Goal: Task Accomplishment & Management: Complete application form

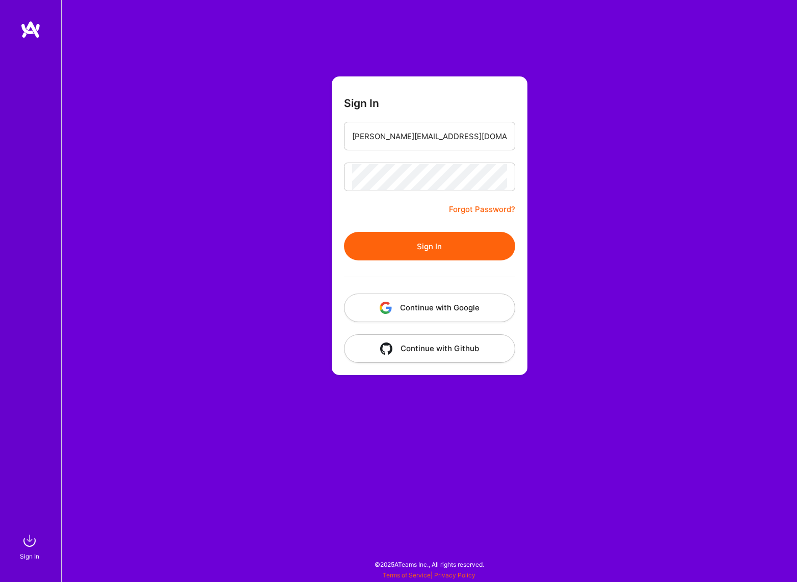
click at [400, 245] on button "Sign In" at bounding box center [429, 246] width 171 height 29
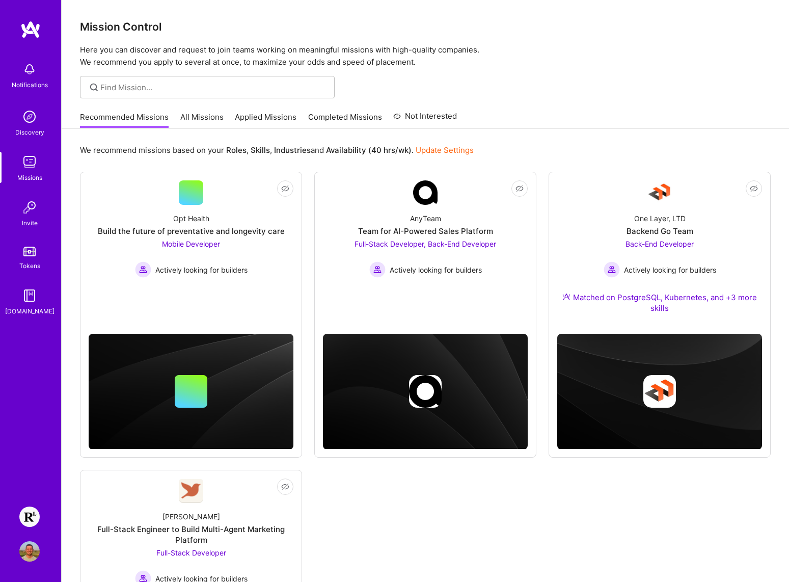
click at [33, 522] on img at bounding box center [29, 516] width 20 height 20
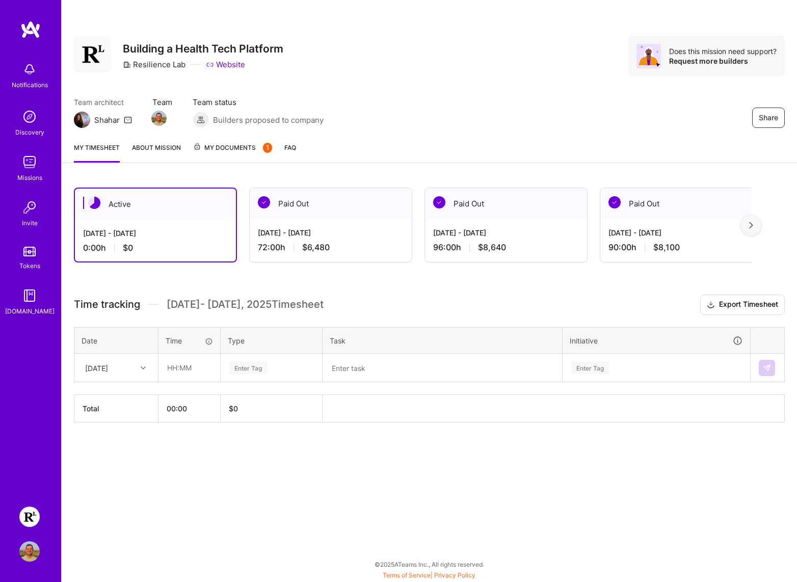
click at [427, 288] on div "Active Aug 16 - Aug 31, 2025 0:00 h $0 Paid Out Aug 1 - Aug 15, 2025 72:00 h $6…" at bounding box center [429, 323] width 735 height 297
click at [32, 545] on img at bounding box center [29, 551] width 20 height 20
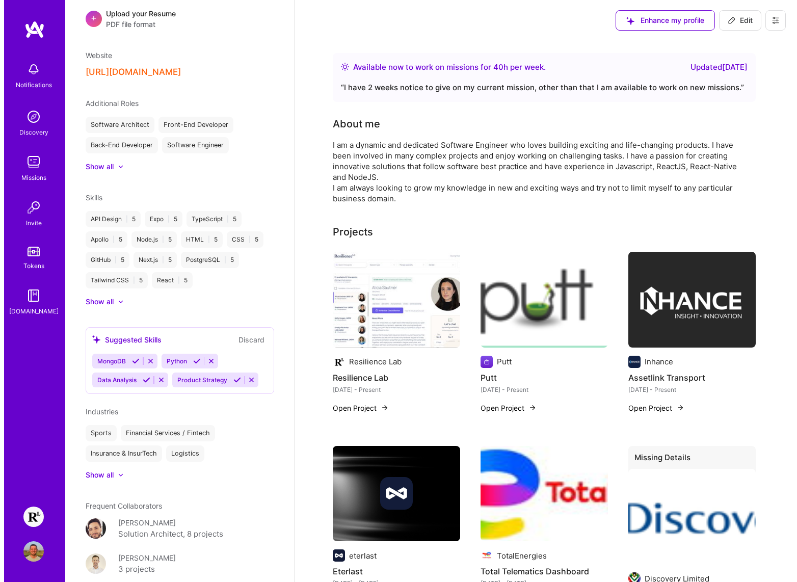
scroll to position [373, 0]
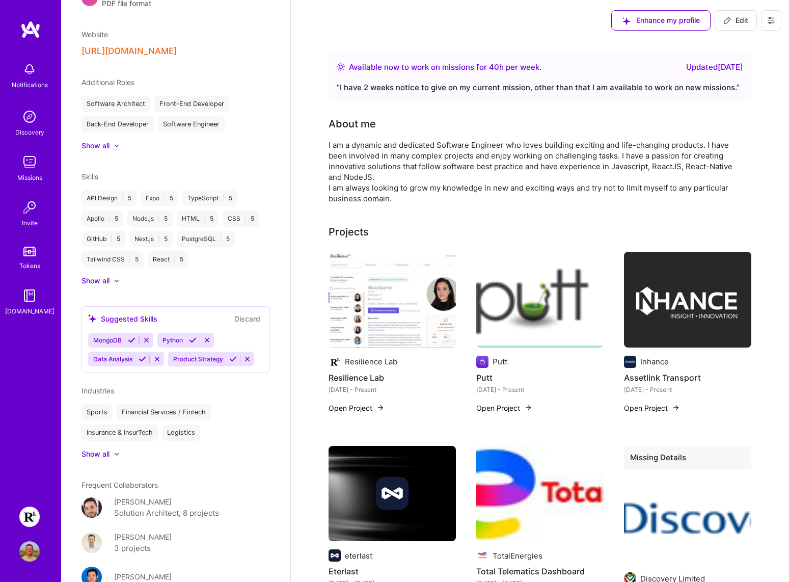
click at [133, 499] on div "Mark Koorn" at bounding box center [143, 501] width 58 height 11
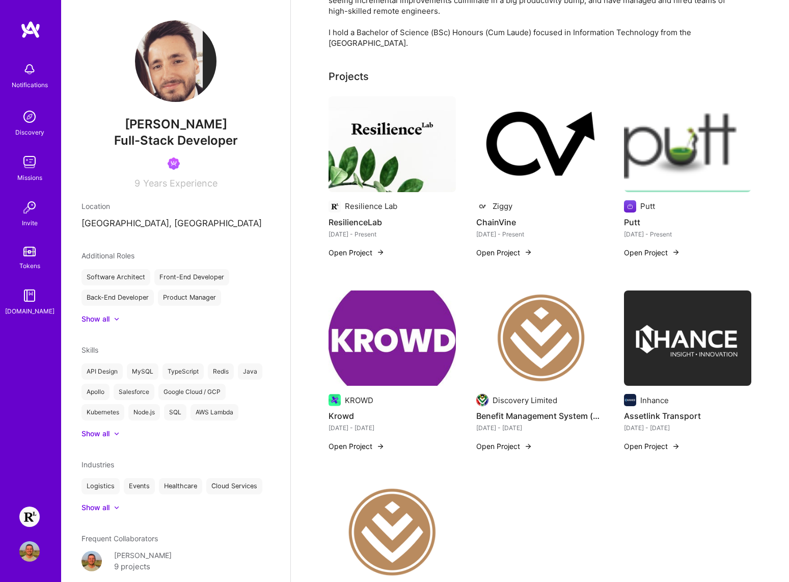
scroll to position [107, 0]
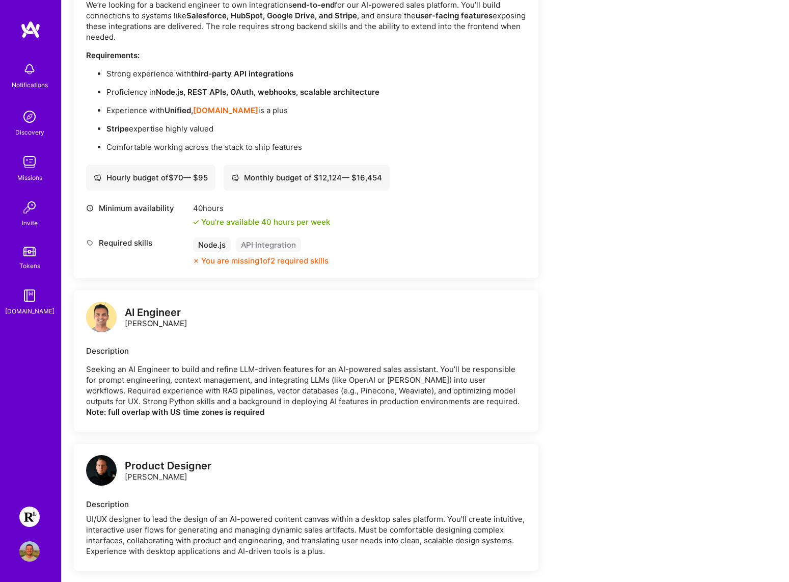
scroll to position [656, 0]
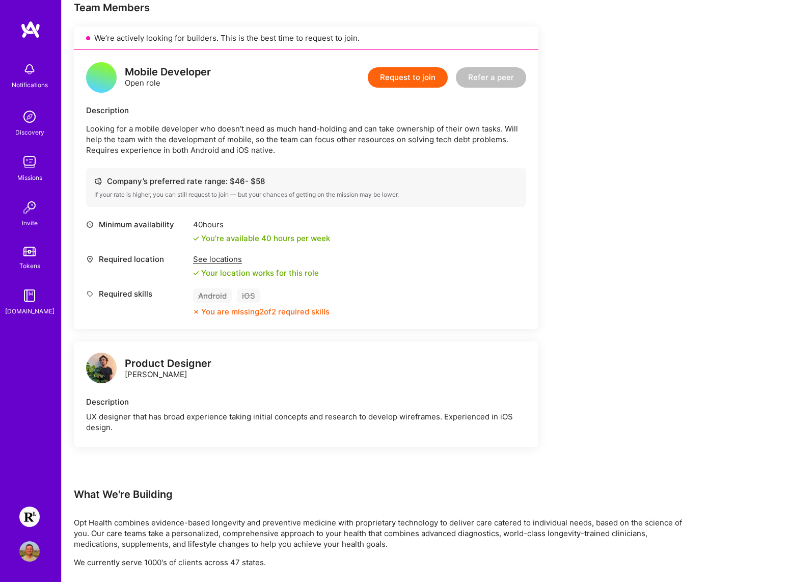
scroll to position [42, 0]
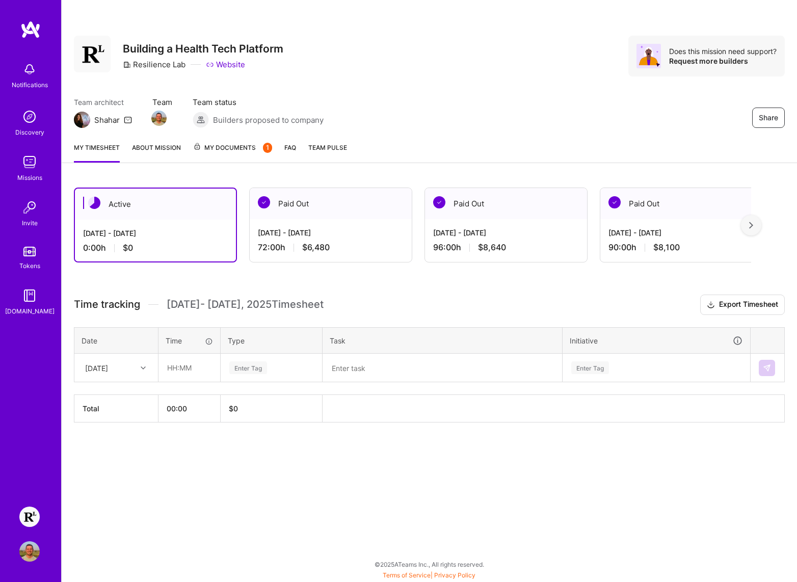
click at [137, 369] on div at bounding box center [145, 367] width 16 height 13
click at [138, 369] on div at bounding box center [145, 367] width 16 height 13
click at [115, 433] on div "[DATE]" at bounding box center [116, 434] width 83 height 19
click at [173, 371] on input "text" at bounding box center [189, 367] width 61 height 27
type input "08:00"
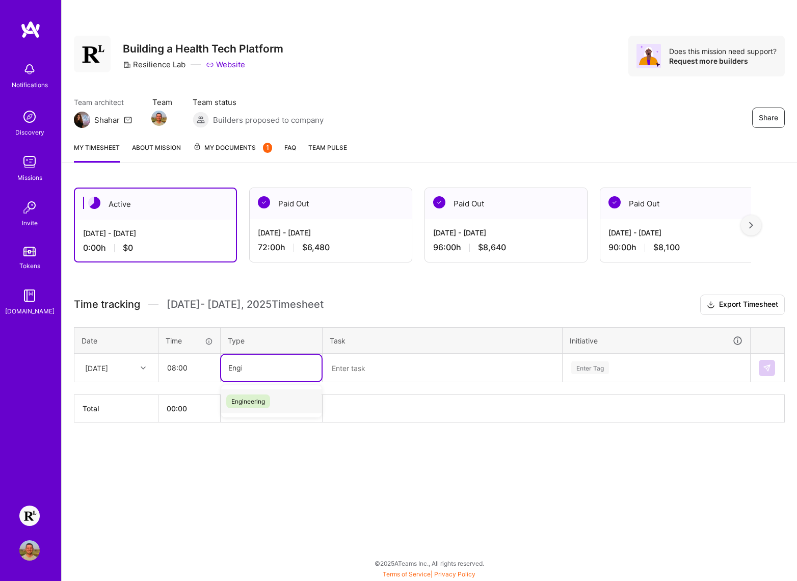
type input "Engin"
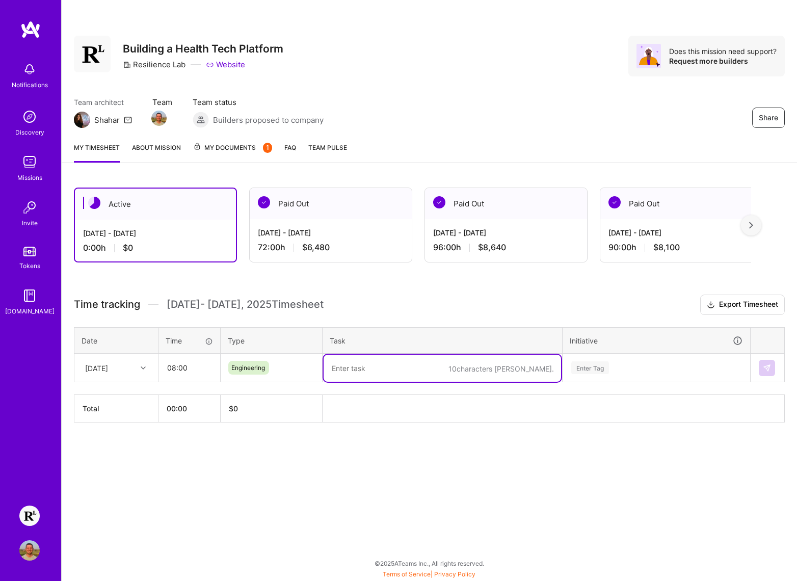
paste textarea "PR Review, ENG-5727: EMR consult creation"
type textarea "PR Review, ENG-5727: EMR consult creation"
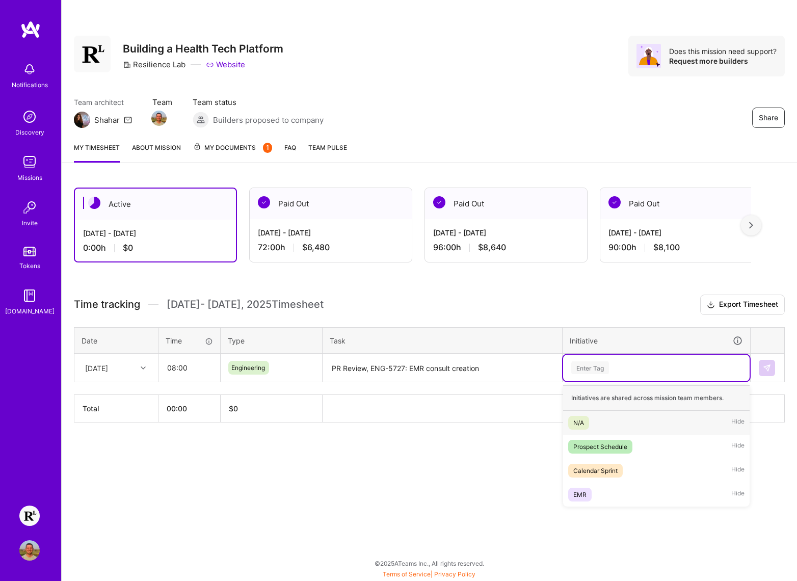
drag, startPoint x: 645, startPoint y: 366, endPoint x: 640, endPoint y: 372, distance: 8.3
click at [645, 366] on div "Enter Tag" at bounding box center [656, 367] width 172 height 13
type input "EMR"
click at [584, 423] on div "EMR" at bounding box center [579, 422] width 13 height 11
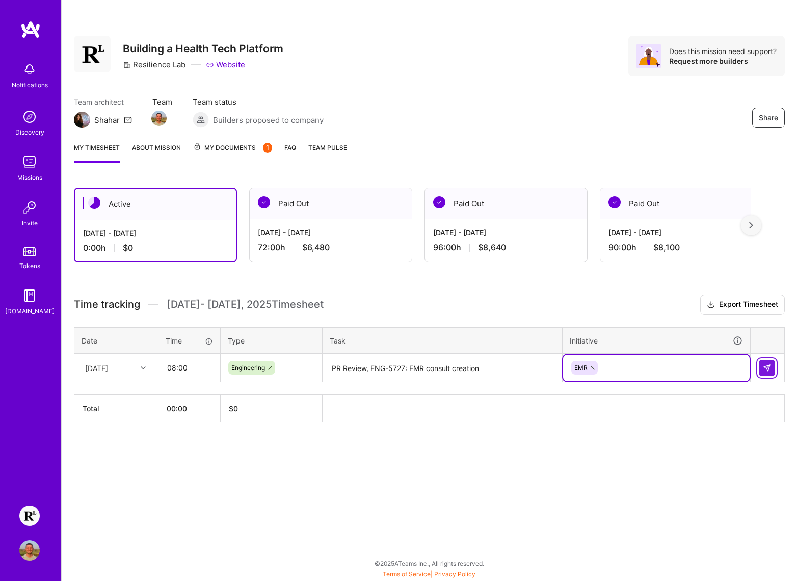
click at [771, 367] on button at bounding box center [766, 368] width 16 height 16
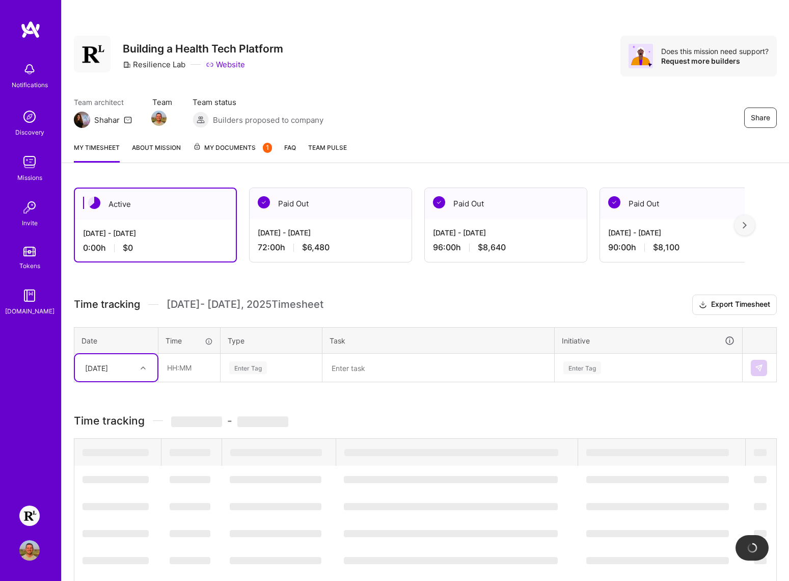
scroll to position [59, 0]
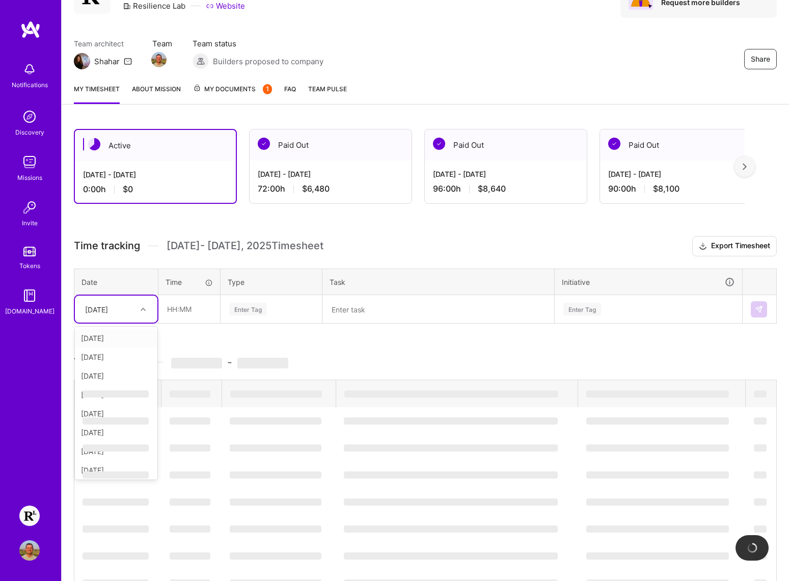
click at [143, 310] on icon at bounding box center [143, 309] width 5 height 5
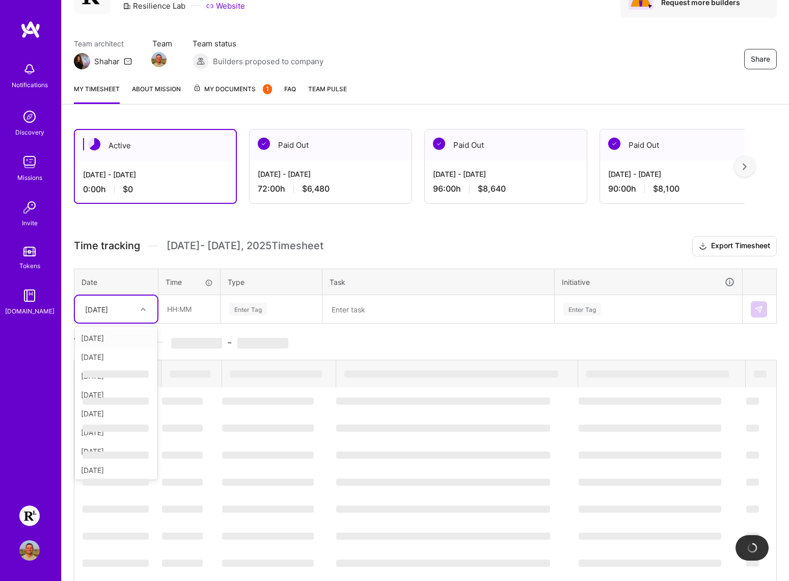
scroll to position [0, 0]
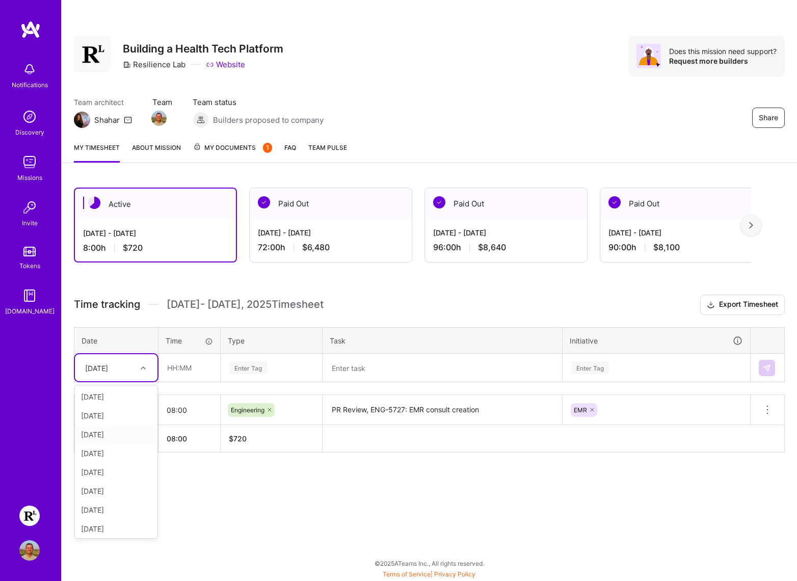
click at [114, 432] on div "[DATE]" at bounding box center [116, 434] width 83 height 19
click at [196, 367] on input "text" at bounding box center [189, 367] width 61 height 27
type input "09:15"
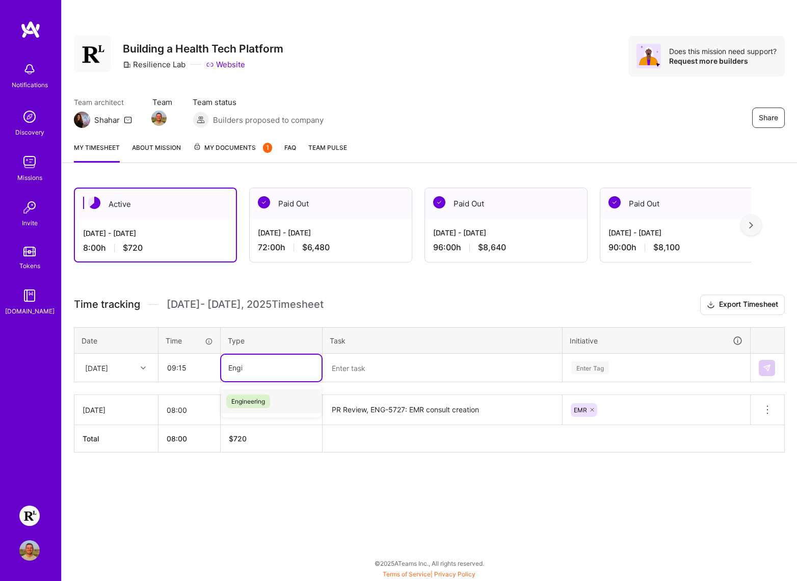
type input "Engin"
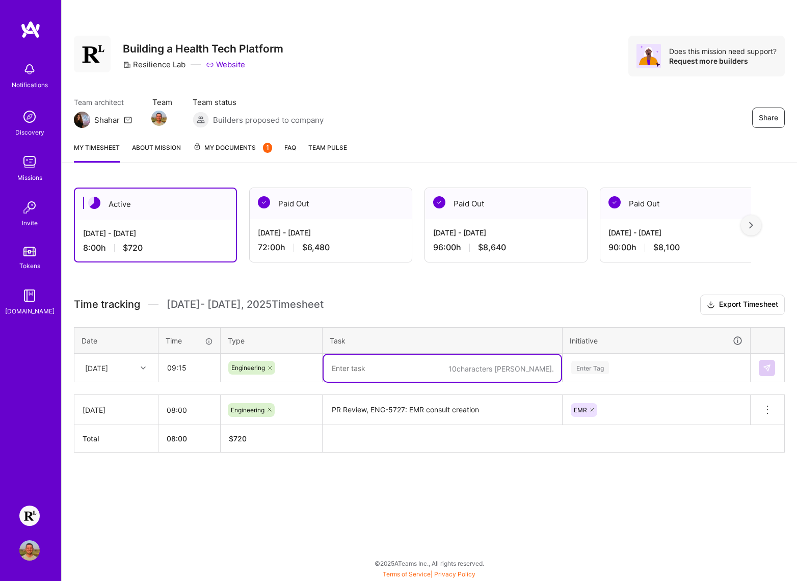
paste textarea "PR Review"
paste textarea "ENG-5727: EMR consult creation"
paste textarea "Tech & Product Huddle"
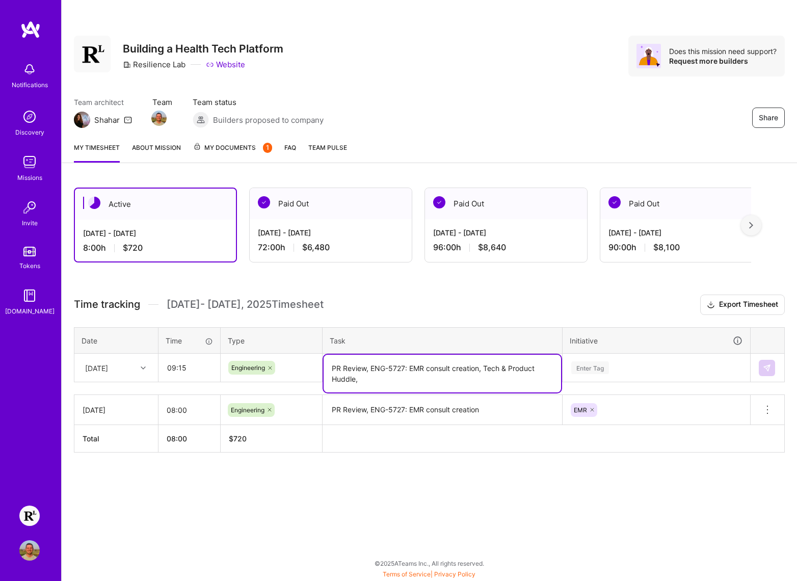
paste textarea "Retro + Insurance investigation"
type textarea "PR Review, ENG-5727: EMR consult creation, Tech & Product Huddle, Retro + Insur…"
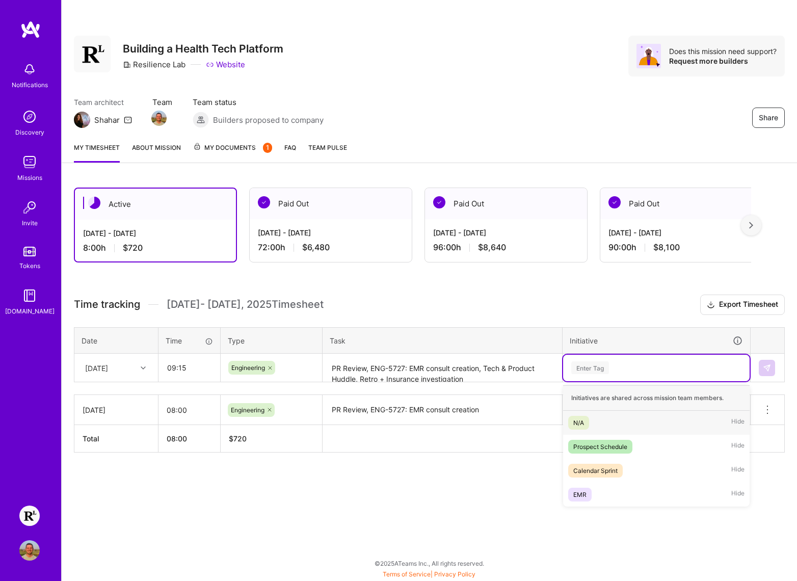
click at [595, 367] on div "Enter Tag" at bounding box center [590, 368] width 38 height 16
click at [587, 498] on span "EMR" at bounding box center [579, 494] width 23 height 14
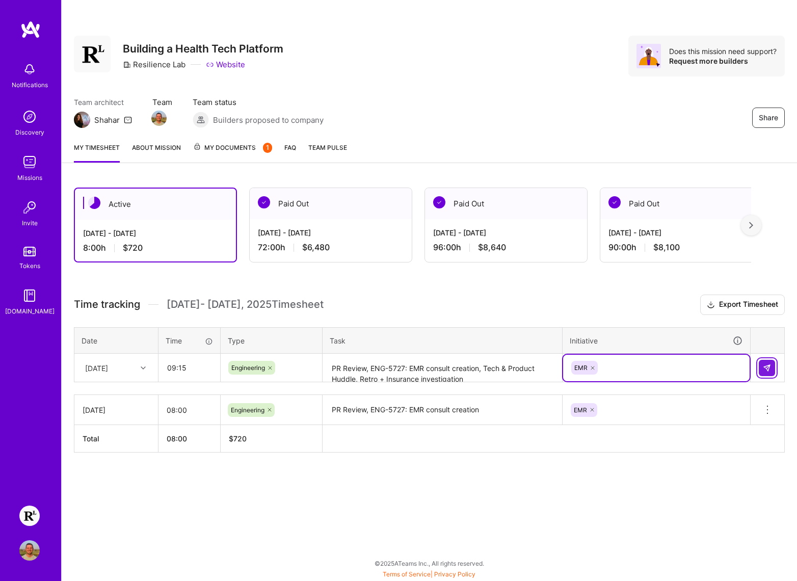
click at [768, 367] on img at bounding box center [767, 368] width 8 height 8
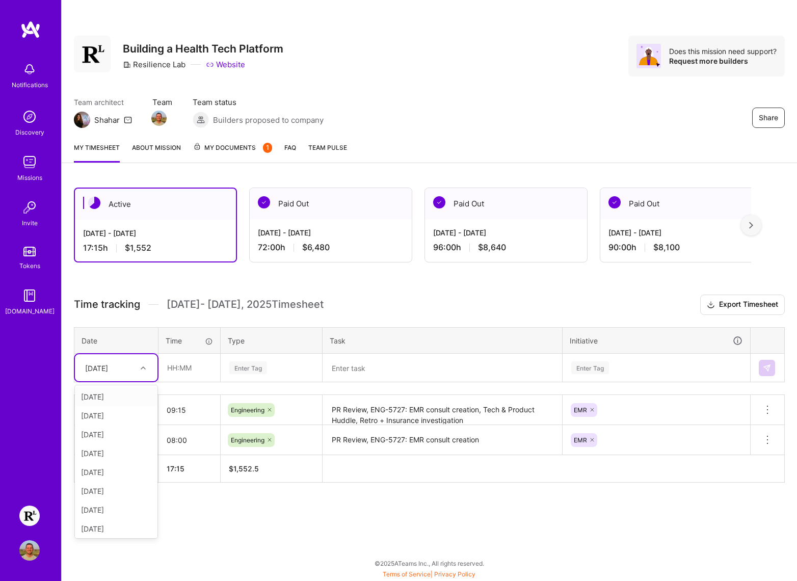
click at [108, 365] on div "[DATE]" at bounding box center [96, 367] width 23 height 11
click at [110, 457] on div "[DATE]" at bounding box center [116, 453] width 83 height 19
click at [186, 369] on input "text" at bounding box center [189, 367] width 61 height 27
type input "08:00"
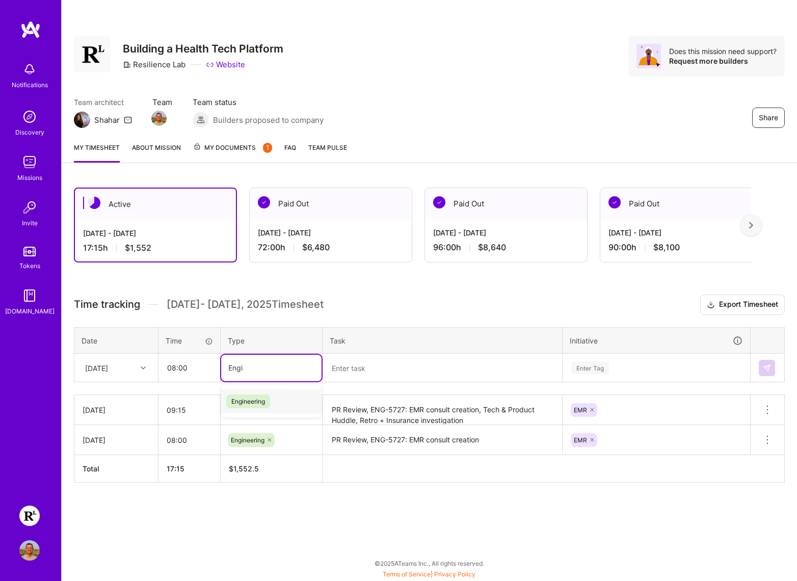
type input "Engin"
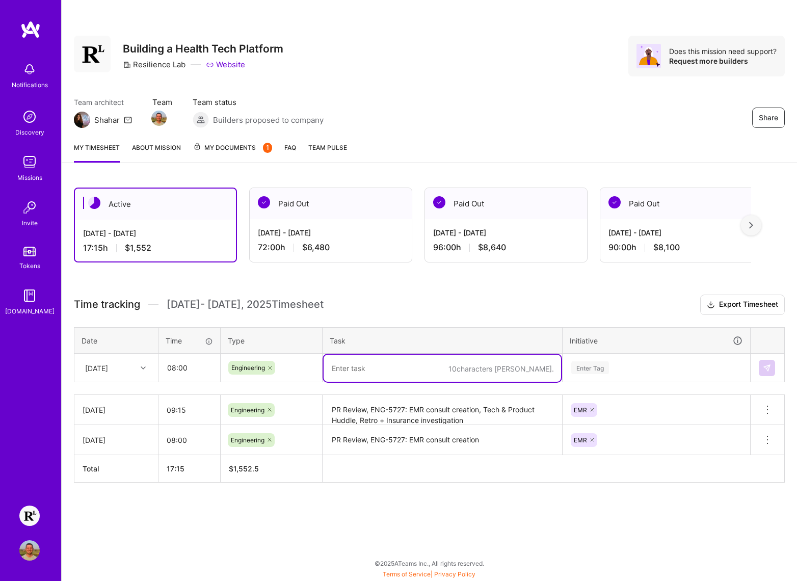
paste textarea "PR Review, ENG-5727: EMR consult creation"
type textarea "PR Review, ENG-5727: EMR consult creation"
click at [615, 373] on div "Enter Tag" at bounding box center [656, 367] width 172 height 13
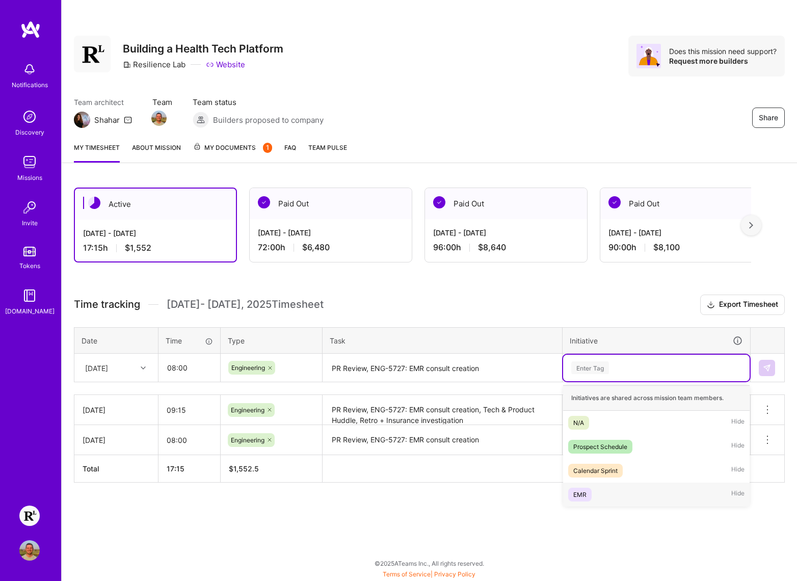
click at [599, 489] on div "EMR Hide" at bounding box center [656, 494] width 186 height 24
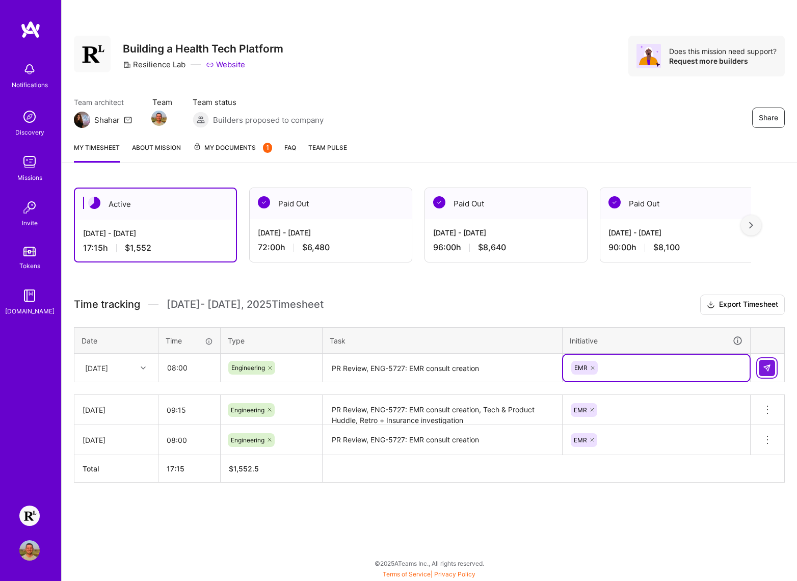
click at [774, 373] on button at bounding box center [766, 368] width 16 height 16
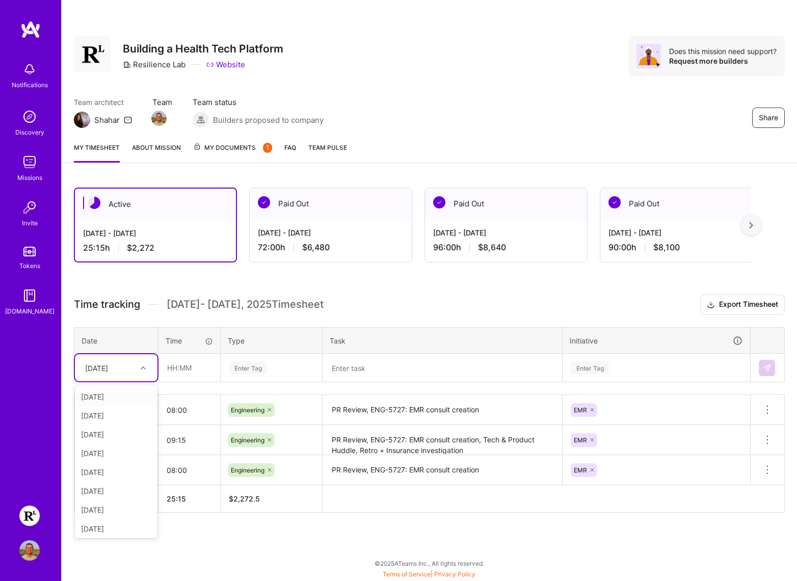
click at [141, 365] on icon at bounding box center [143, 367] width 5 height 5
click at [108, 474] on div "[DATE]" at bounding box center [116, 472] width 83 height 19
click at [178, 364] on input "text" at bounding box center [189, 367] width 61 height 27
type input "10:00"
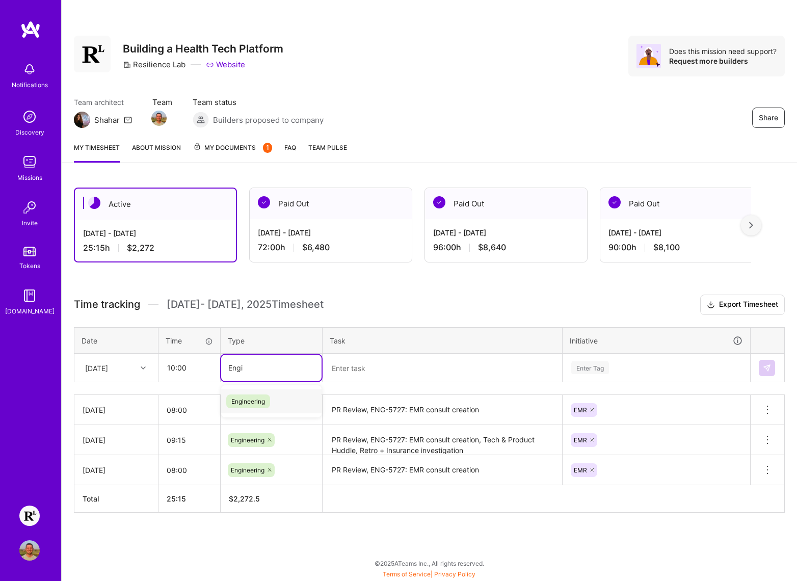
type input "Engin"
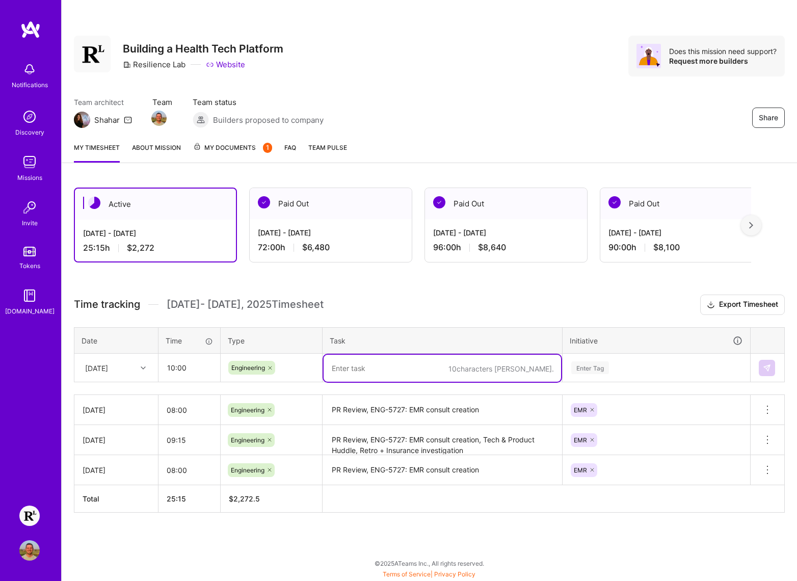
paste textarea "PR Review, ENG-5727: EMR consult creation, App Refinement, Tech & Product Huddl…"
type textarea "PR Review, ENG-5727: EMR consult creation, App Refinement, Tech & Product Huddl…"
click at [607, 370] on div "Enter Tag" at bounding box center [590, 368] width 38 height 16
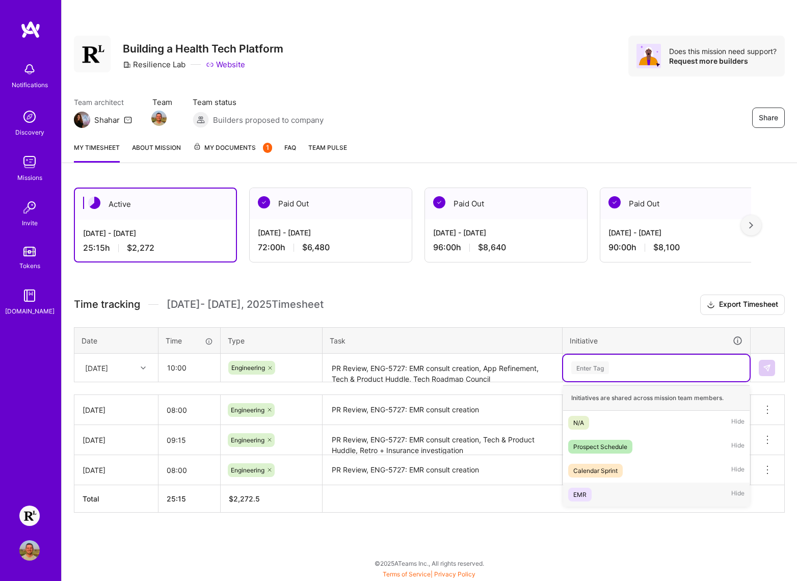
click at [592, 489] on div "EMR Hide" at bounding box center [656, 494] width 186 height 24
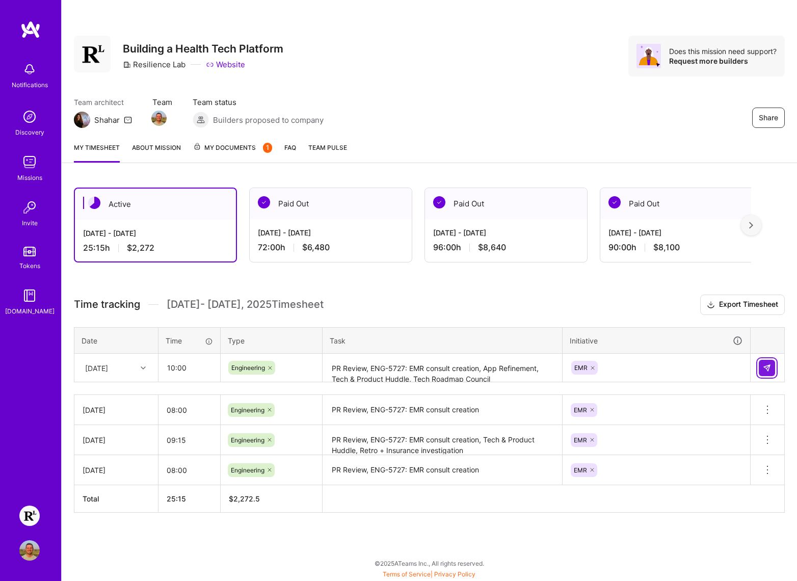
click at [767, 362] on button at bounding box center [766, 368] width 16 height 16
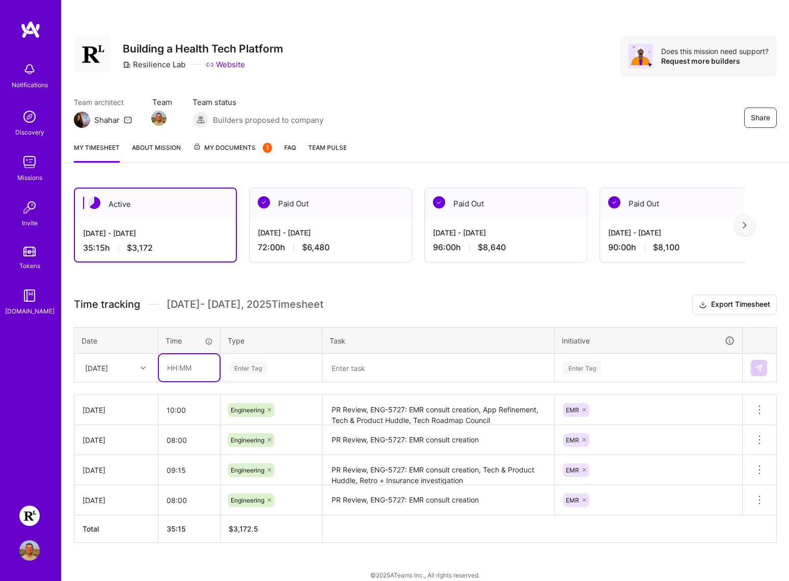
click at [190, 371] on input "text" at bounding box center [189, 367] width 61 height 27
type input "05:00"
click at [244, 369] on div "Enter Tag" at bounding box center [248, 368] width 38 height 16
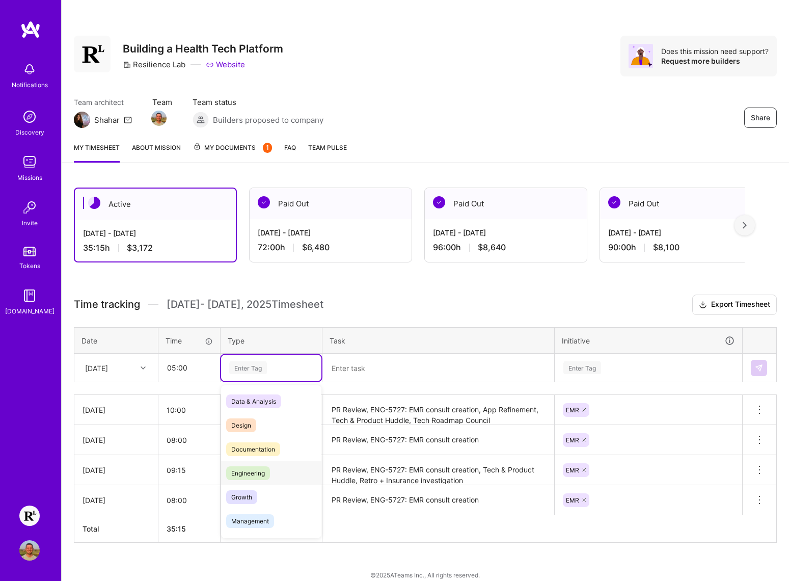
click at [265, 470] on span "Engineering" at bounding box center [248, 473] width 44 height 14
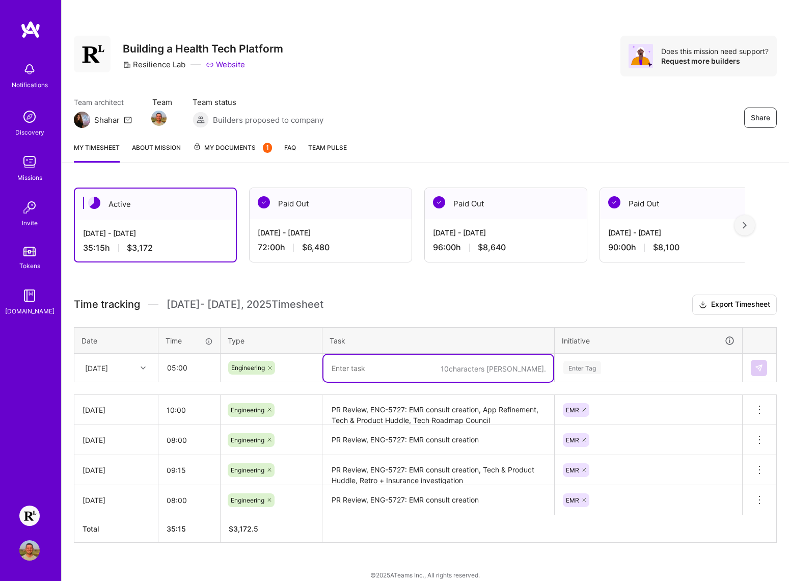
click at [350, 362] on textarea at bounding box center [438, 368] width 230 height 27
paste textarea "PR Review, ENG-5727: EMR consult creation"
type textarea "PR Review, ENG-5727: EMR consult creation"
click at [586, 365] on div "Enter Tag" at bounding box center [582, 368] width 38 height 16
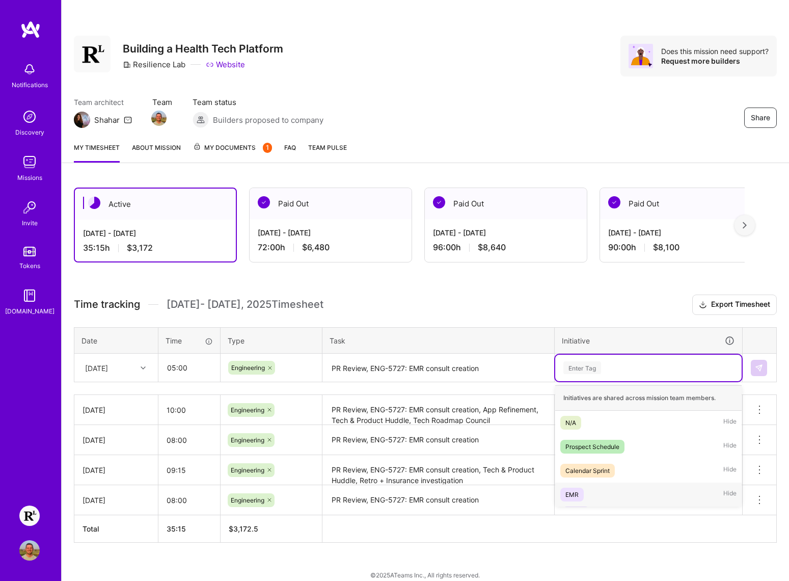
click at [589, 493] on div "EMR Hide" at bounding box center [648, 494] width 186 height 24
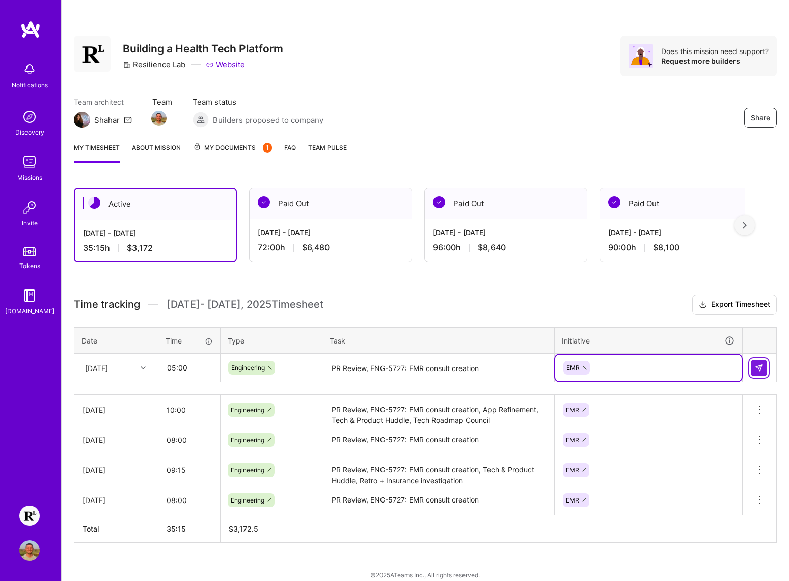
click at [756, 367] on img at bounding box center [759, 368] width 8 height 8
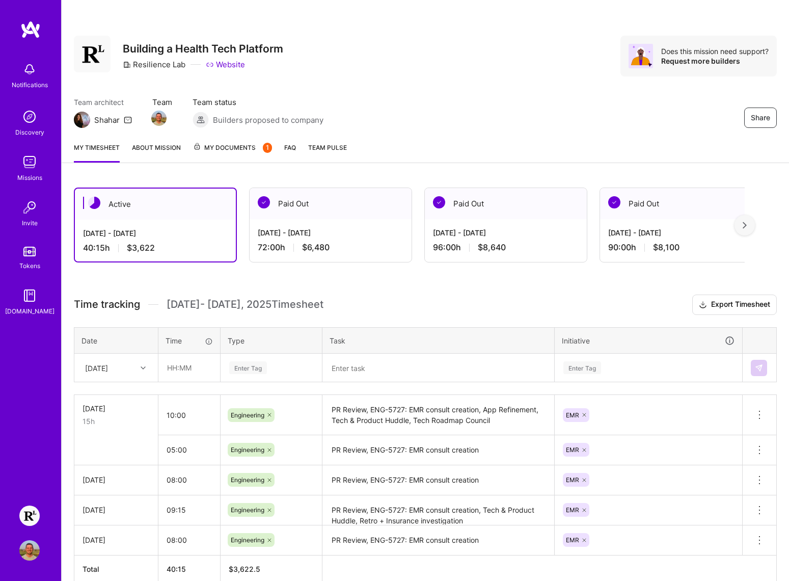
scroll to position [14, 0]
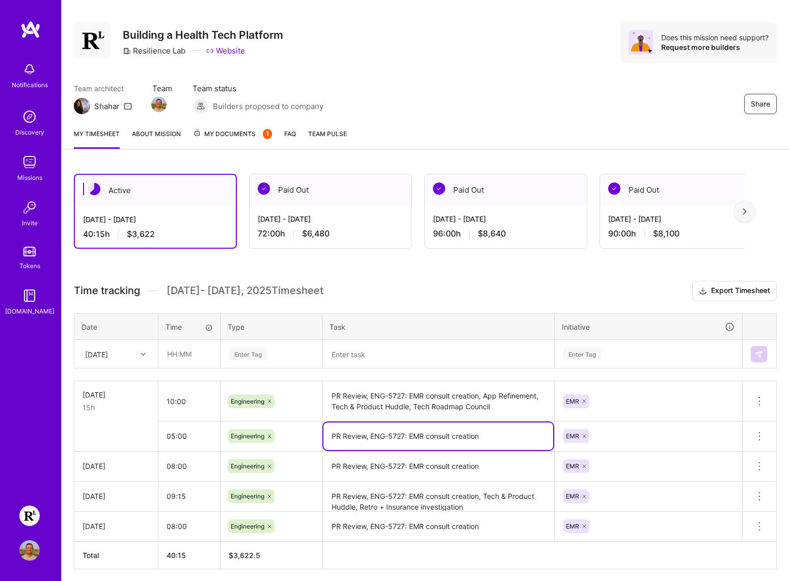
drag, startPoint x: 332, startPoint y: 436, endPoint x: 501, endPoint y: 437, distance: 169.1
click at [501, 437] on textarea "PR Review, ENG-5727: EMR consult creation" at bounding box center [438, 436] width 230 height 28
click at [758, 435] on icon at bounding box center [759, 436] width 12 height 12
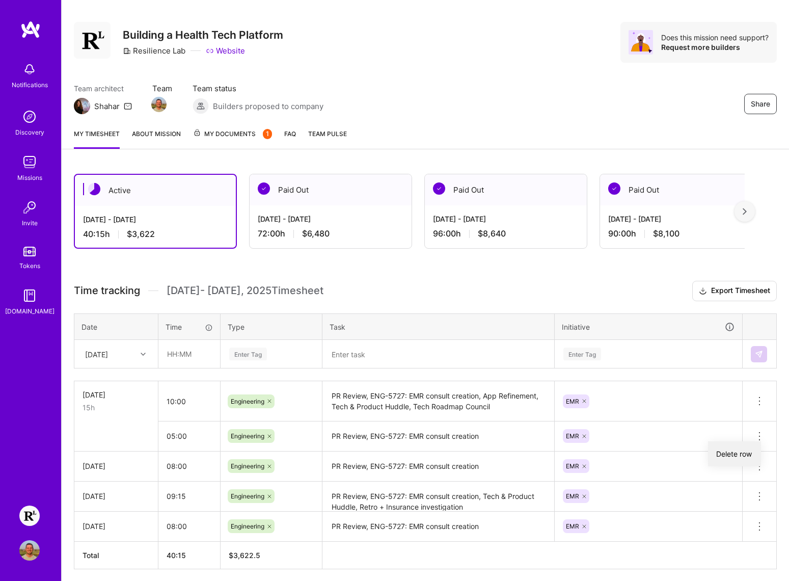
click at [744, 452] on button "Delete row" at bounding box center [734, 453] width 53 height 25
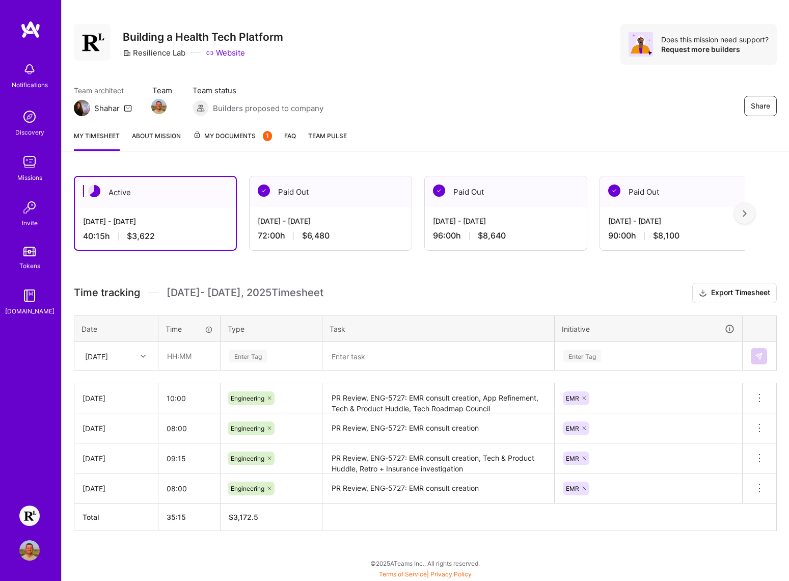
click at [127, 356] on div "[DATE]" at bounding box center [108, 355] width 57 height 17
click at [112, 481] on div "[DATE]" at bounding box center [116, 479] width 83 height 19
click at [185, 358] on input "text" at bounding box center [189, 355] width 61 height 27
type input "05:00"
click at [269, 356] on div "Enter Tag" at bounding box center [271, 355] width 86 height 13
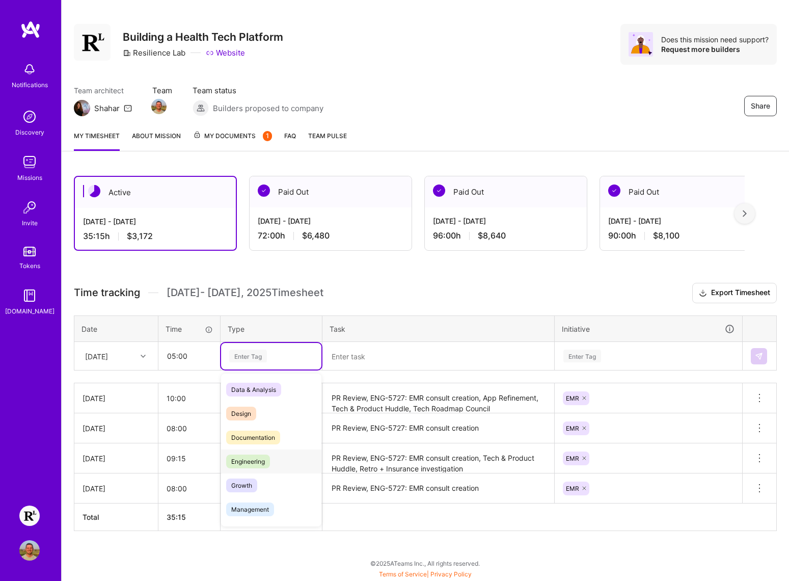
click at [254, 459] on span "Engineering" at bounding box center [248, 461] width 44 height 14
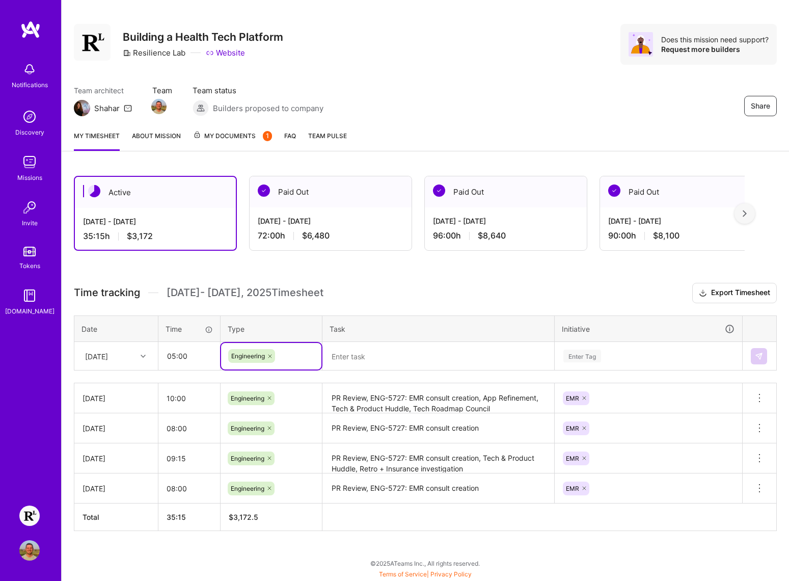
click at [366, 356] on textarea at bounding box center [438, 356] width 230 height 27
paste textarea "PR Review, ENG-5727: EMR consult creation"
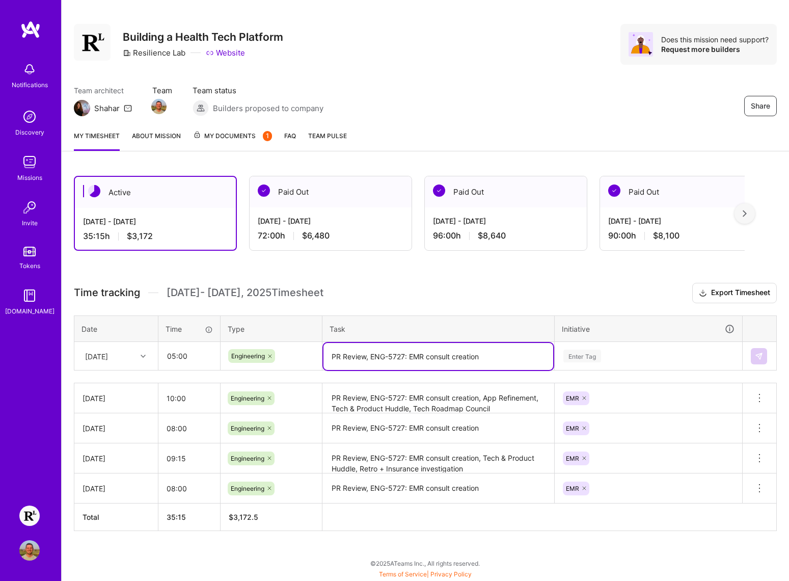
type textarea "PR Review, ENG-5727: EMR consult creation"
click at [613, 357] on div "Enter Tag" at bounding box center [648, 355] width 172 height 13
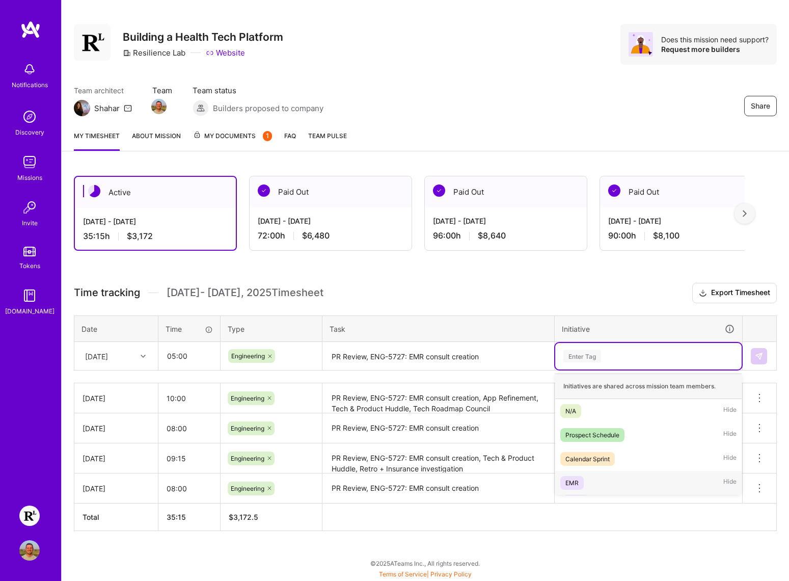
click at [576, 476] on span "EMR" at bounding box center [571, 483] width 23 height 14
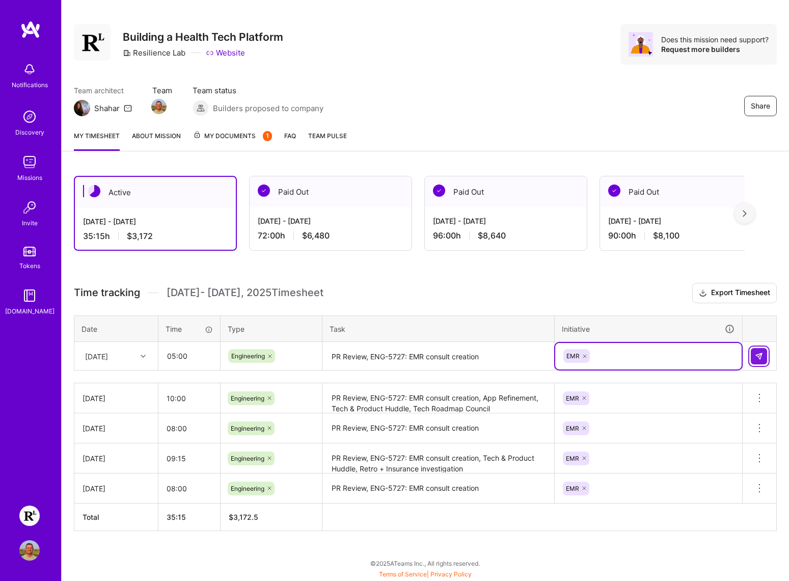
click at [755, 356] on img at bounding box center [759, 356] width 8 height 8
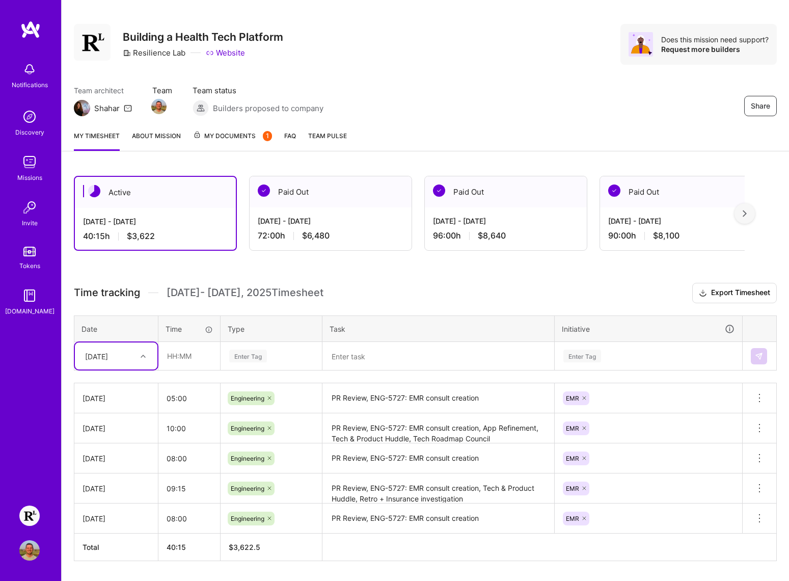
click at [132, 357] on div "[DATE]" at bounding box center [108, 355] width 57 height 17
click at [116, 503] on div "[DATE]" at bounding box center [116, 507] width 83 height 19
click at [182, 358] on input "text" at bounding box center [189, 355] width 61 height 27
type input "08:00"
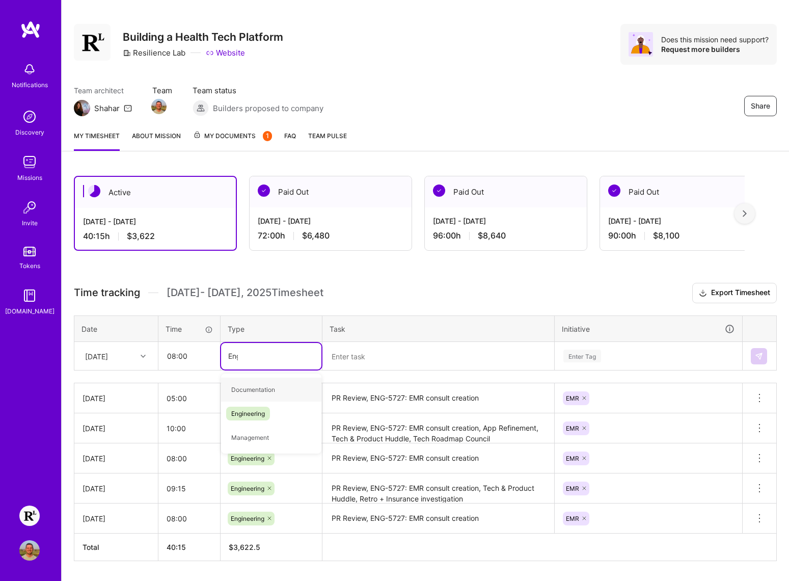
type input "Engin"
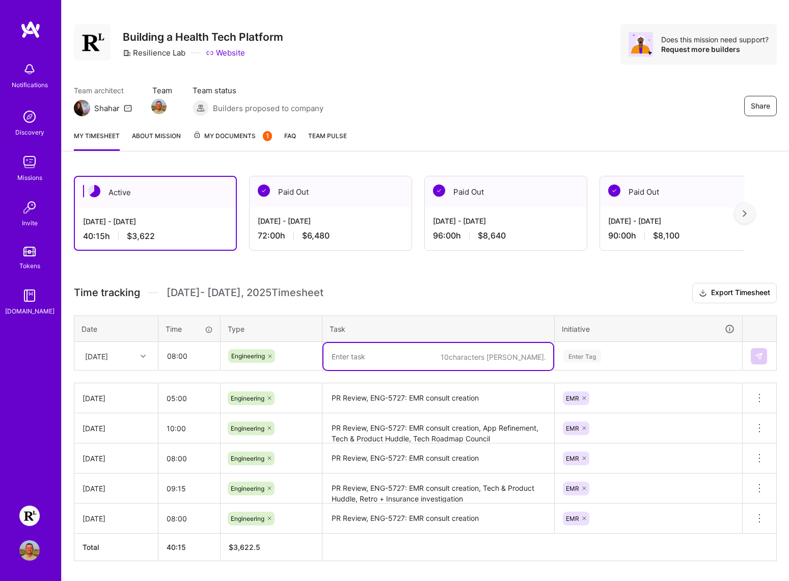
paste textarea "PR Review, ENG-5727: EMR consult creation, Tech & Product Huddle, Alignment mee…"
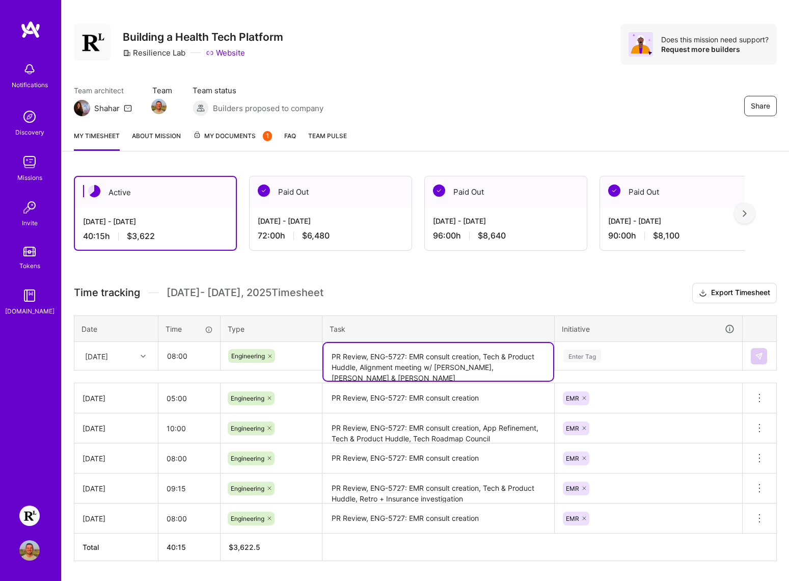
type textarea "PR Review, ENG-5727: EMR consult creation, Tech & Product Huddle, Alignment mee…"
click at [601, 359] on div "Enter Tag" at bounding box center [582, 356] width 38 height 16
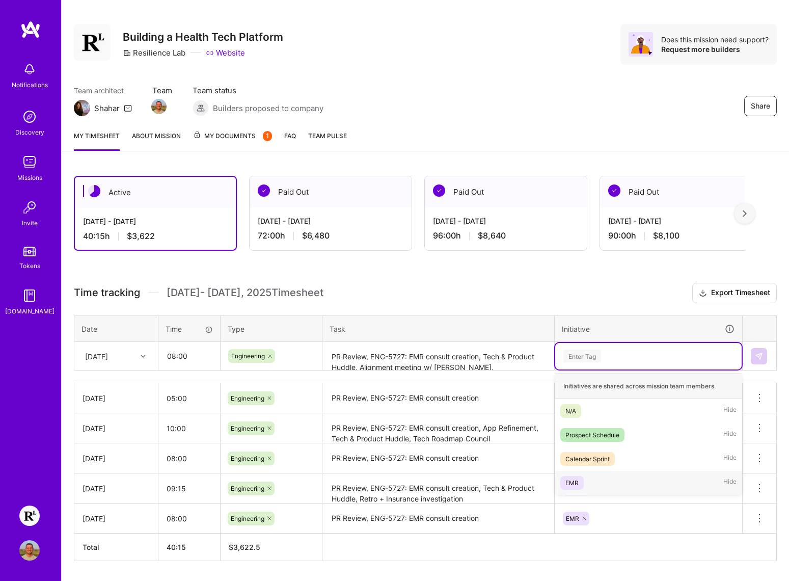
click at [590, 480] on div "EMR Hide" at bounding box center [648, 483] width 186 height 24
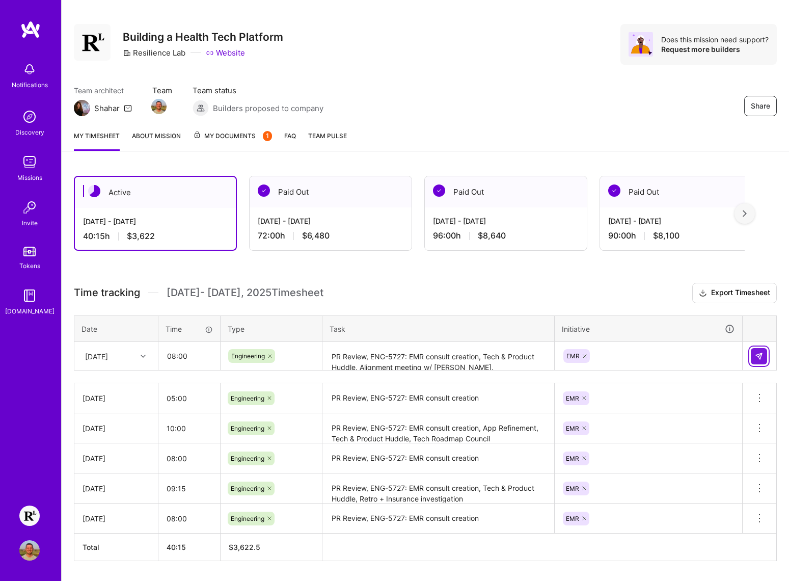
click at [762, 360] on img at bounding box center [759, 356] width 8 height 8
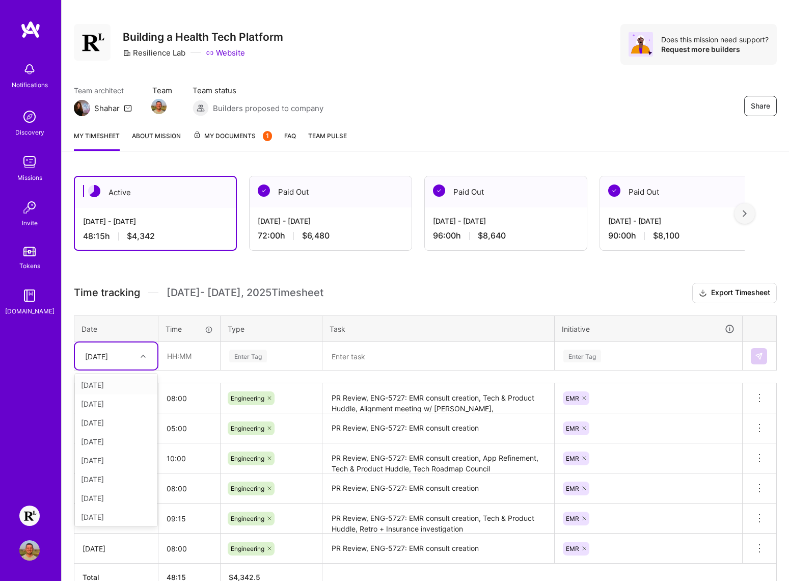
click at [108, 361] on div "[DATE]" at bounding box center [96, 355] width 23 height 11
click at [116, 482] on div "[DATE]" at bounding box center [116, 481] width 83 height 19
click at [182, 354] on input "text" at bounding box center [189, 355] width 61 height 27
type input "08:00"
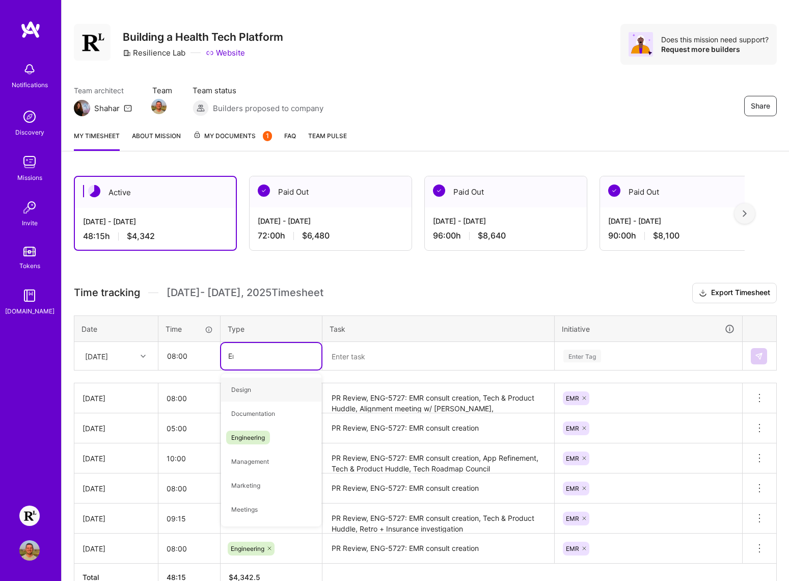
type input "Engin"
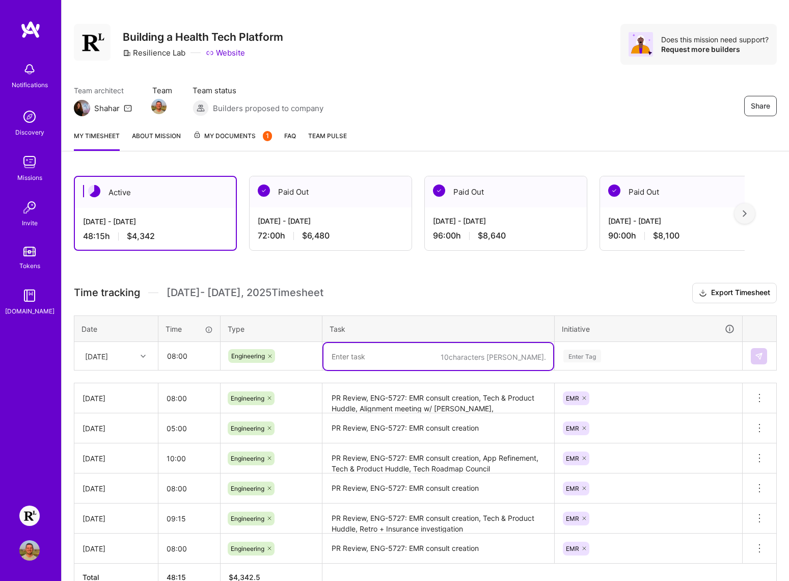
paste textarea "PR Review, ENG-5727: EMR consult creation, Tech & Product Huddle"
type textarea "PR Review, ENG-5727: EMR consult creation, Tech & Product Huddle"
click at [620, 355] on div "Enter Tag" at bounding box center [648, 355] width 172 height 13
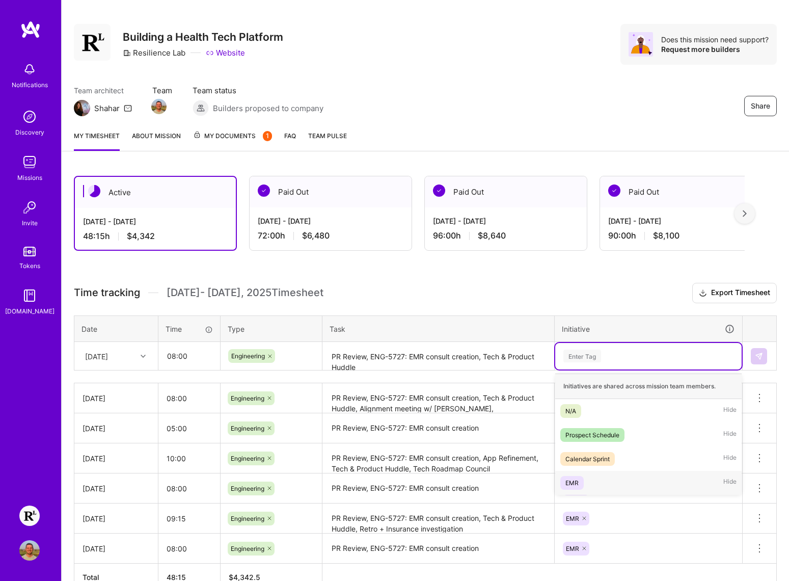
click at [589, 477] on div "EMR Hide" at bounding box center [648, 483] width 186 height 24
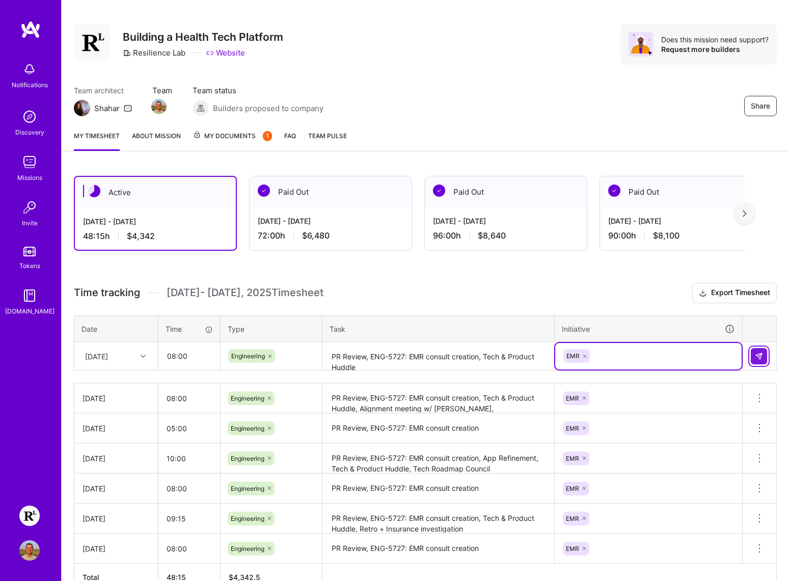
click at [755, 357] on img at bounding box center [759, 356] width 8 height 8
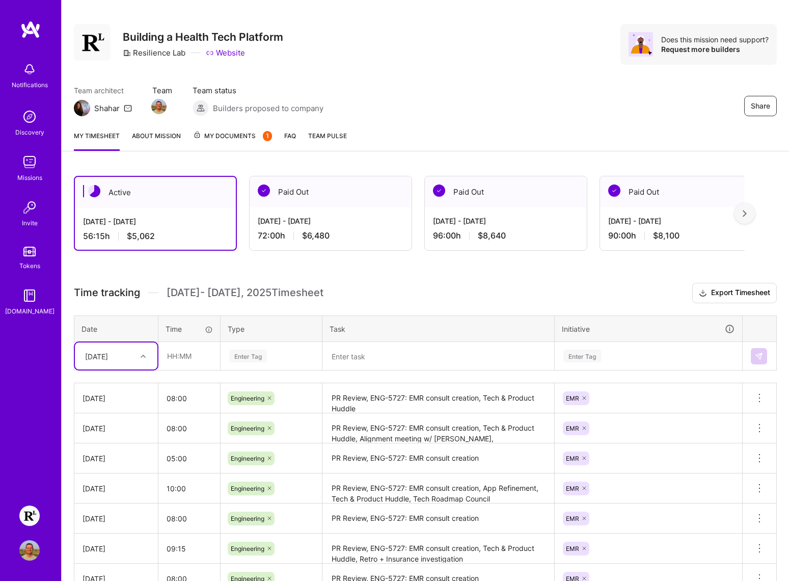
click at [141, 358] on icon at bounding box center [143, 356] width 5 height 5
click at [140, 359] on div at bounding box center [145, 355] width 16 height 13
click at [117, 484] on div "[DATE]" at bounding box center [116, 483] width 83 height 19
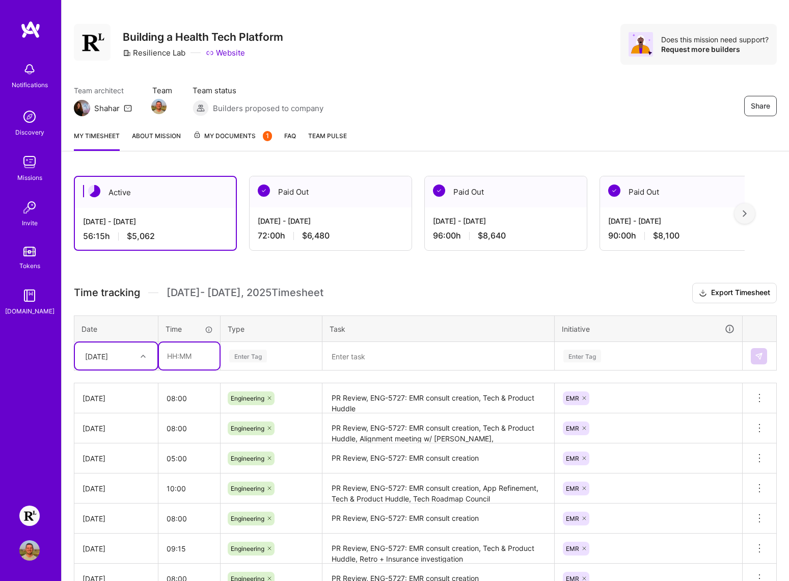
click at [189, 359] on input "text" at bounding box center [189, 355] width 61 height 27
type input "08:00"
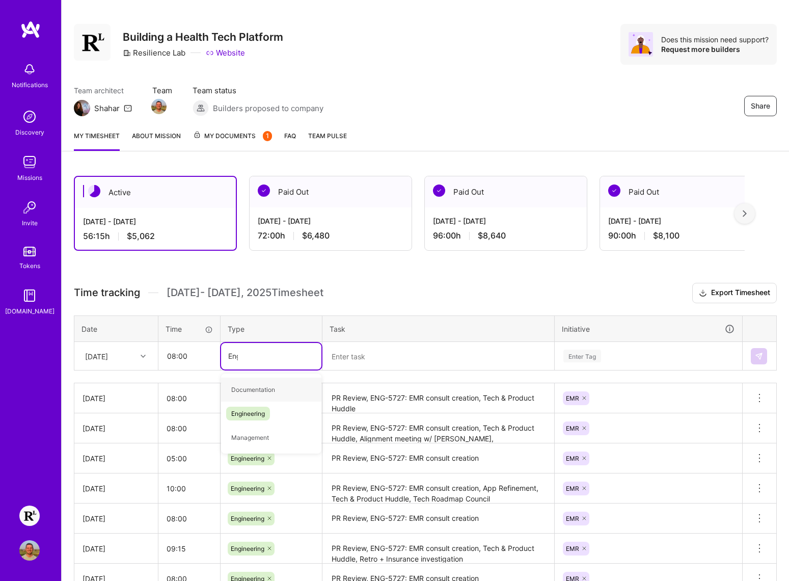
type input "Engin"
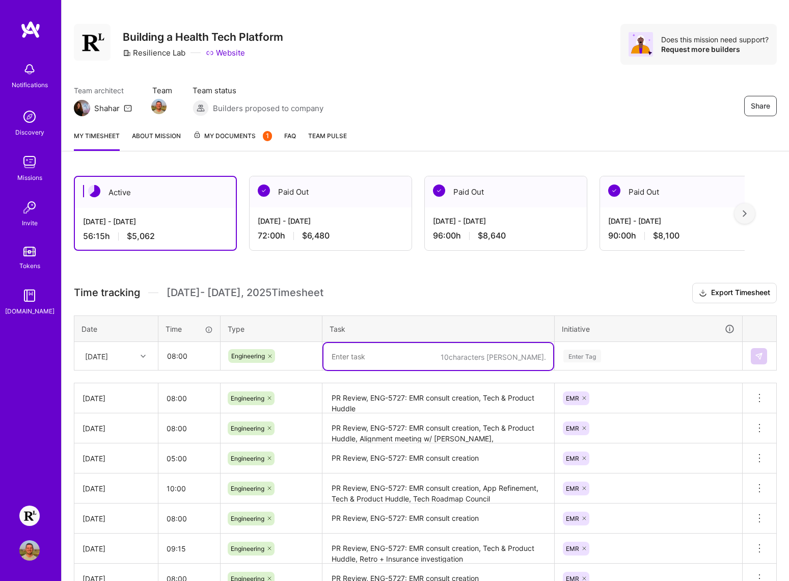
paste textarea "PR Review, ENG-5727: EMR consult creation, ENG-5747: EMR DOB Handling"
type textarea "PR Review, ENG-5727: EMR consult creation, ENG-5747: EMR DOB Handling"
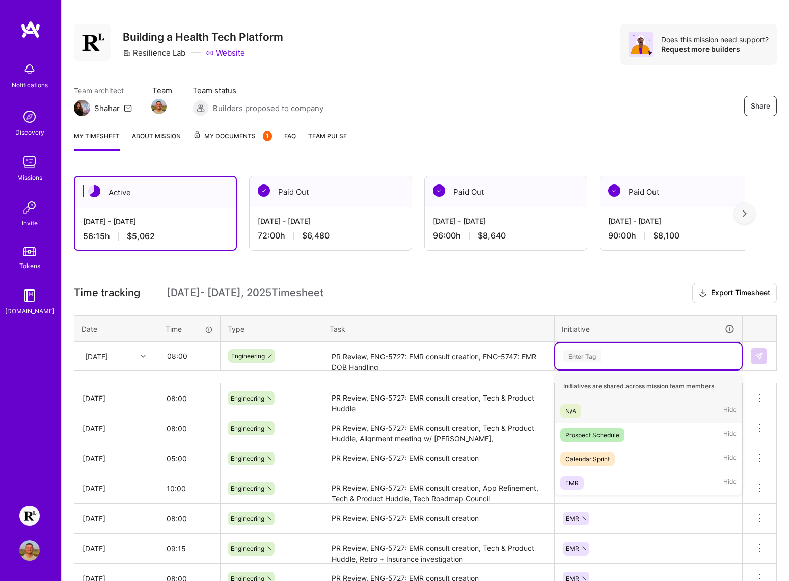
click at [615, 358] on div "Enter Tag" at bounding box center [648, 355] width 172 height 13
click at [587, 480] on div "EMR Hide" at bounding box center [648, 483] width 186 height 24
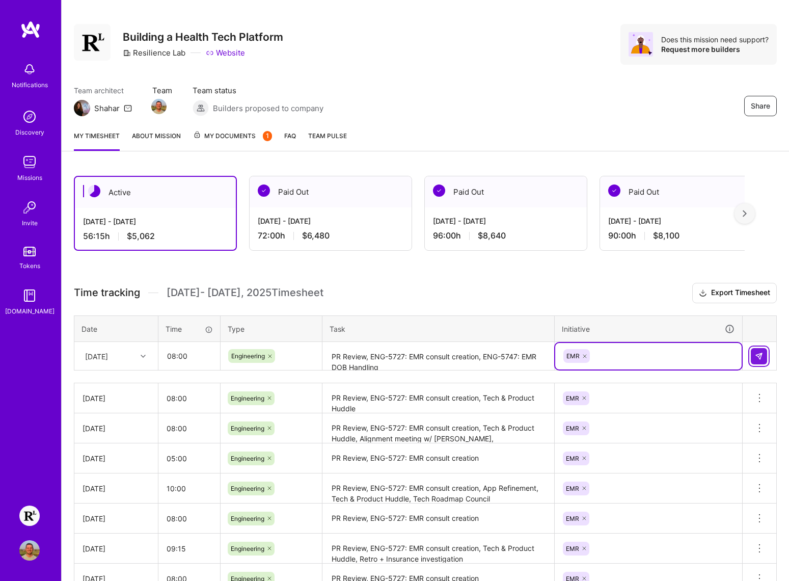
click at [755, 358] on img at bounding box center [759, 356] width 8 height 8
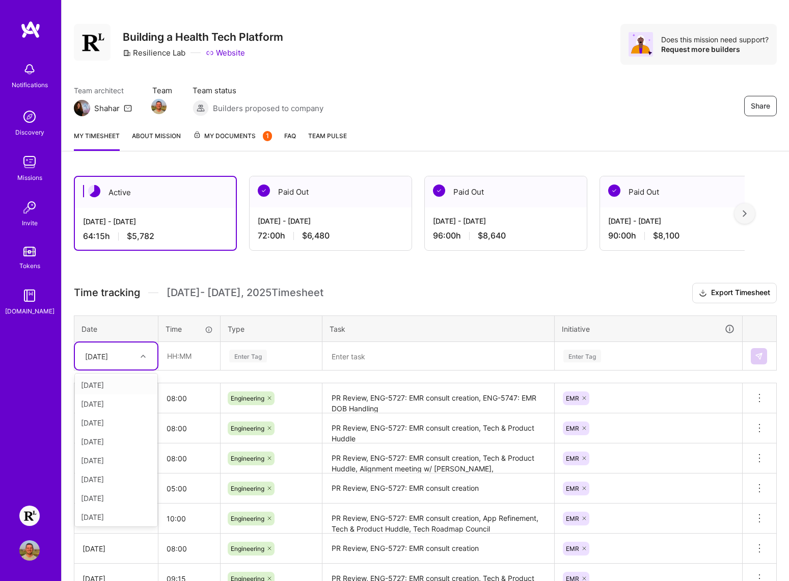
click at [133, 359] on div "[DATE]" at bounding box center [108, 355] width 57 height 17
click at [111, 498] on div "[DATE]" at bounding box center [116, 495] width 83 height 19
click at [182, 354] on input "text" at bounding box center [189, 355] width 61 height 27
type input "08:00"
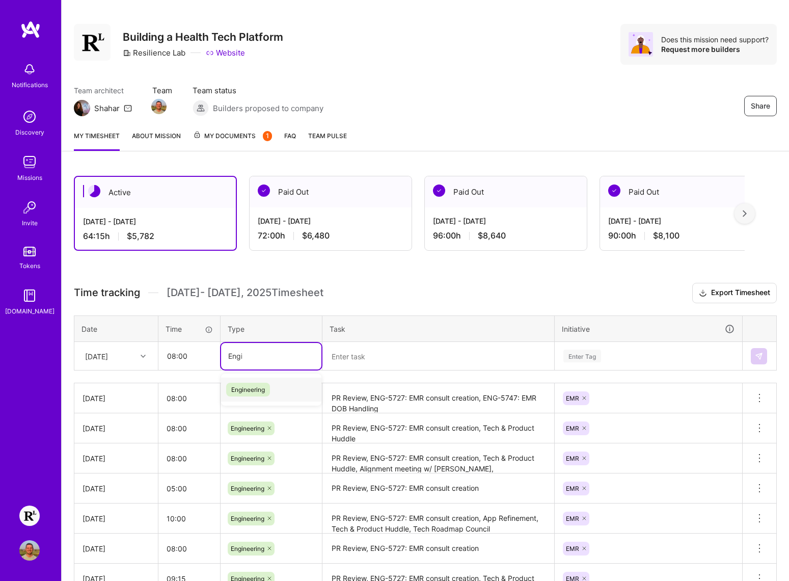
type input "Engin"
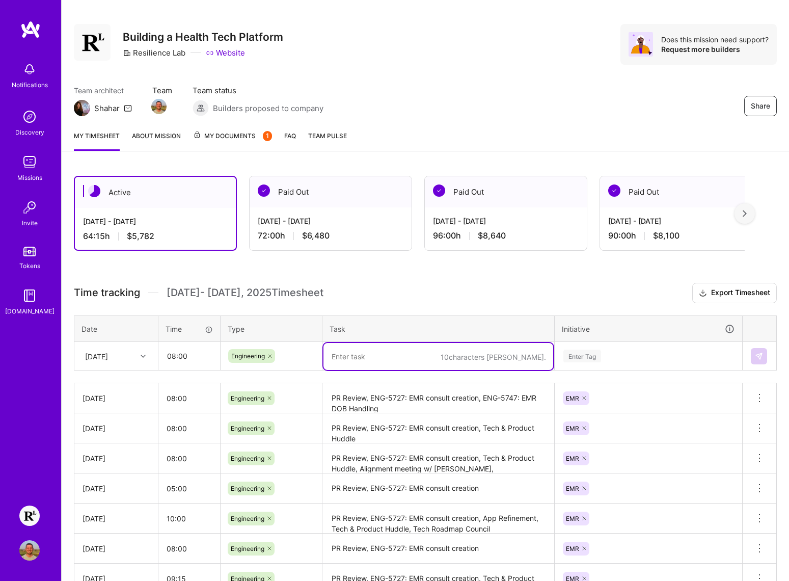
paste textarea "PR Review, ENG-5727: EMR consult creation, ENG-5747: EMR DOB Handling, Tech & P…"
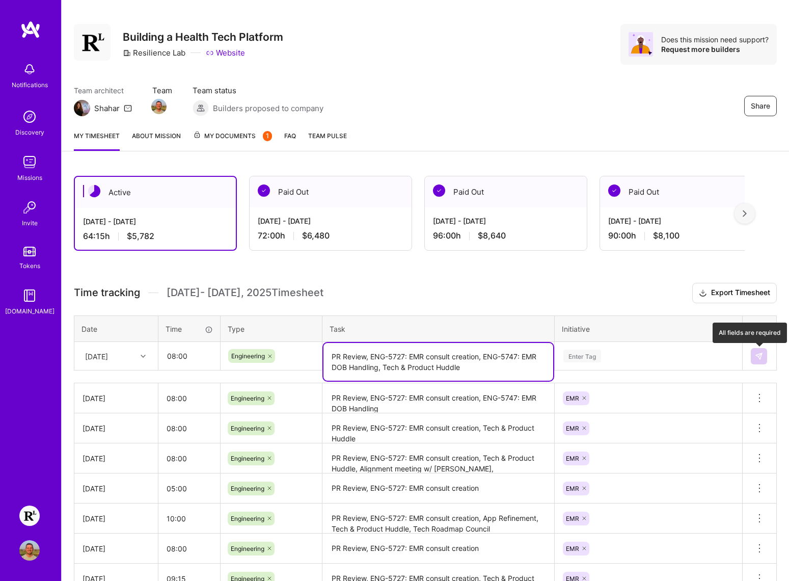
type textarea "PR Review, ENG-5727: EMR consult creation, ENG-5747: EMR DOB Handling, Tech & P…"
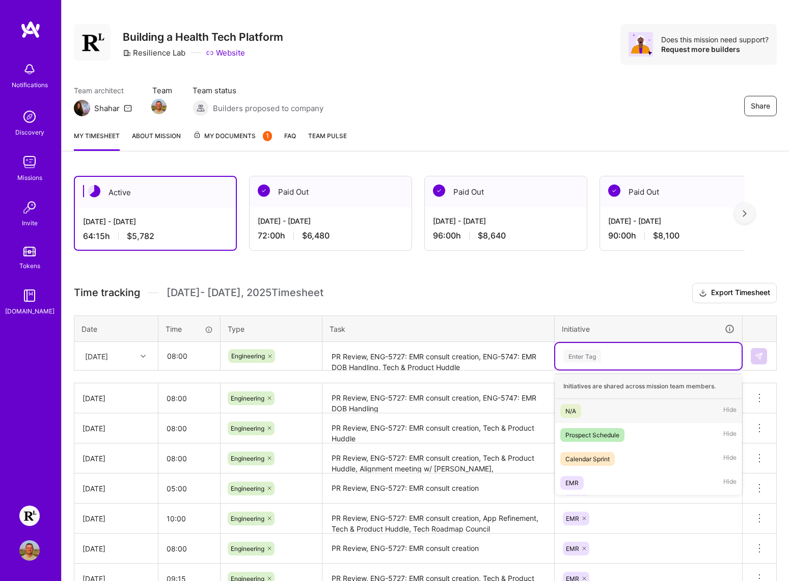
click at [674, 352] on div "Enter Tag" at bounding box center [648, 355] width 172 height 13
click at [590, 481] on div "EMR Hide" at bounding box center [648, 483] width 186 height 24
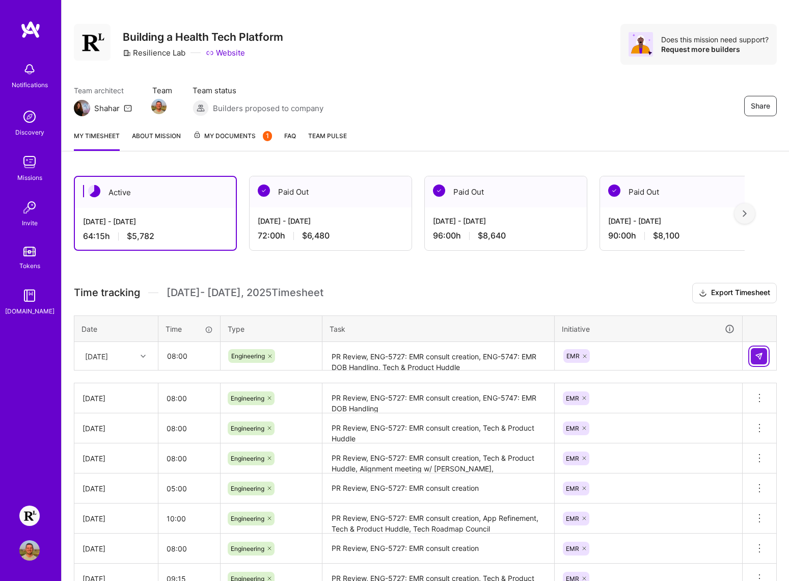
click at [761, 356] on img at bounding box center [759, 356] width 8 height 8
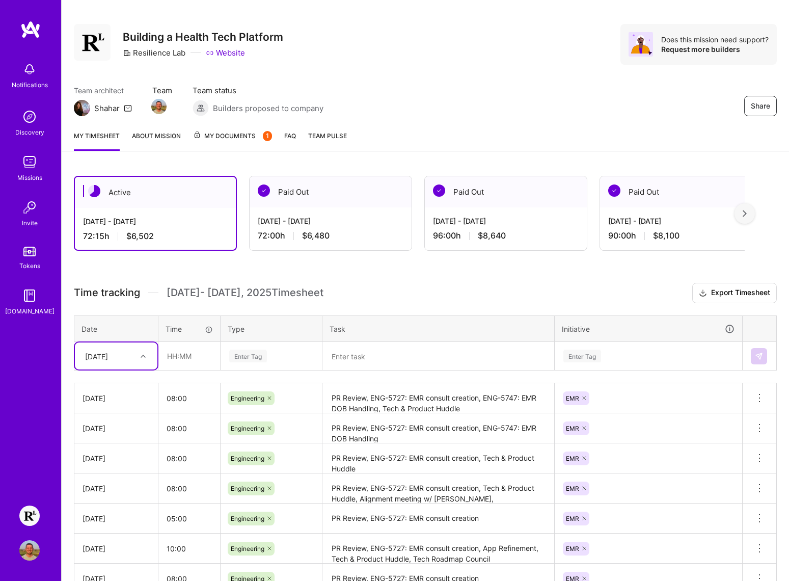
click at [130, 357] on div "[DATE]" at bounding box center [108, 355] width 57 height 17
click at [102, 512] on div "[DATE]" at bounding box center [116, 514] width 83 height 19
click at [181, 352] on input "text" at bounding box center [189, 355] width 61 height 27
type input "08:00"
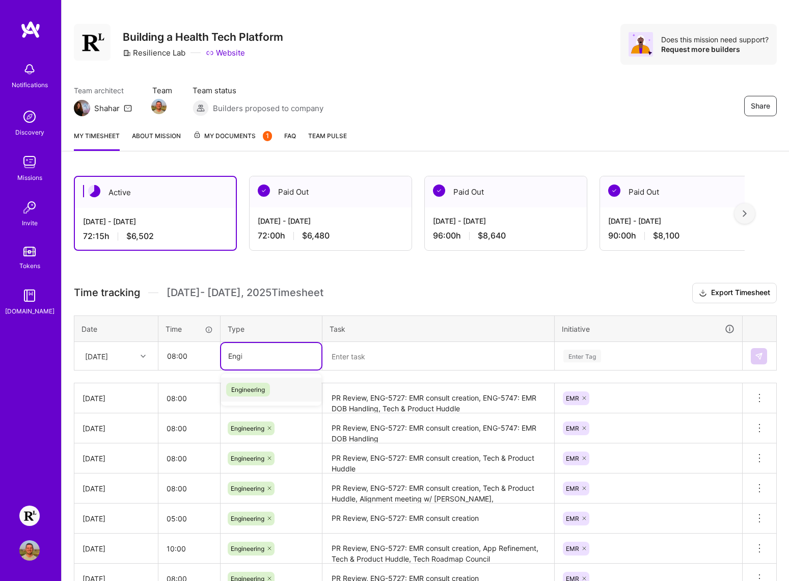
type input "Engin"
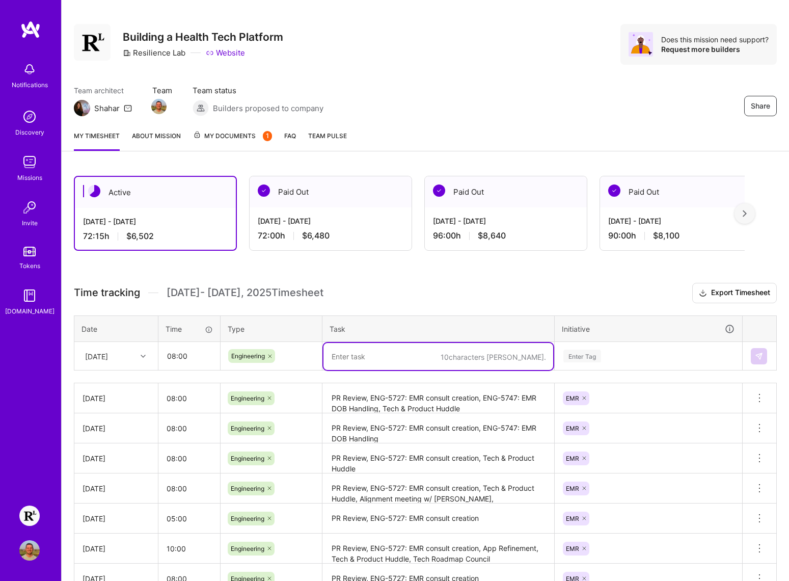
paste textarea "Mental Health Day"
type textarea "Mental Health Day"
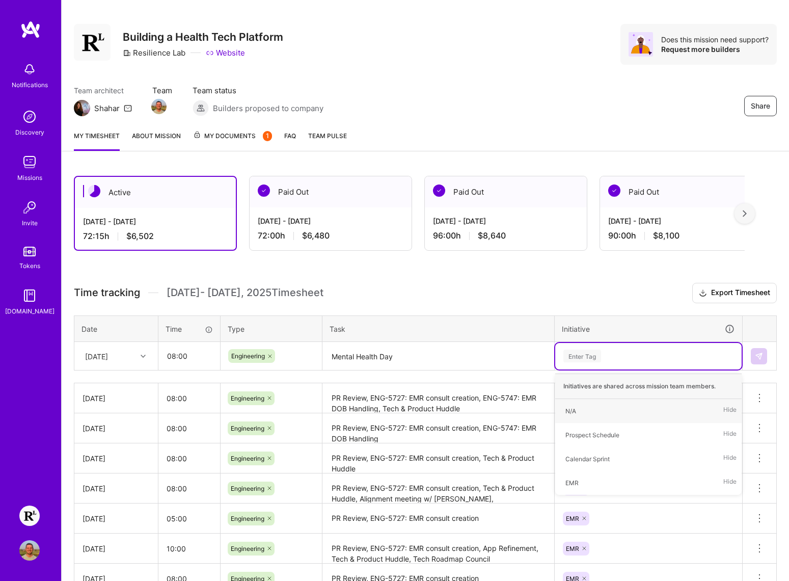
type input "N"
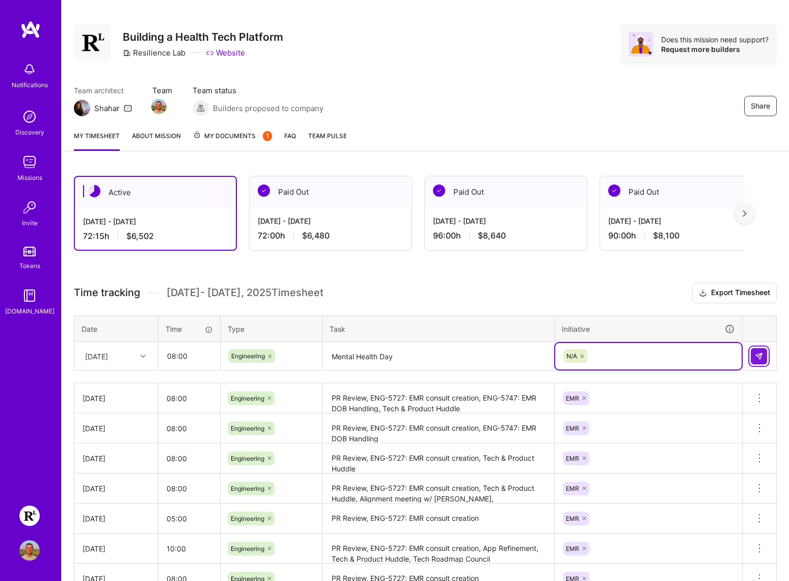
click at [757, 357] on img at bounding box center [759, 356] width 8 height 8
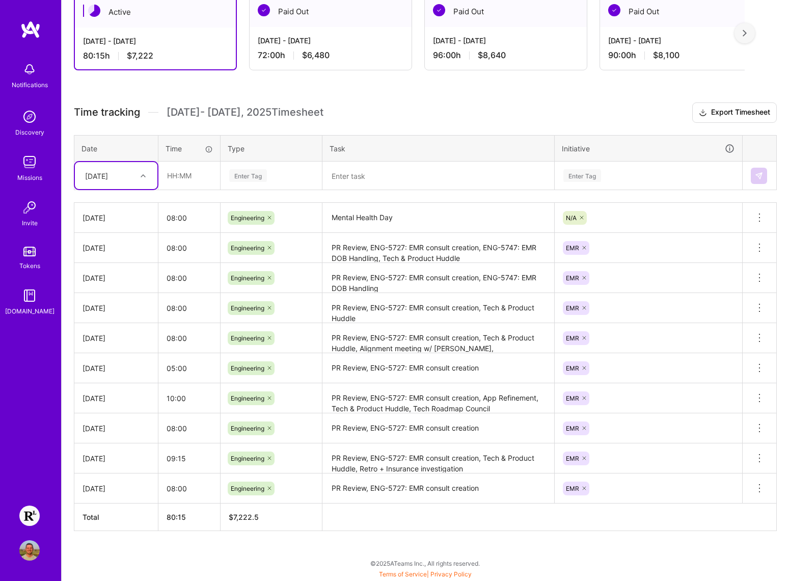
scroll to position [0, 0]
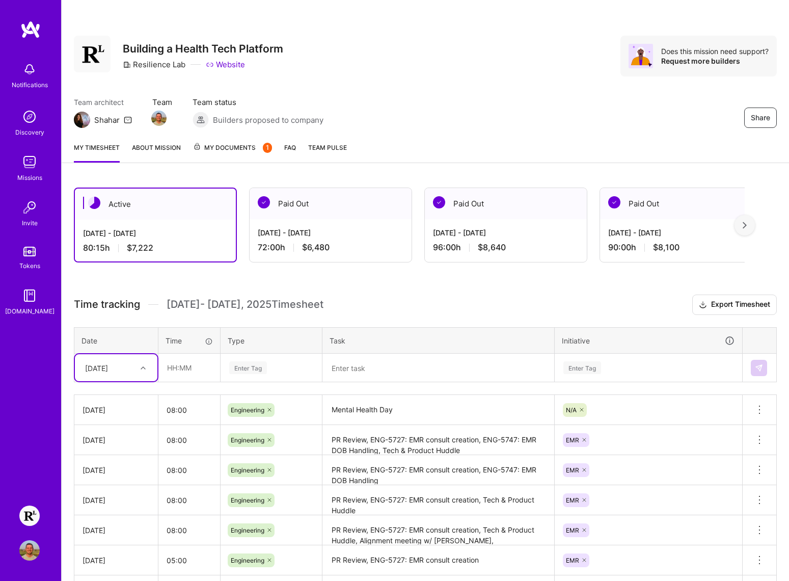
click at [433, 289] on div "Active [DATE] - [DATE] 80:15 h $7,222 Paid Out [DATE] - [DATE] 72:00 h $6,480 P…" at bounding box center [425, 474] width 727 height 598
click at [491, 278] on div "Active [DATE] - [DATE] 80:15 h $7,222 Paid Out [DATE] - [DATE] 72:00 h $6,480 P…" at bounding box center [425, 474] width 727 height 598
click at [259, 165] on div "Share Building a Health Tech Platform Resilience Lab Website Does this mission …" at bounding box center [425, 386] width 728 height 773
click at [174, 148] on link "About Mission" at bounding box center [156, 152] width 49 height 20
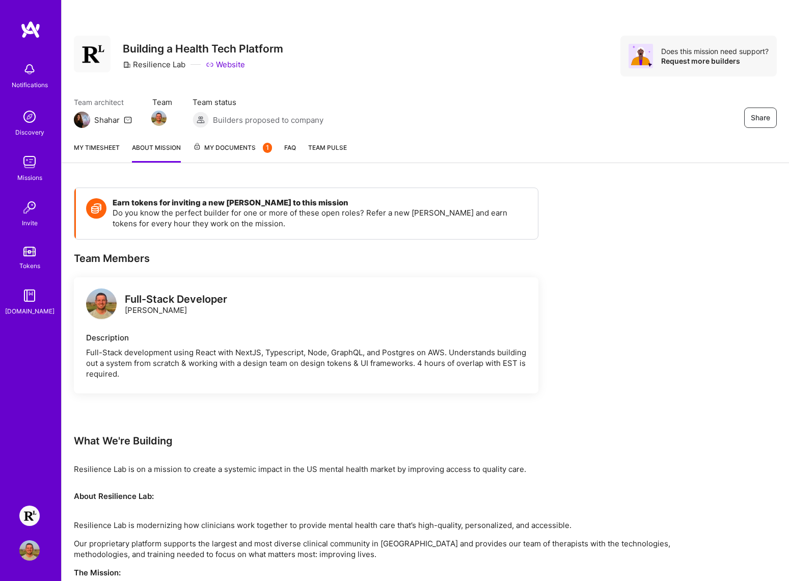
click at [107, 147] on link "My timesheet" at bounding box center [97, 152] width 46 height 20
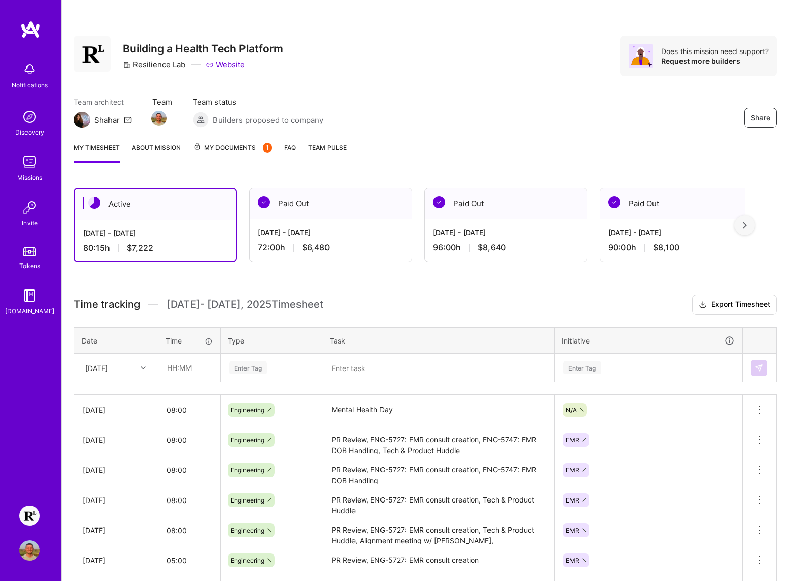
click at [747, 229] on div at bounding box center [745, 225] width 20 height 20
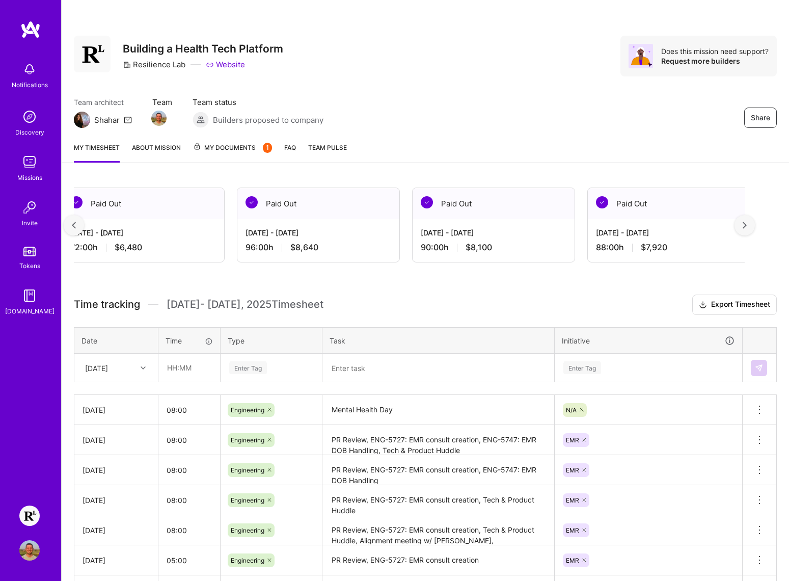
click at [748, 229] on div at bounding box center [745, 225] width 20 height 20
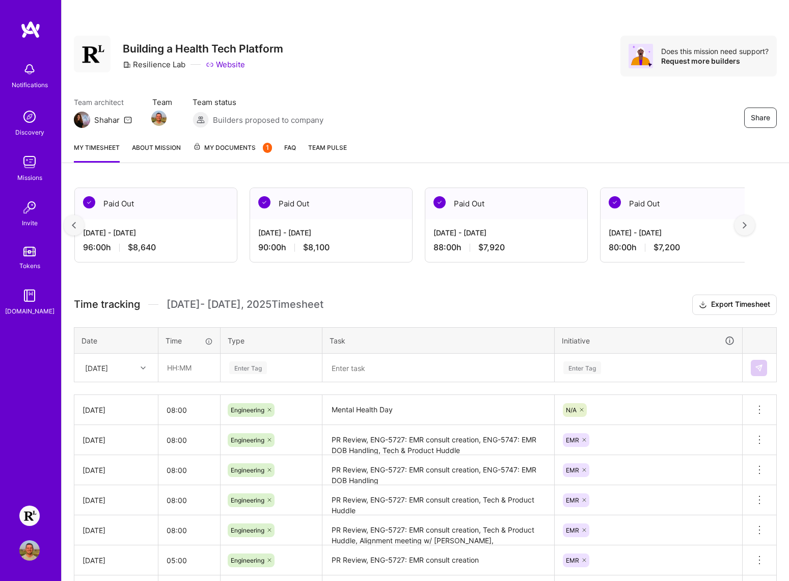
click at [748, 229] on div at bounding box center [745, 225] width 20 height 20
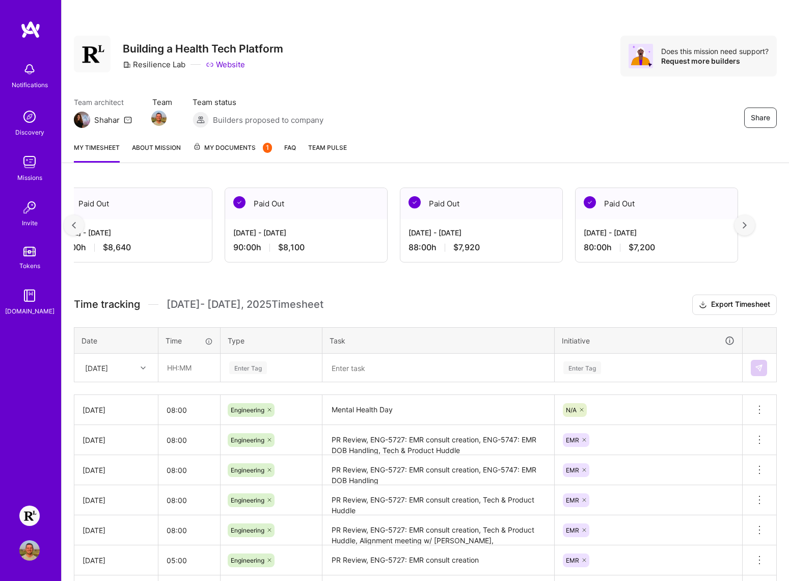
click at [748, 229] on div at bounding box center [745, 225] width 20 height 20
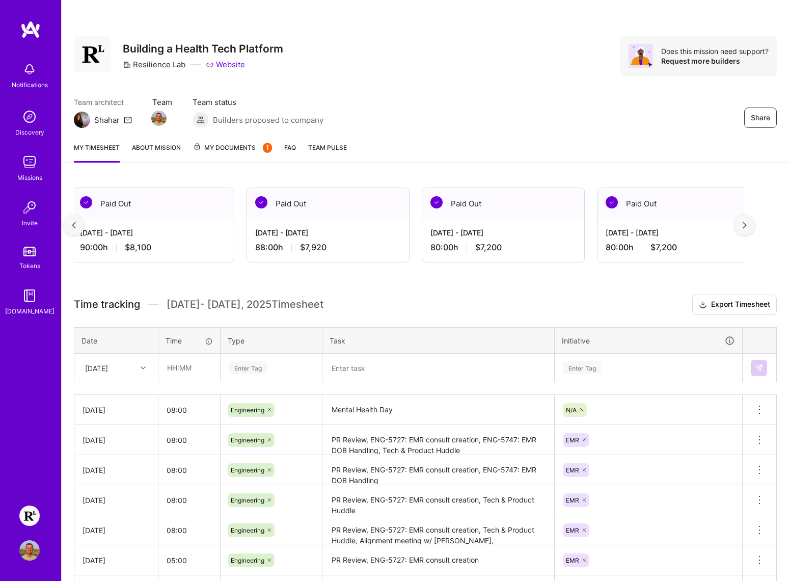
click at [748, 229] on div at bounding box center [745, 225] width 20 height 20
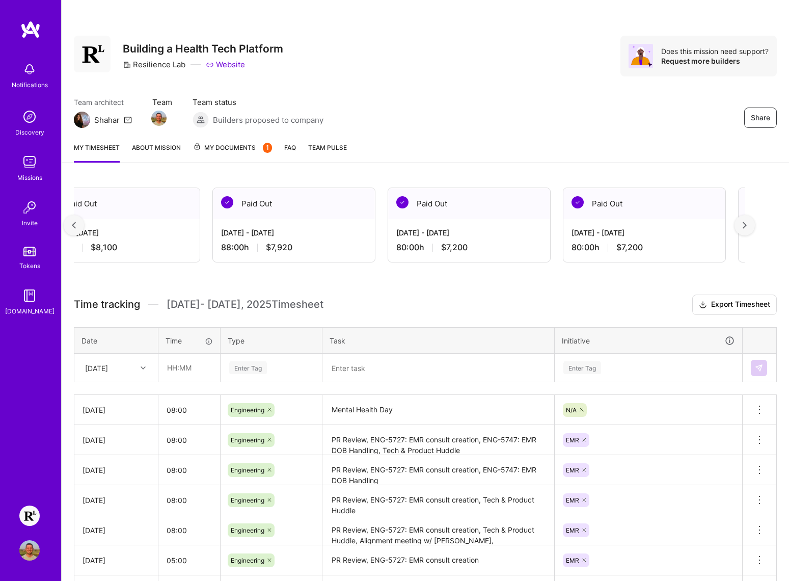
click at [748, 229] on div at bounding box center [745, 225] width 20 height 20
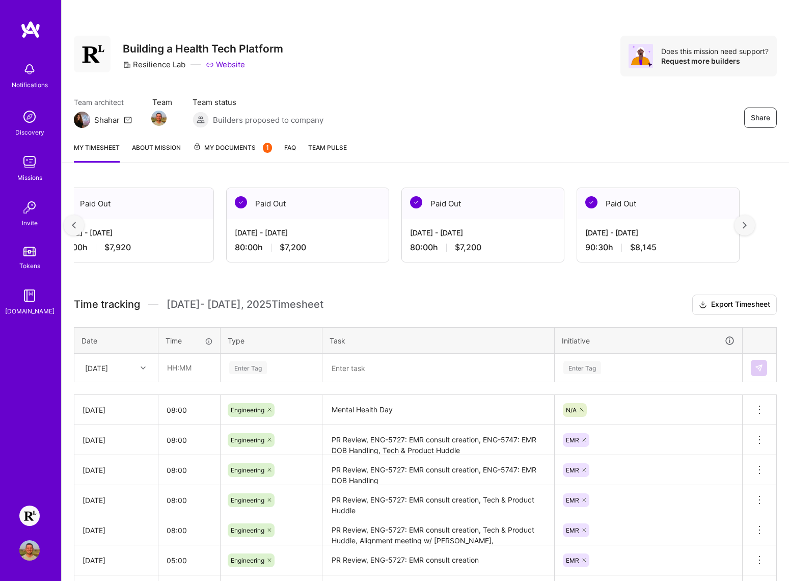
click at [748, 229] on div at bounding box center [745, 225] width 20 height 20
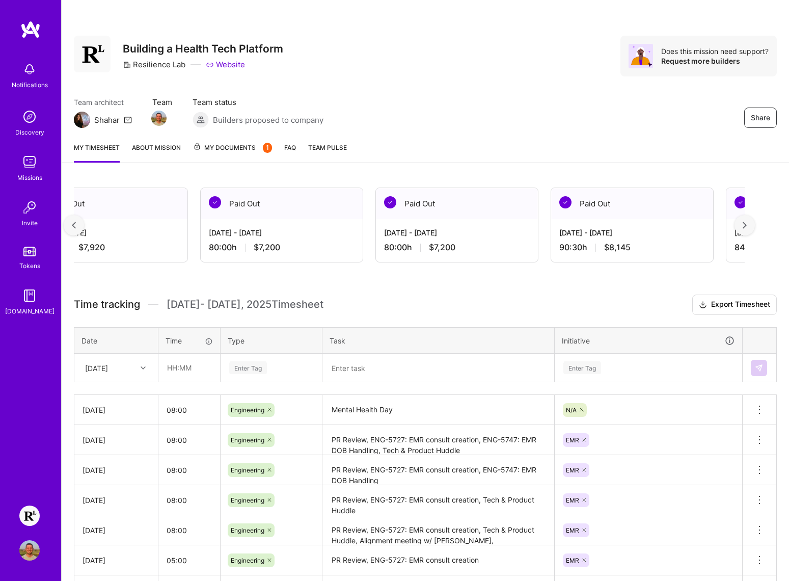
click at [748, 229] on div at bounding box center [745, 225] width 20 height 20
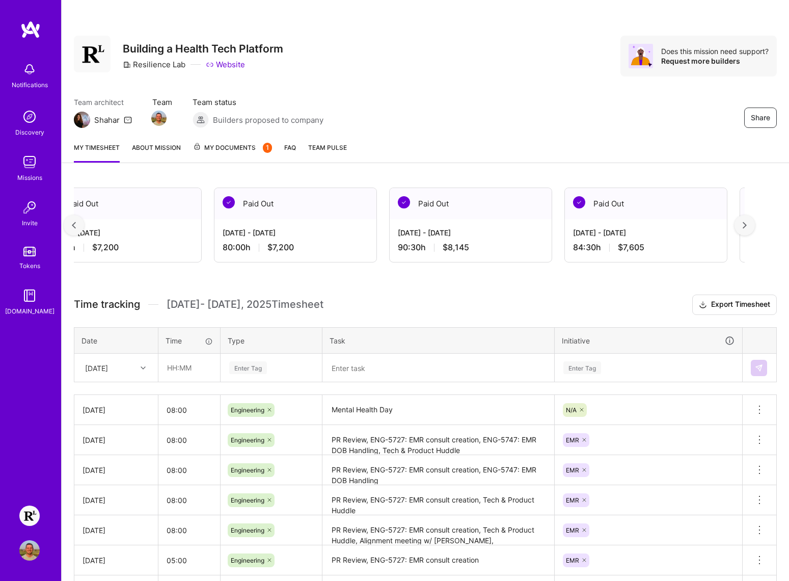
click at [748, 229] on div at bounding box center [745, 225] width 20 height 20
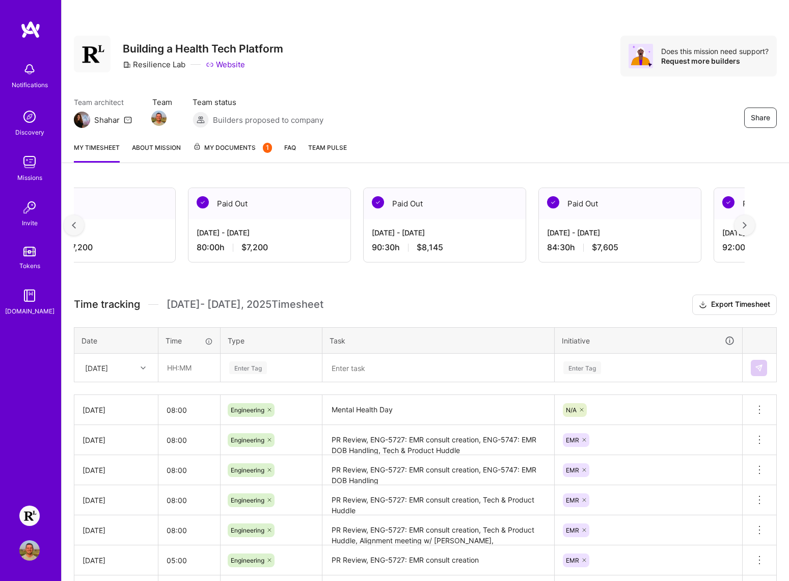
click at [748, 229] on div at bounding box center [745, 225] width 20 height 20
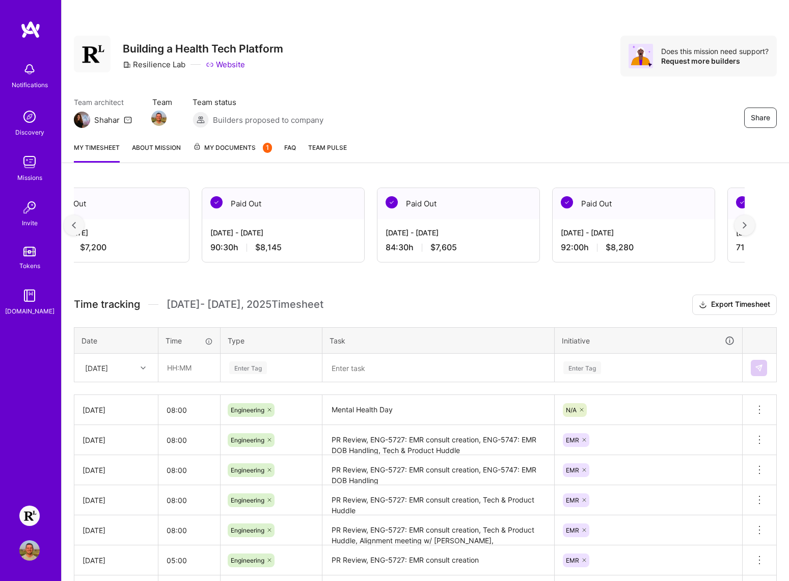
click at [748, 229] on div at bounding box center [745, 225] width 20 height 20
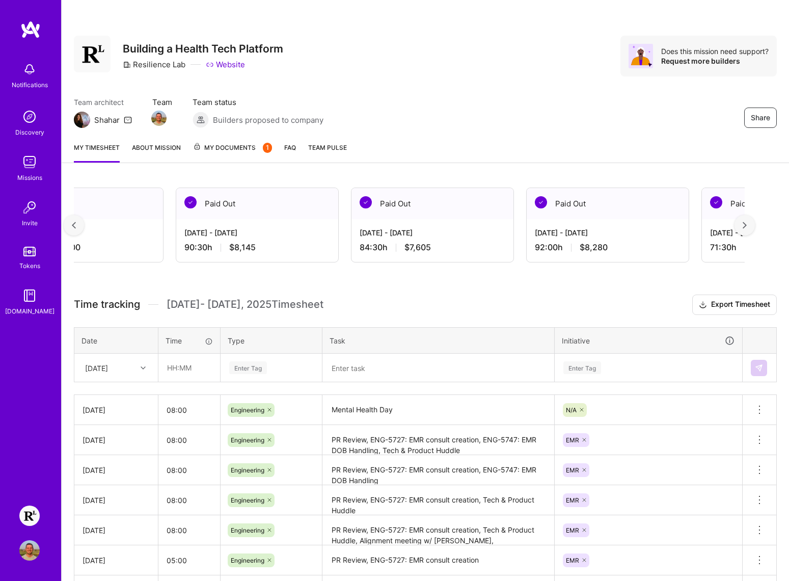
click at [748, 229] on div at bounding box center [745, 225] width 20 height 20
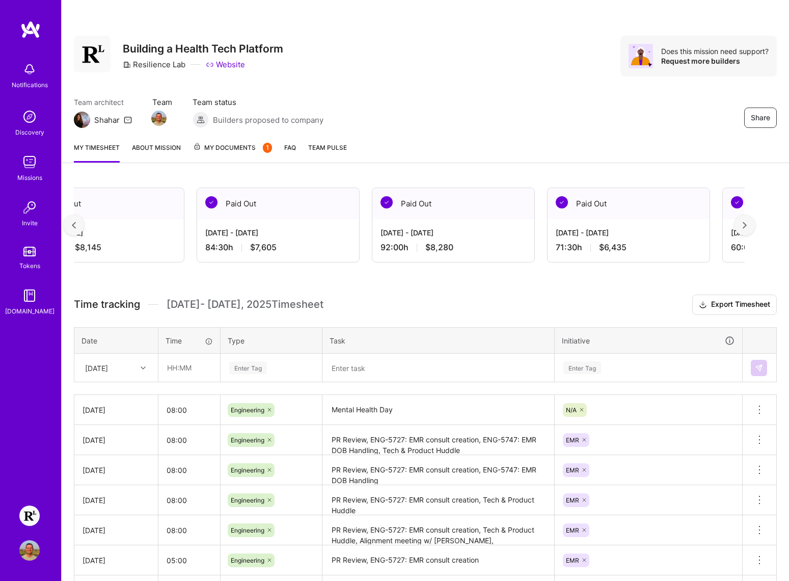
click at [748, 229] on div at bounding box center [745, 225] width 20 height 20
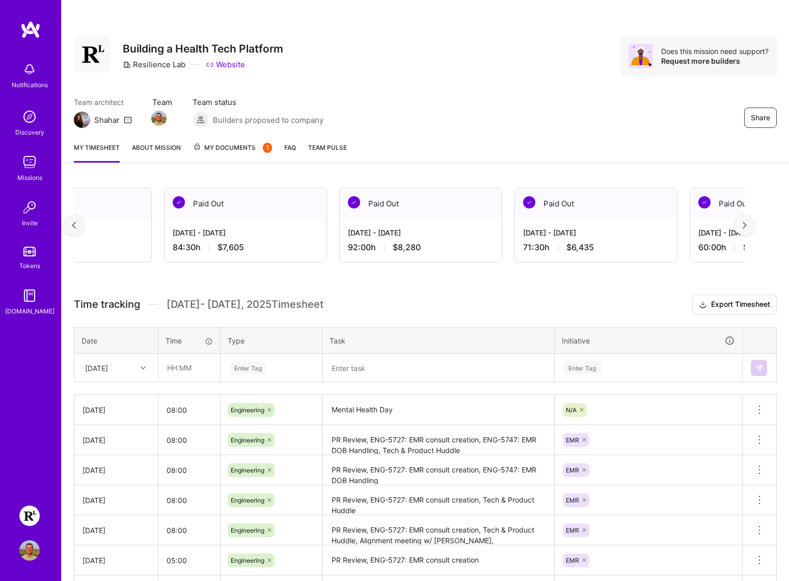
click at [748, 229] on div at bounding box center [745, 225] width 20 height 20
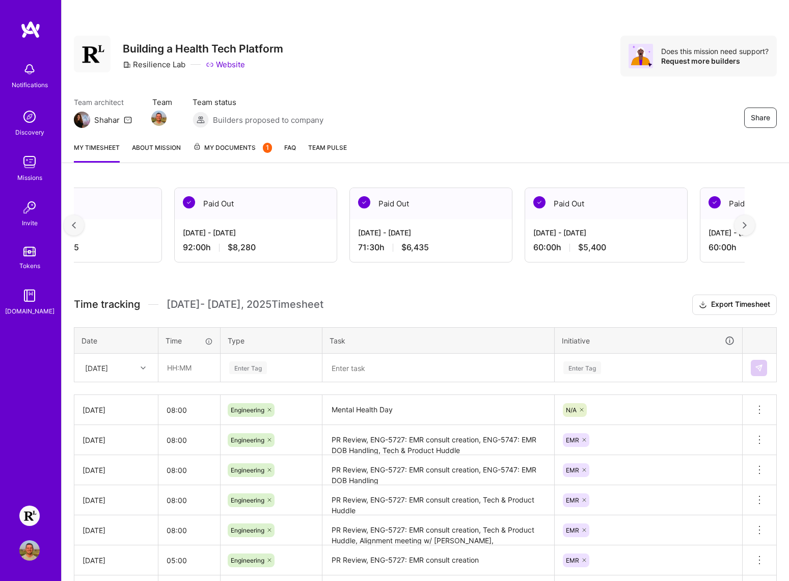
click at [748, 229] on div at bounding box center [745, 225] width 20 height 20
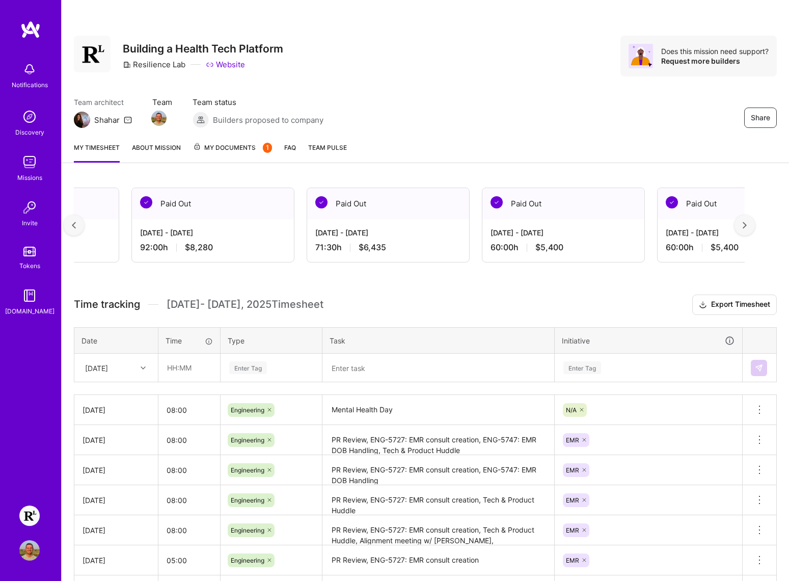
click at [748, 229] on div at bounding box center [745, 225] width 20 height 20
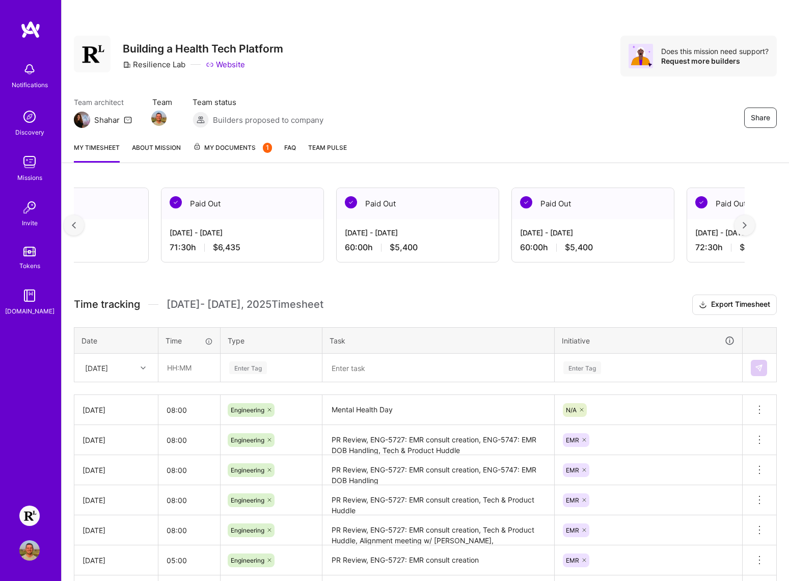
click at [748, 229] on div at bounding box center [745, 225] width 20 height 20
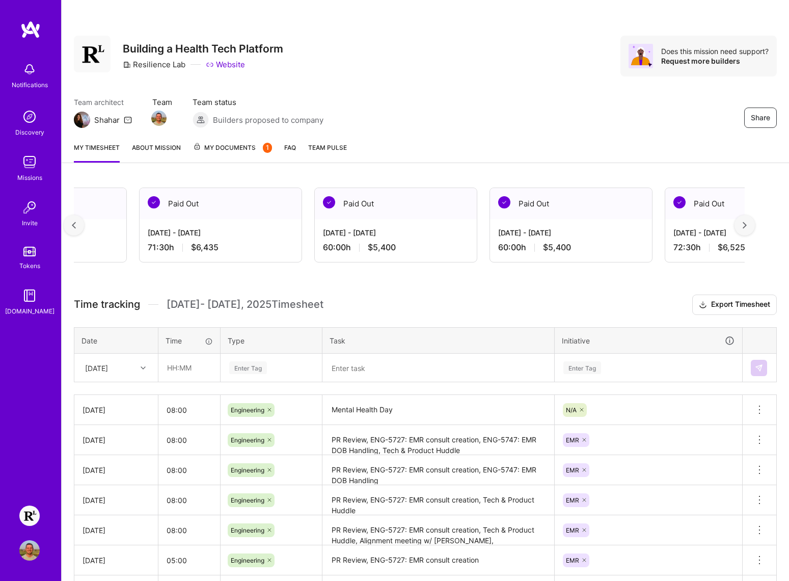
click at [748, 229] on div at bounding box center [745, 225] width 20 height 20
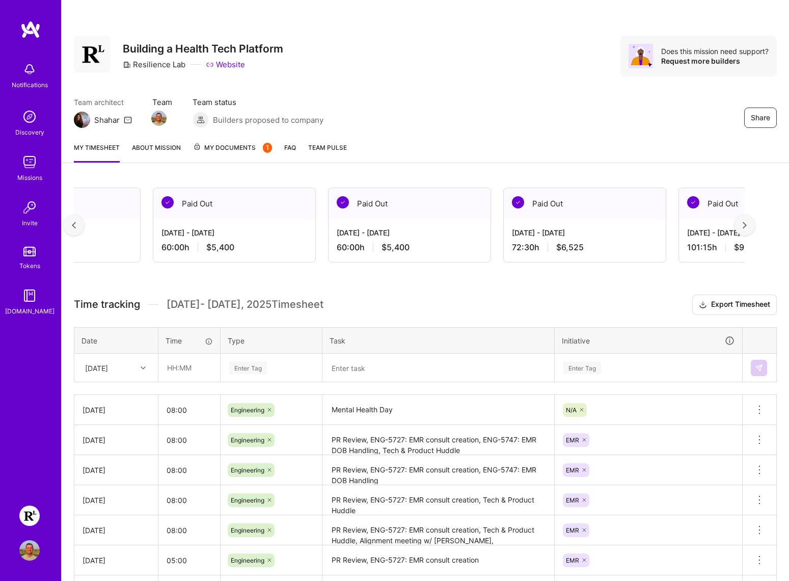
click at [748, 229] on div at bounding box center [745, 225] width 20 height 20
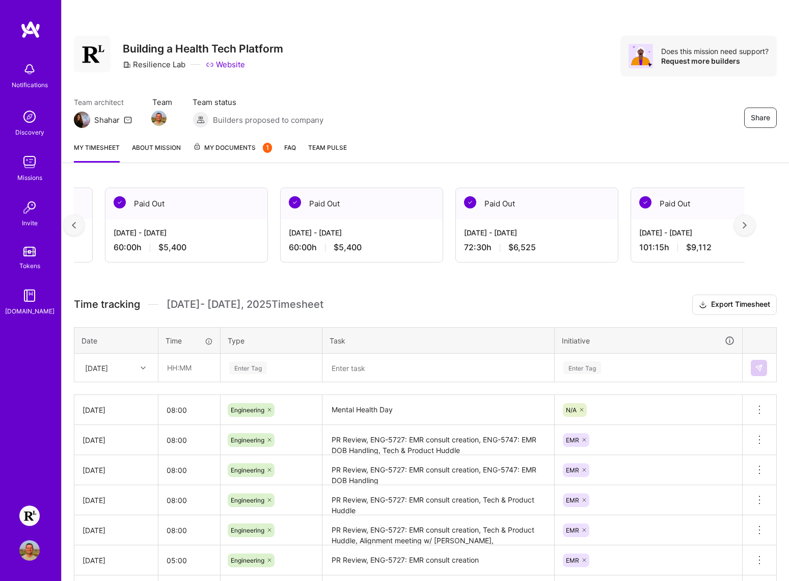
click at [748, 229] on div at bounding box center [745, 225] width 20 height 20
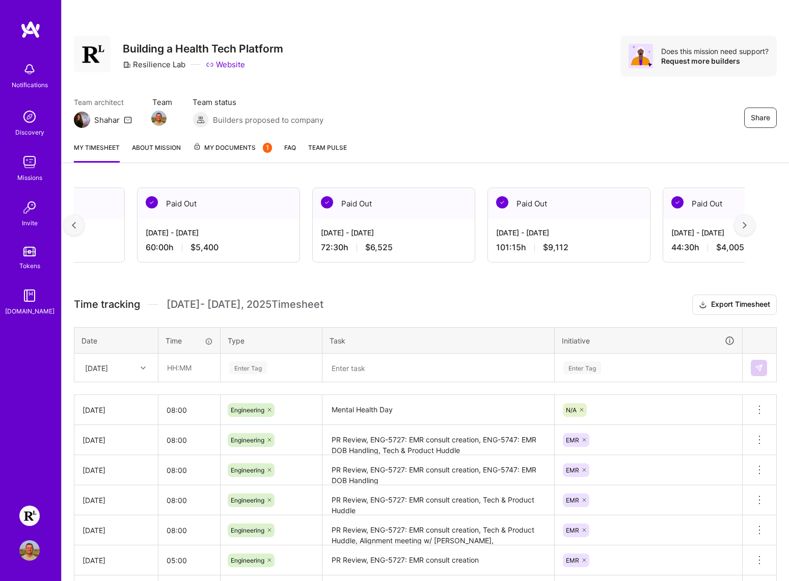
click at [748, 229] on div at bounding box center [745, 225] width 20 height 20
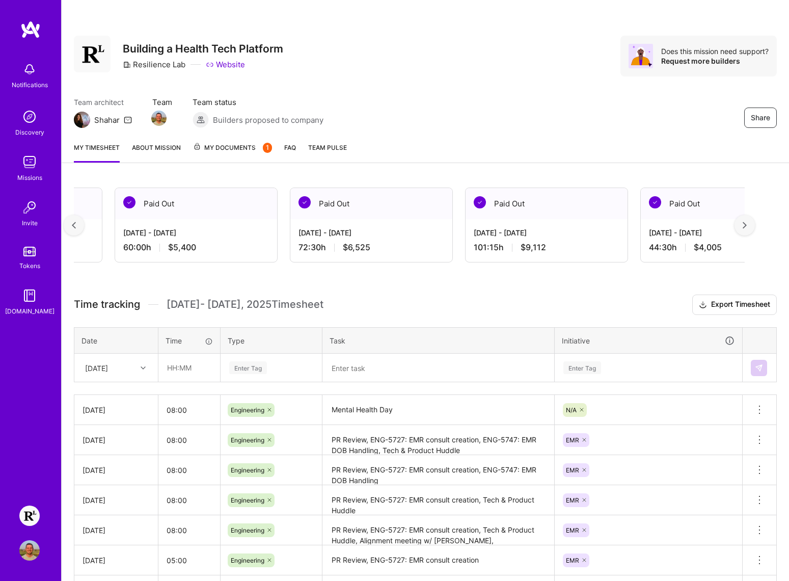
click at [748, 229] on div at bounding box center [745, 225] width 20 height 20
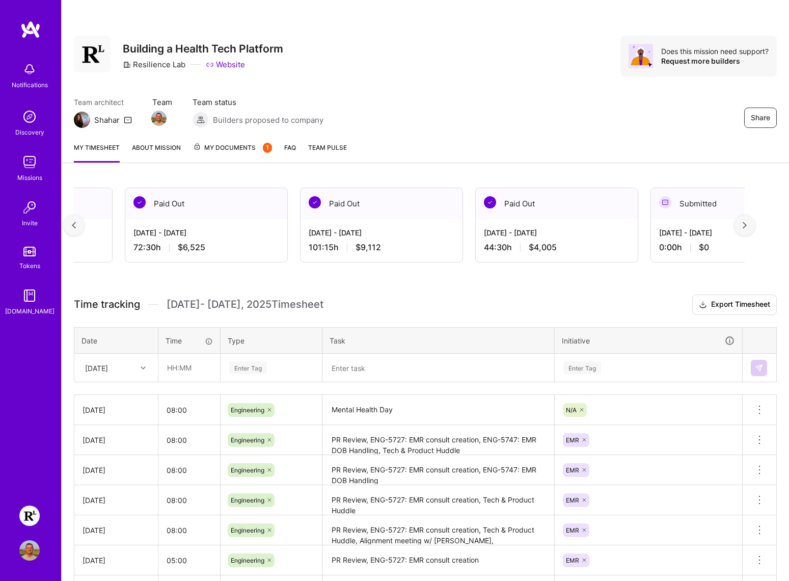
click at [748, 229] on div at bounding box center [745, 225] width 20 height 20
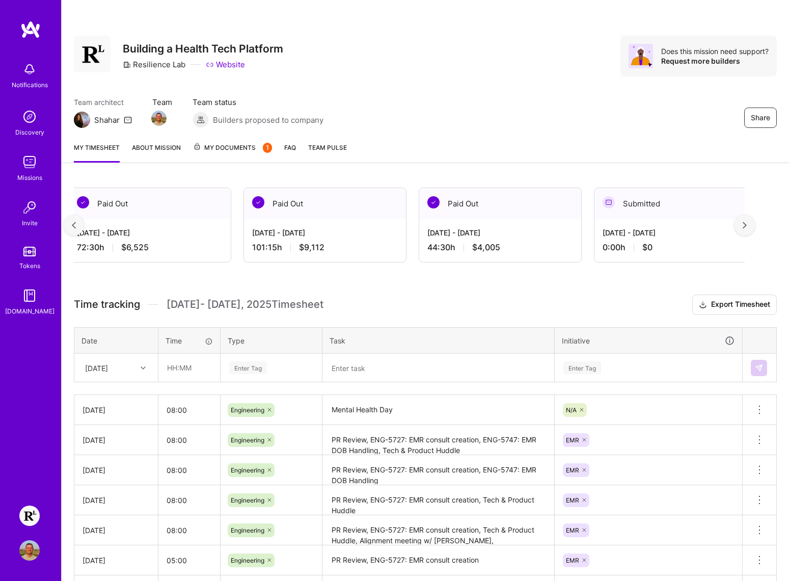
click at [748, 229] on div at bounding box center [745, 225] width 20 height 20
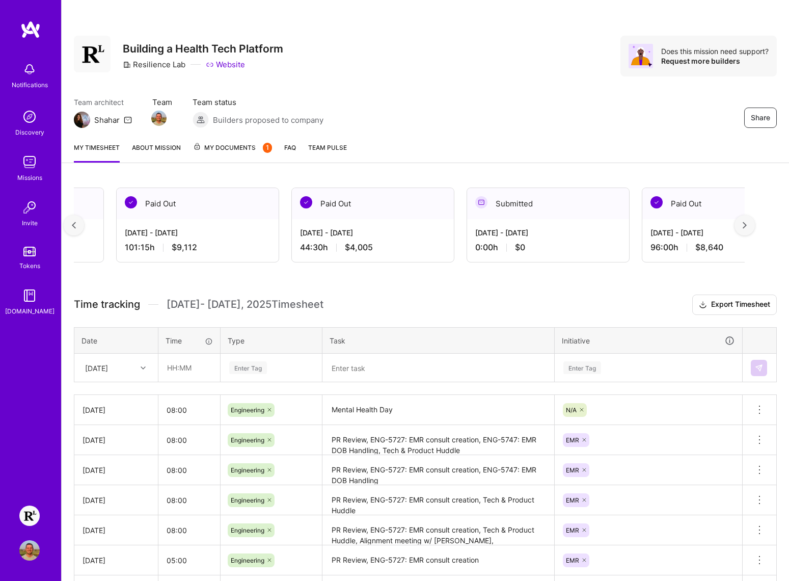
click at [748, 229] on div at bounding box center [745, 225] width 20 height 20
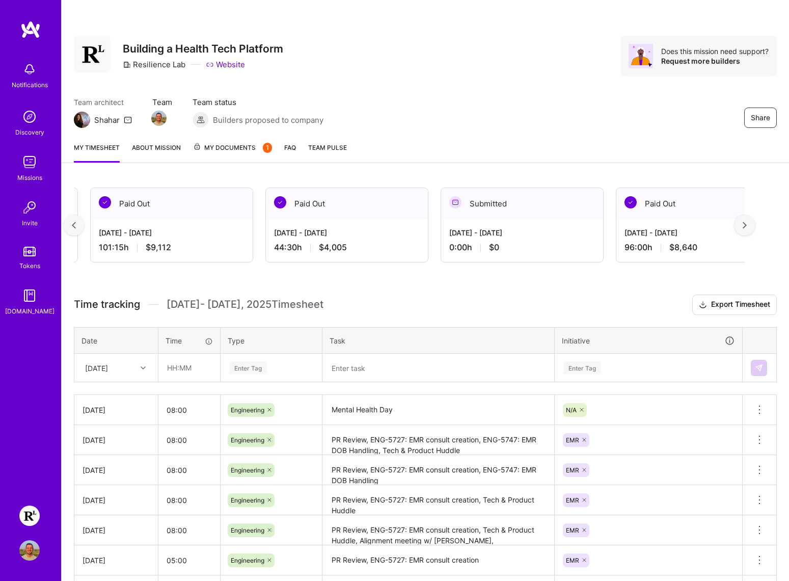
click at [748, 229] on div at bounding box center [745, 225] width 20 height 20
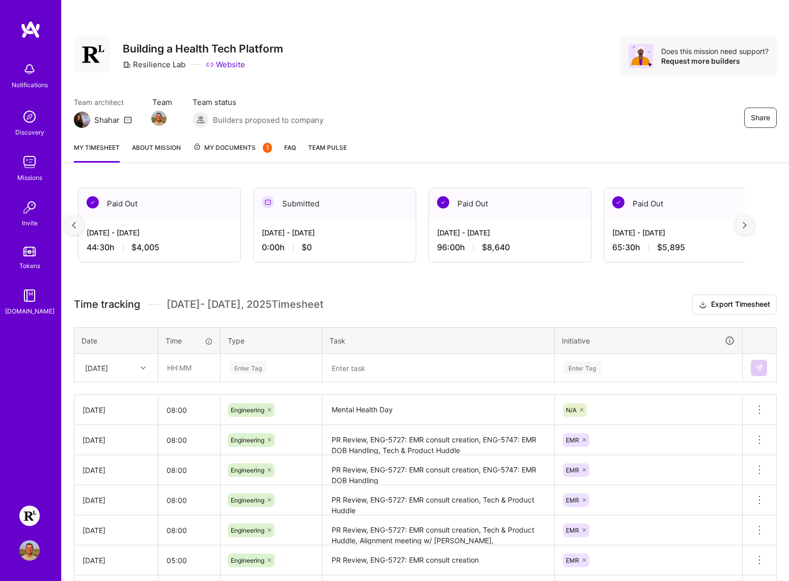
click at [748, 229] on div at bounding box center [745, 225] width 20 height 20
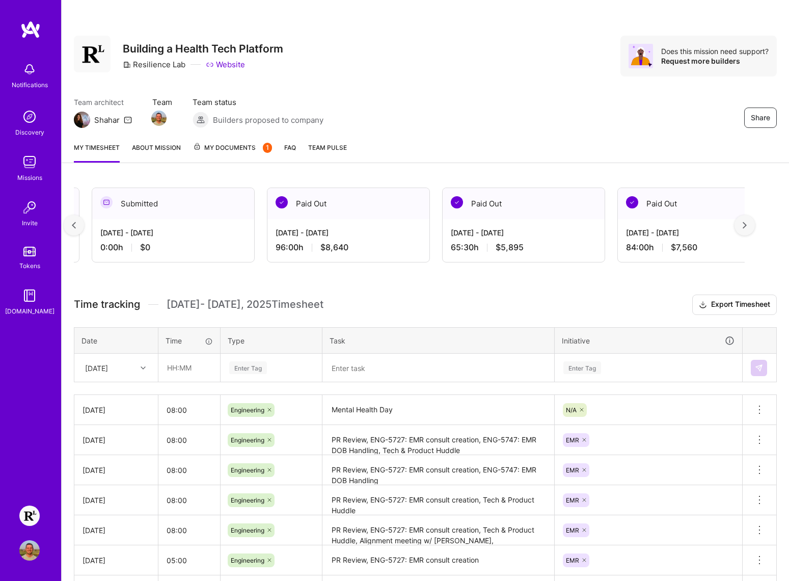
click at [748, 229] on div at bounding box center [745, 225] width 20 height 20
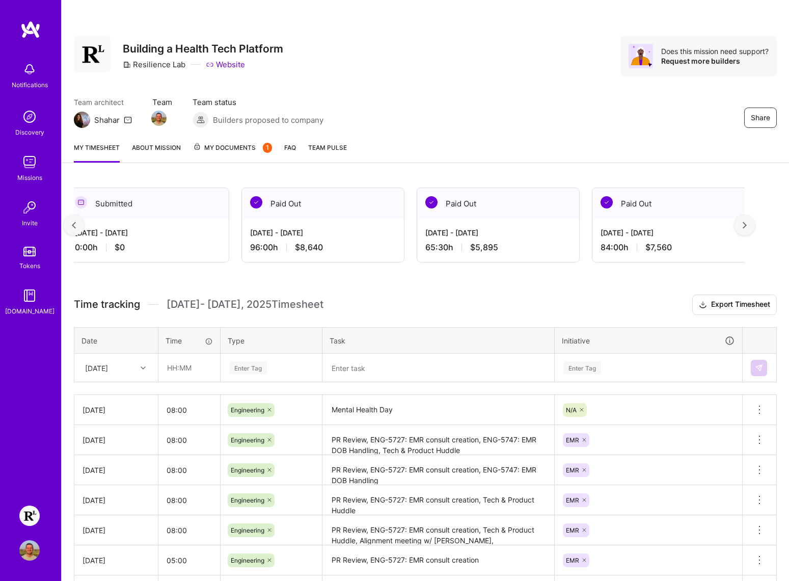
click at [748, 229] on div at bounding box center [745, 225] width 20 height 20
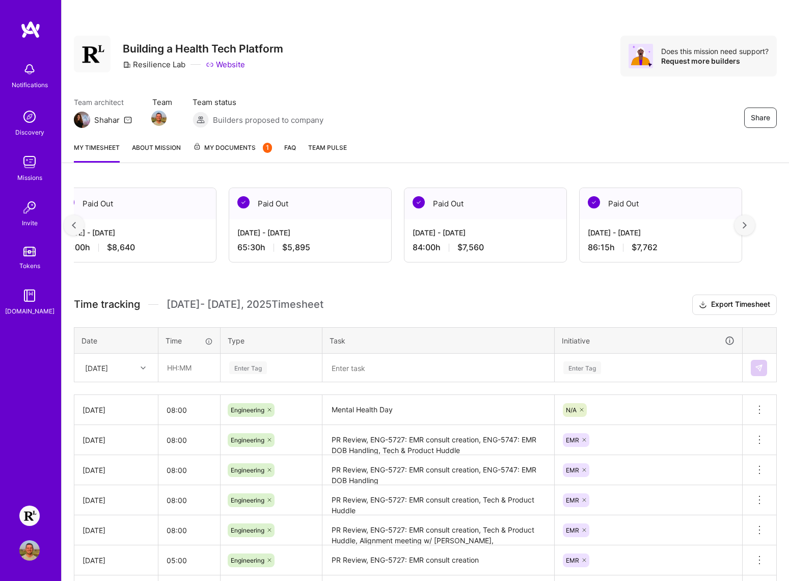
click at [748, 229] on div at bounding box center [745, 225] width 20 height 20
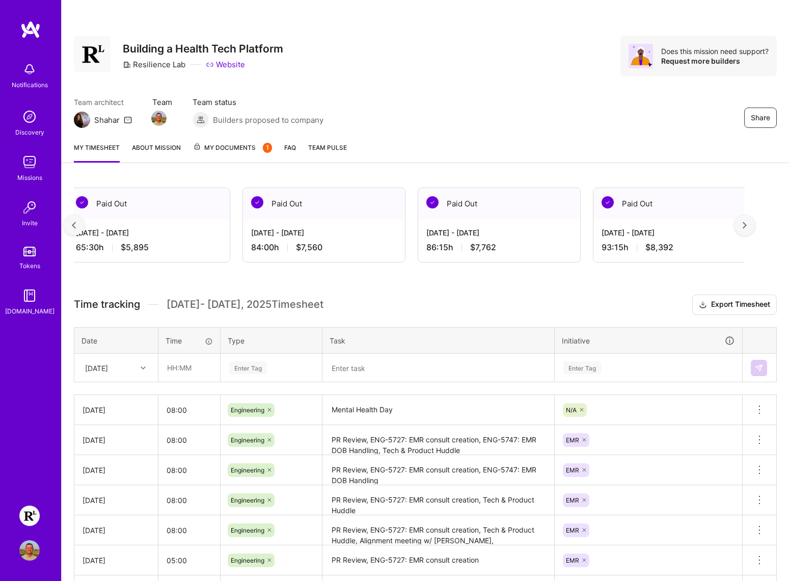
click at [748, 229] on div at bounding box center [745, 225] width 20 height 20
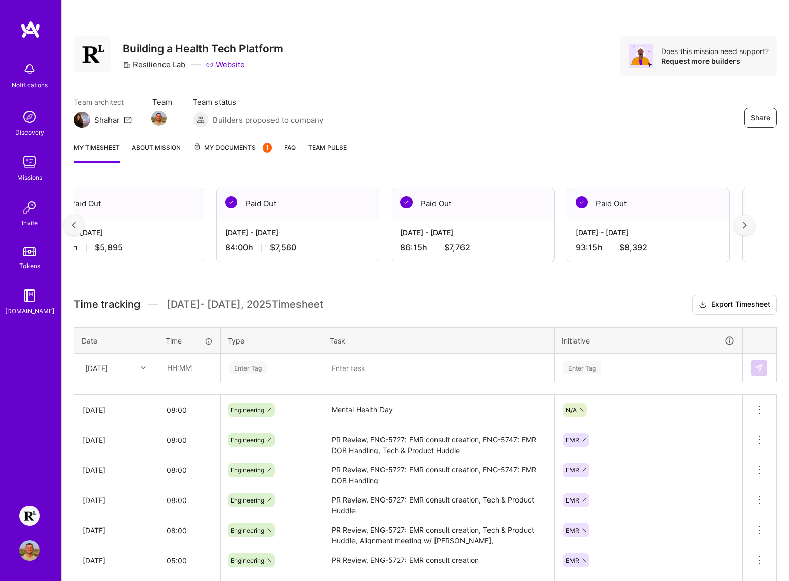
click at [748, 229] on div at bounding box center [745, 225] width 20 height 20
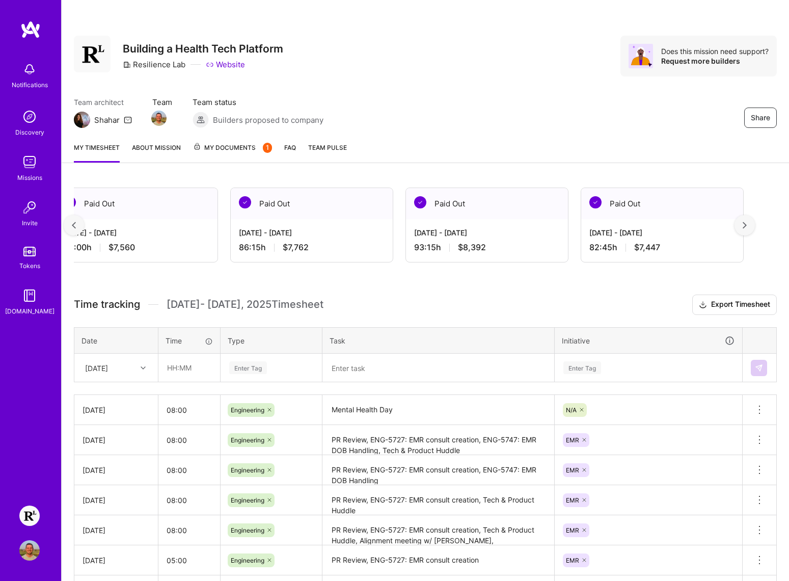
click at [748, 229] on div at bounding box center [745, 225] width 20 height 20
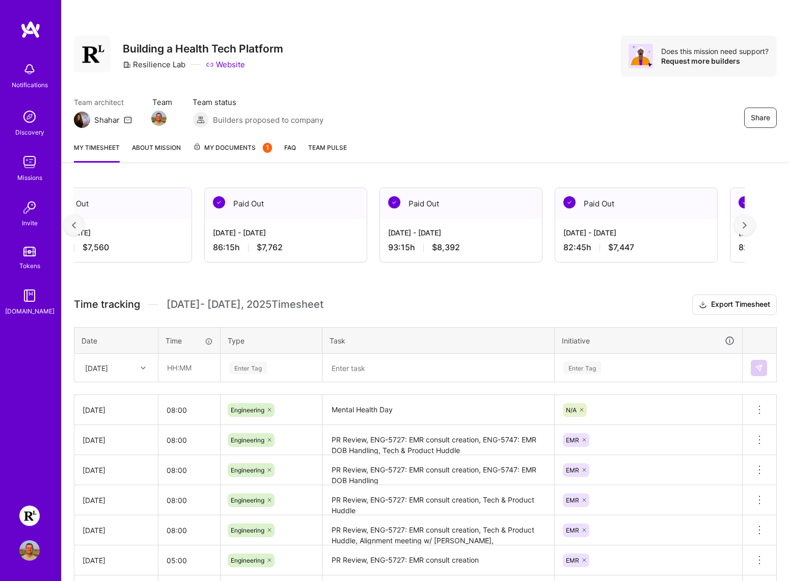
click at [748, 229] on div at bounding box center [745, 225] width 20 height 20
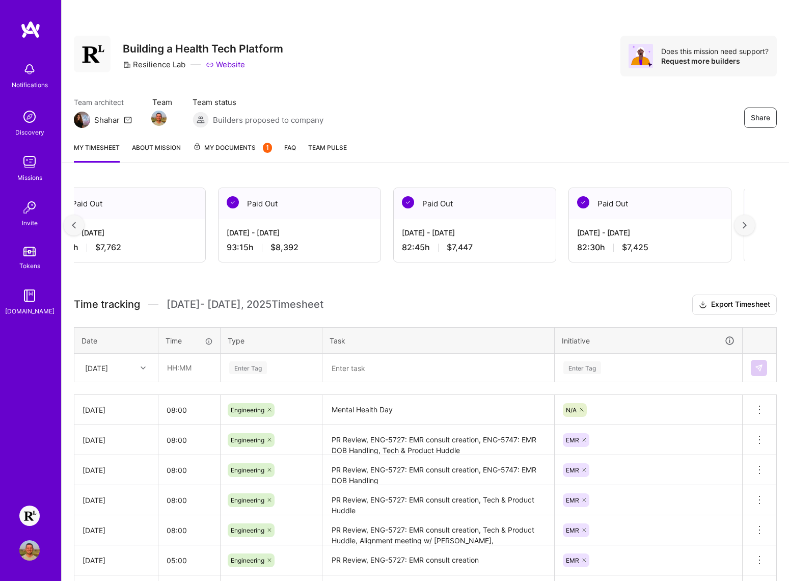
click at [748, 229] on div at bounding box center [745, 225] width 20 height 20
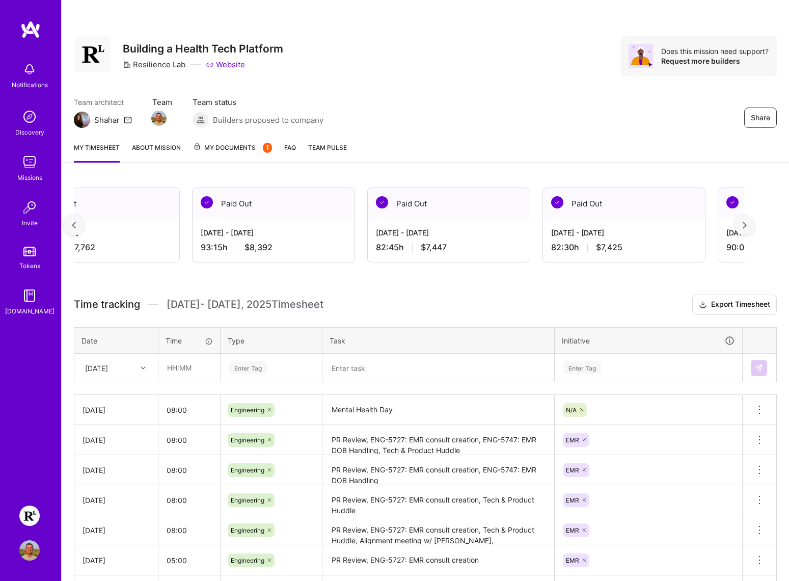
click at [748, 229] on div at bounding box center [745, 225] width 20 height 20
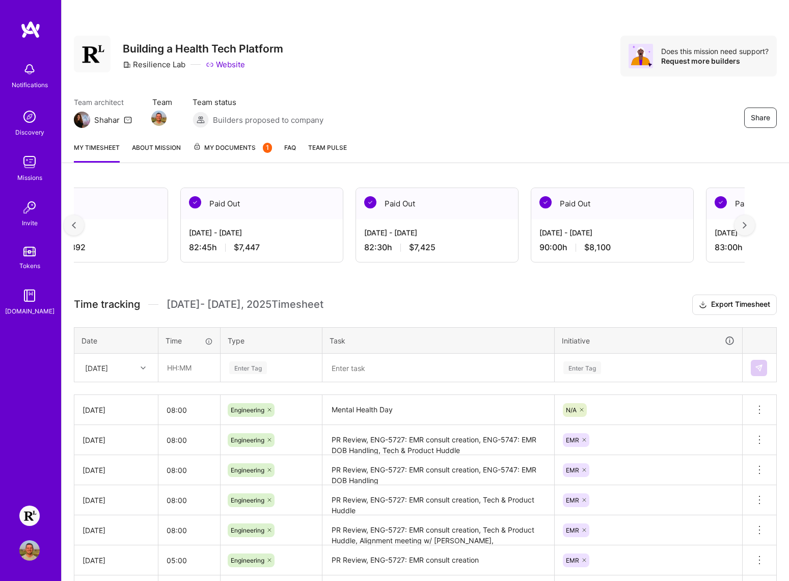
click at [748, 229] on div at bounding box center [745, 225] width 20 height 20
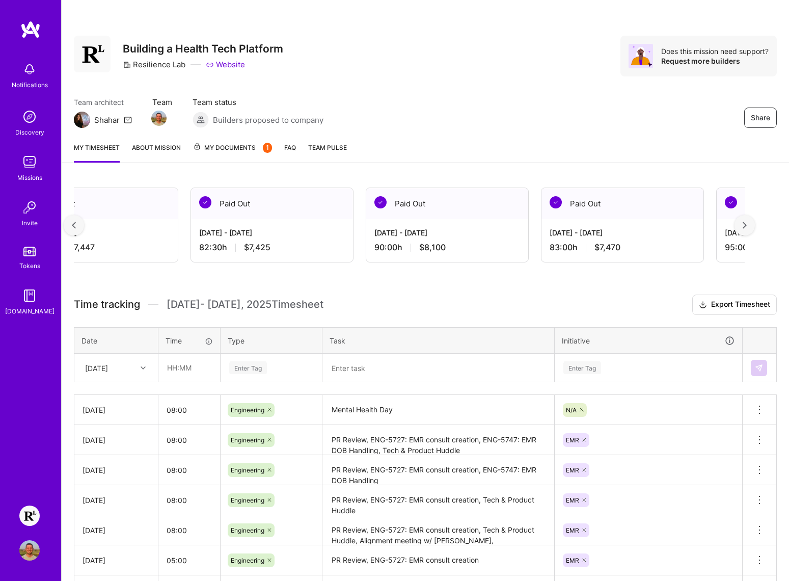
click at [748, 229] on div at bounding box center [745, 225] width 20 height 20
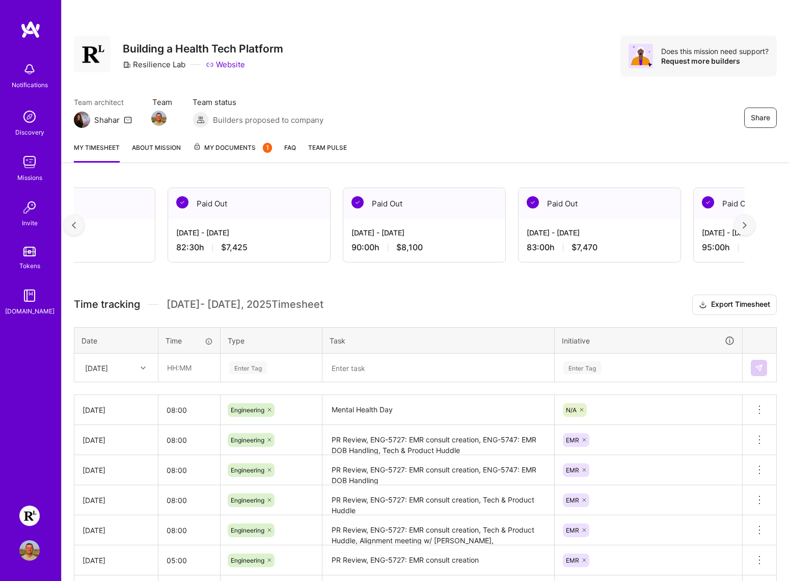
click at [748, 229] on div at bounding box center [745, 225] width 20 height 20
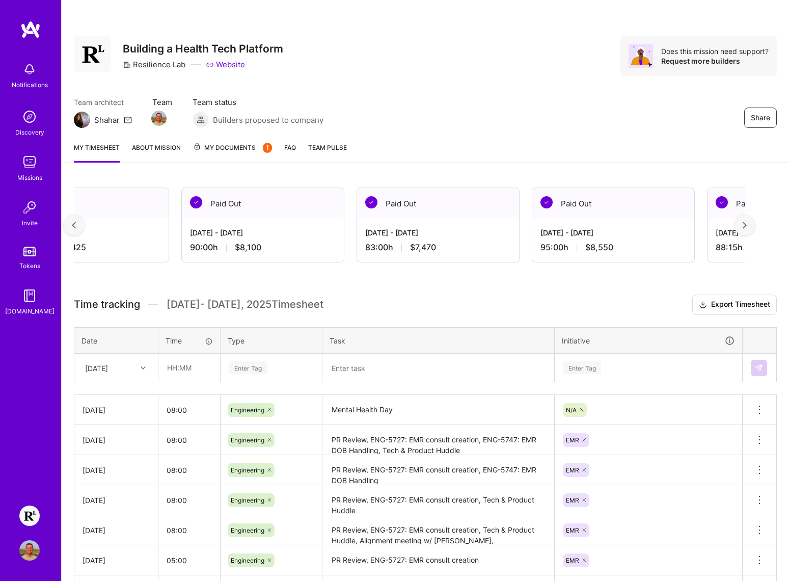
click at [748, 229] on div at bounding box center [745, 225] width 20 height 20
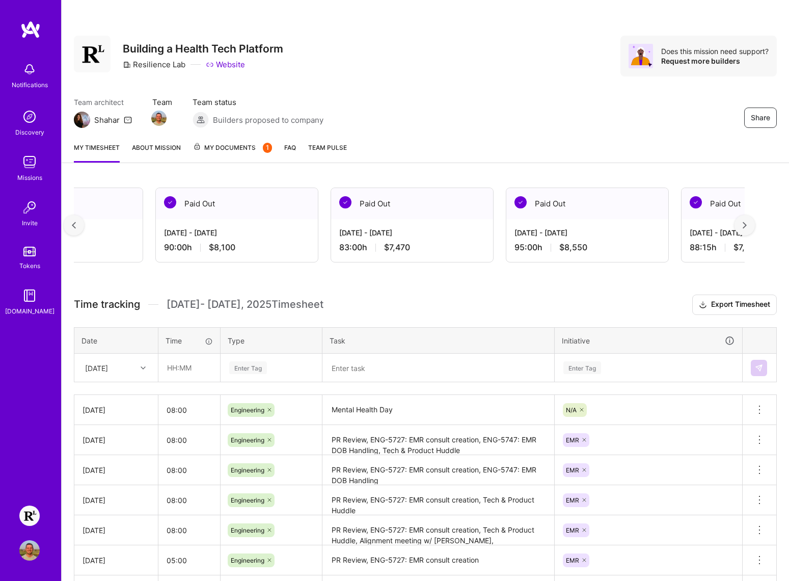
click at [748, 229] on div at bounding box center [745, 225] width 20 height 20
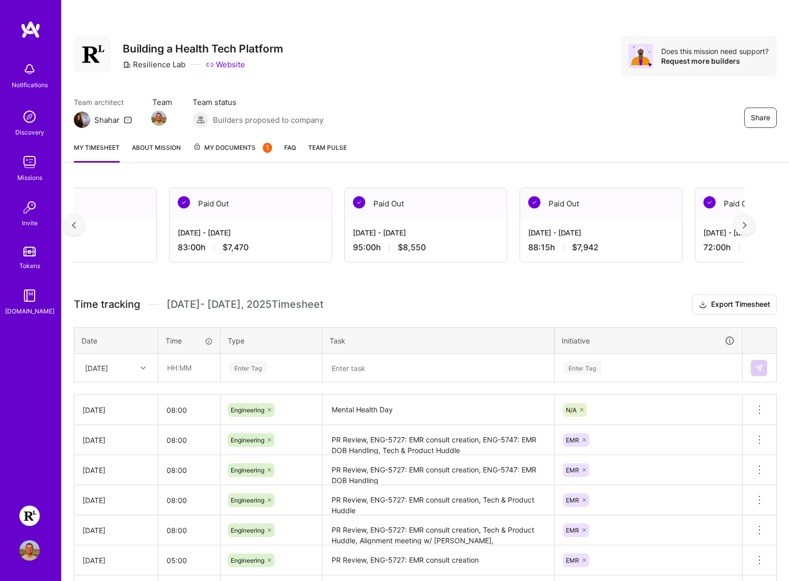
click at [748, 229] on div at bounding box center [745, 225] width 20 height 20
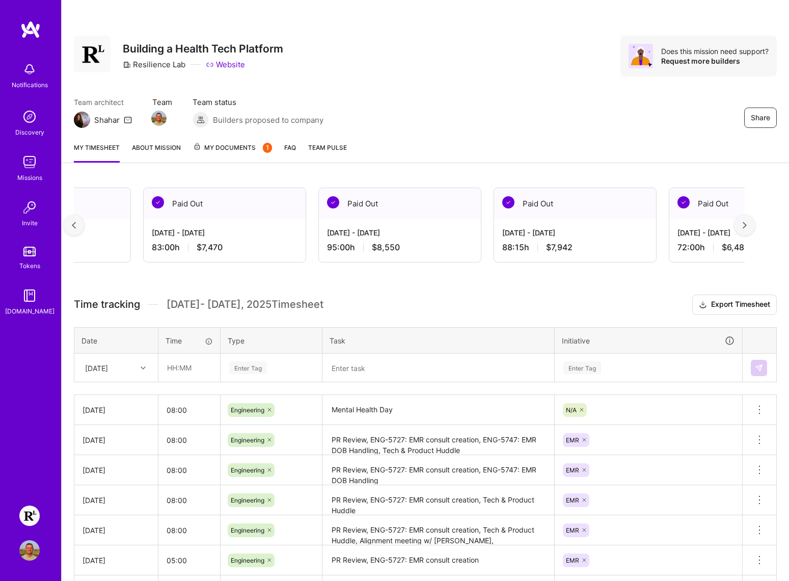
click at [748, 229] on div at bounding box center [745, 225] width 20 height 20
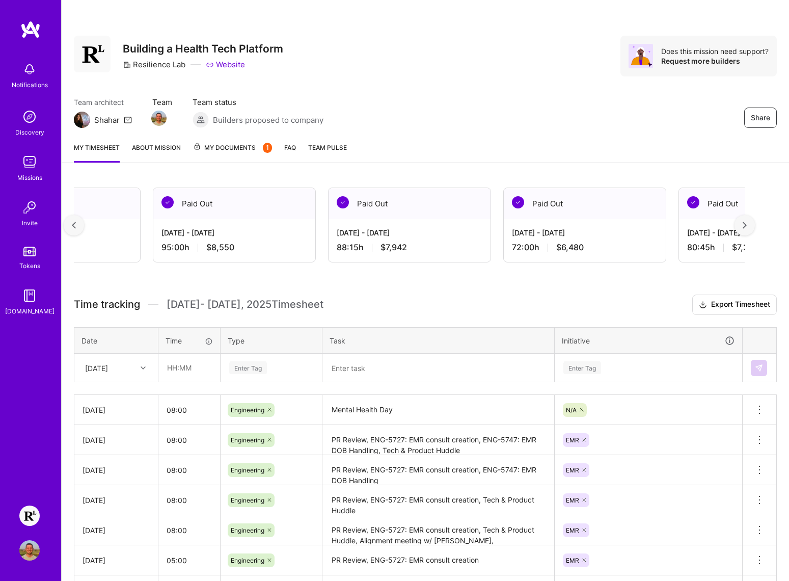
click at [748, 229] on div at bounding box center [745, 225] width 20 height 20
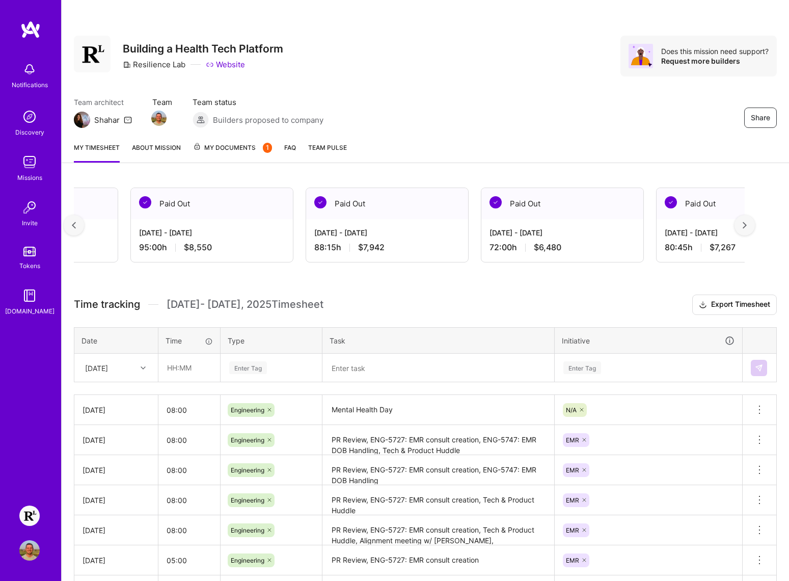
click at [748, 229] on div at bounding box center [745, 225] width 20 height 20
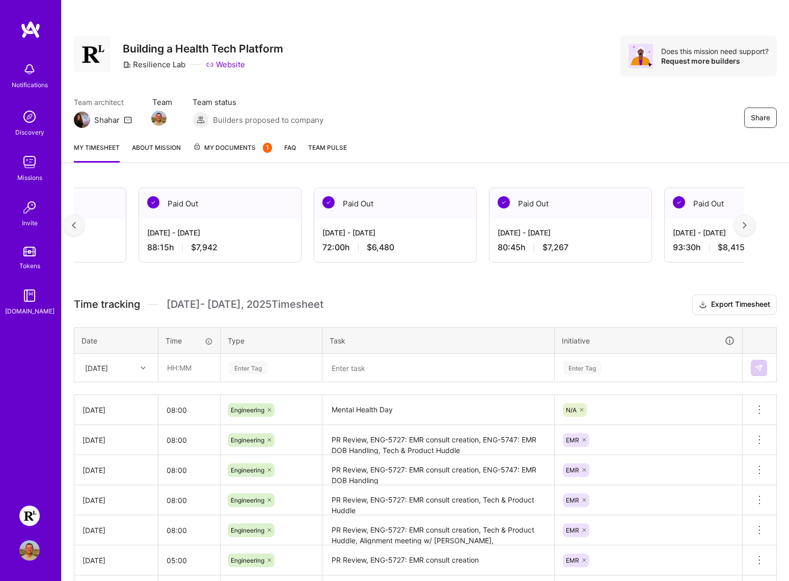
click at [748, 229] on div at bounding box center [745, 225] width 20 height 20
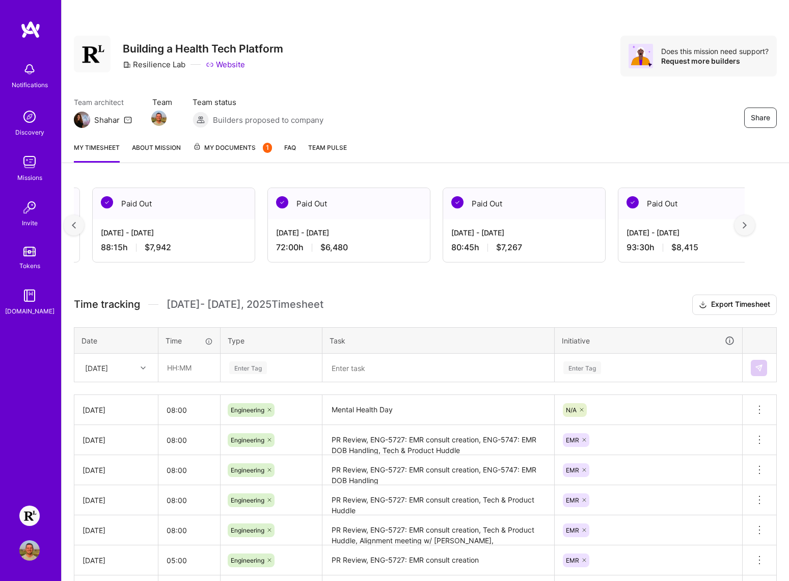
click at [748, 229] on div at bounding box center [745, 225] width 20 height 20
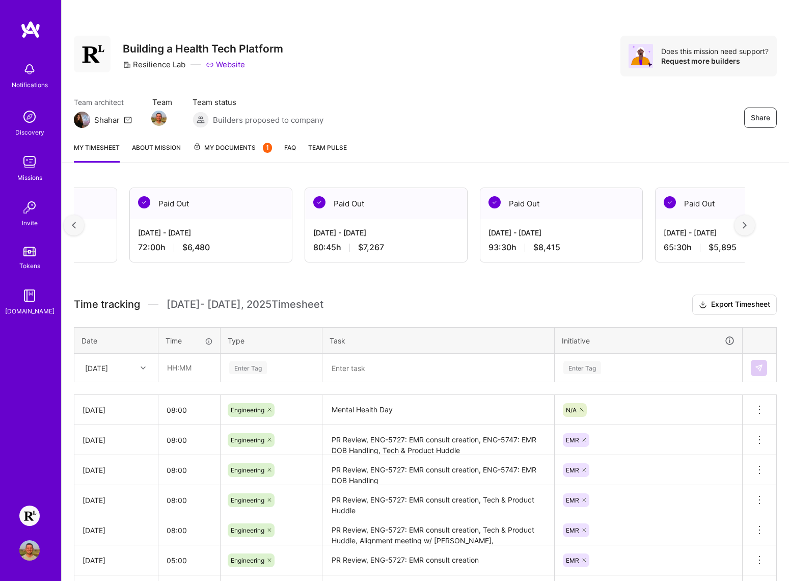
click at [748, 229] on div at bounding box center [745, 225] width 20 height 20
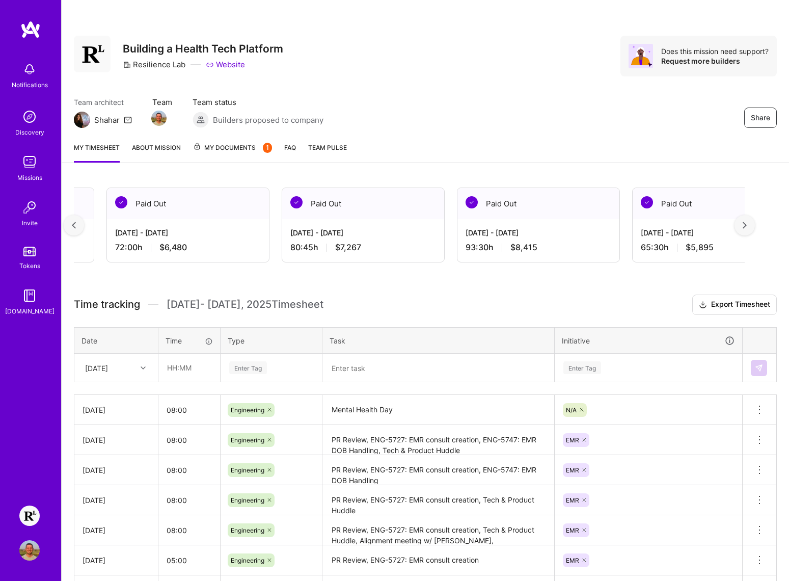
click at [748, 229] on div at bounding box center [745, 225] width 20 height 20
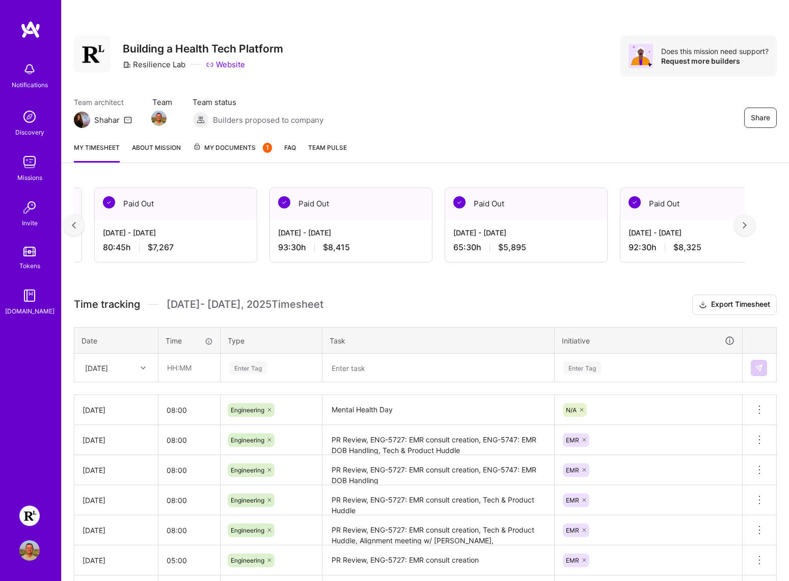
click at [748, 229] on div at bounding box center [745, 225] width 20 height 20
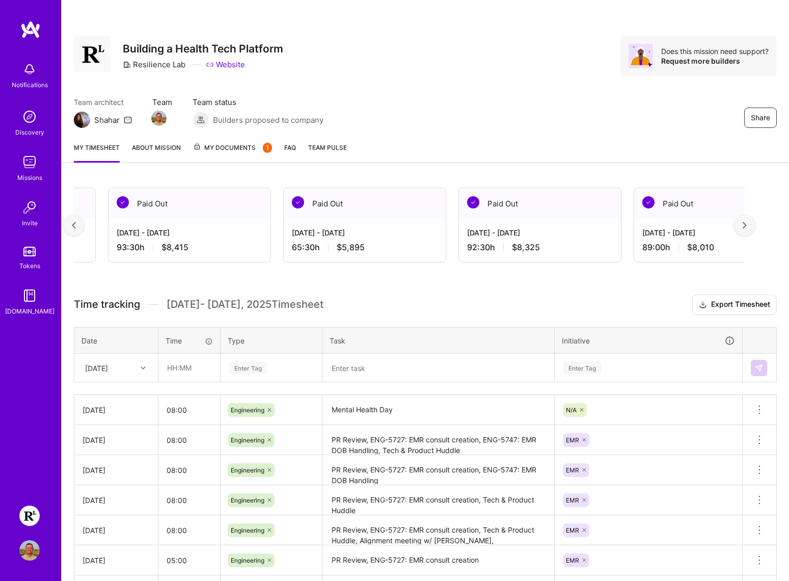
click at [748, 229] on div at bounding box center [745, 225] width 20 height 20
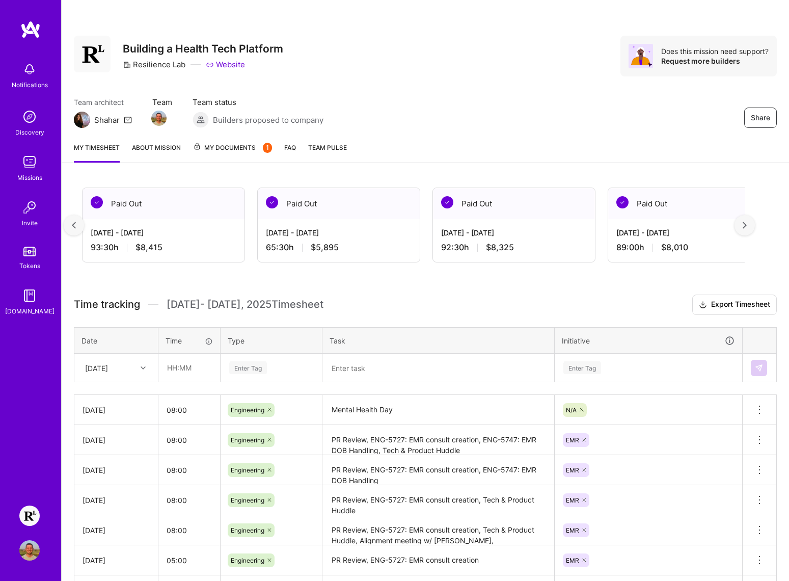
click at [748, 229] on div at bounding box center [745, 225] width 20 height 20
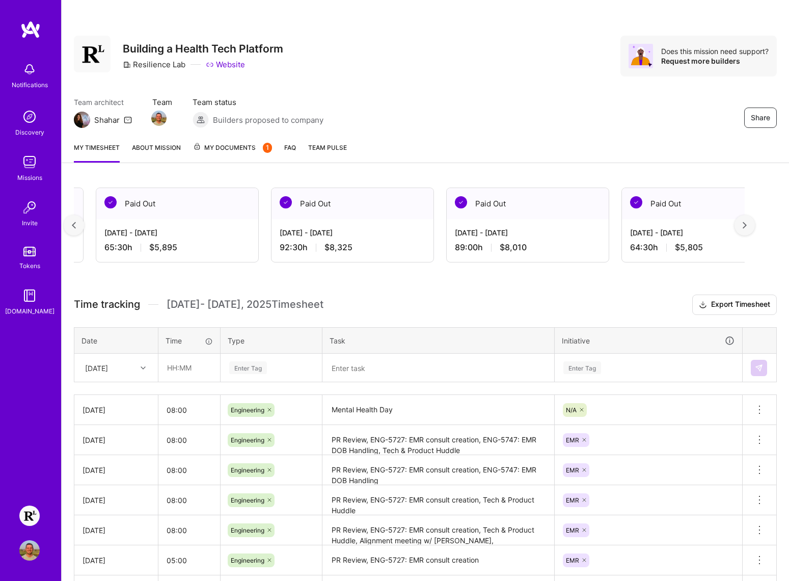
click at [748, 229] on div at bounding box center [745, 225] width 20 height 20
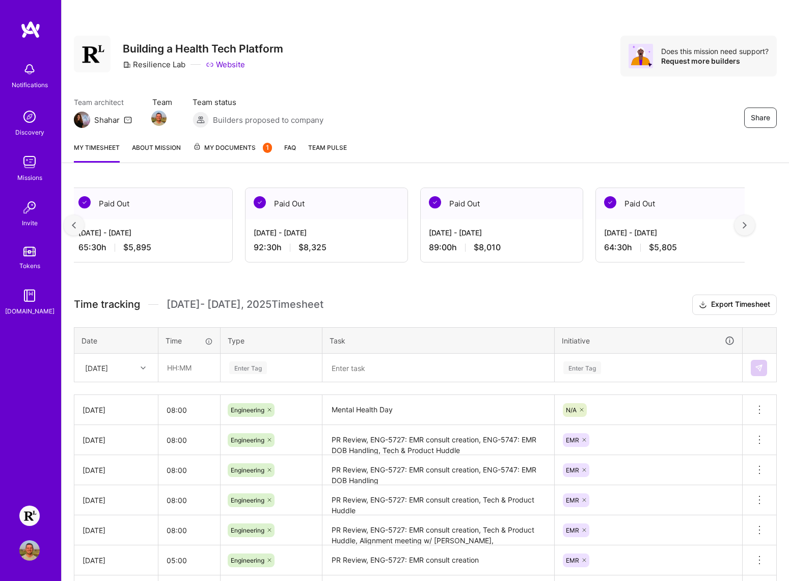
click at [748, 229] on div at bounding box center [745, 225] width 20 height 20
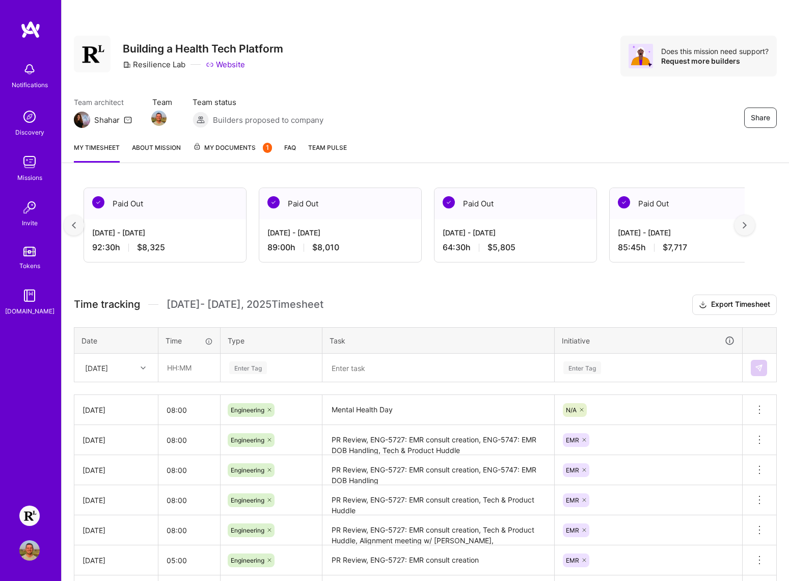
click at [748, 229] on div at bounding box center [745, 225] width 20 height 20
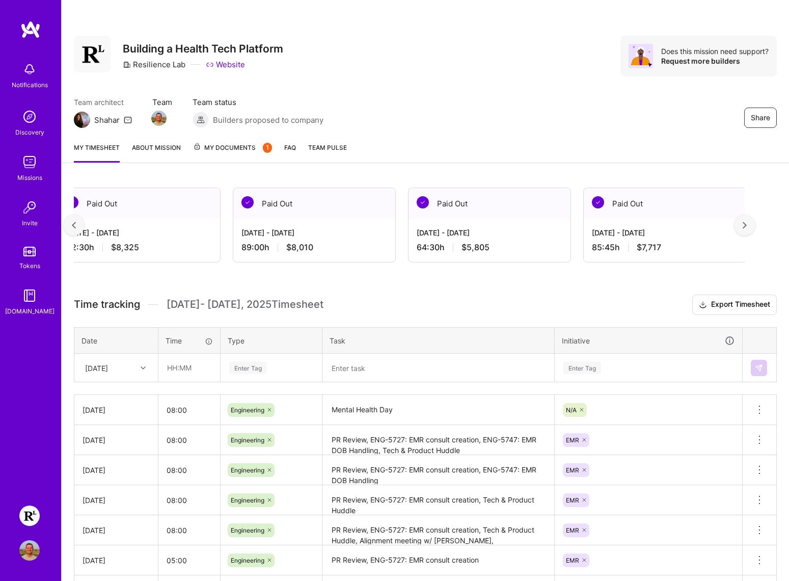
click at [748, 229] on div at bounding box center [745, 225] width 20 height 20
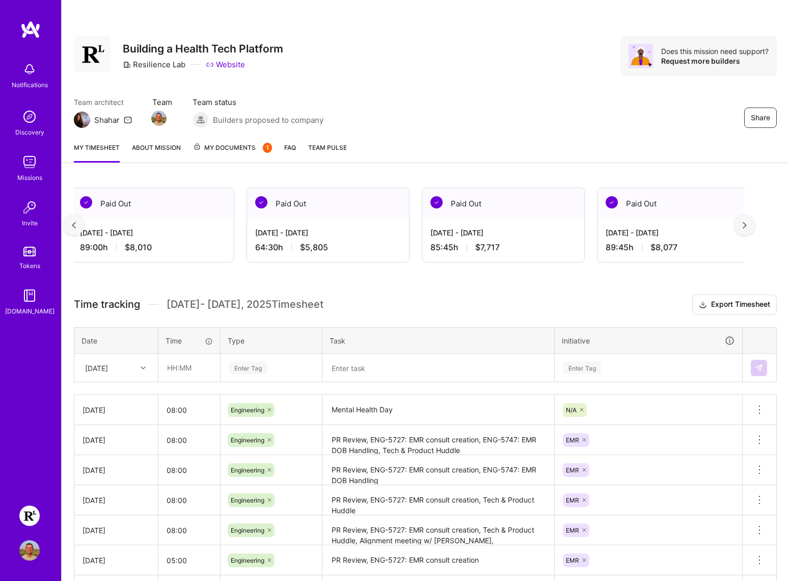
click at [748, 229] on div at bounding box center [745, 225] width 20 height 20
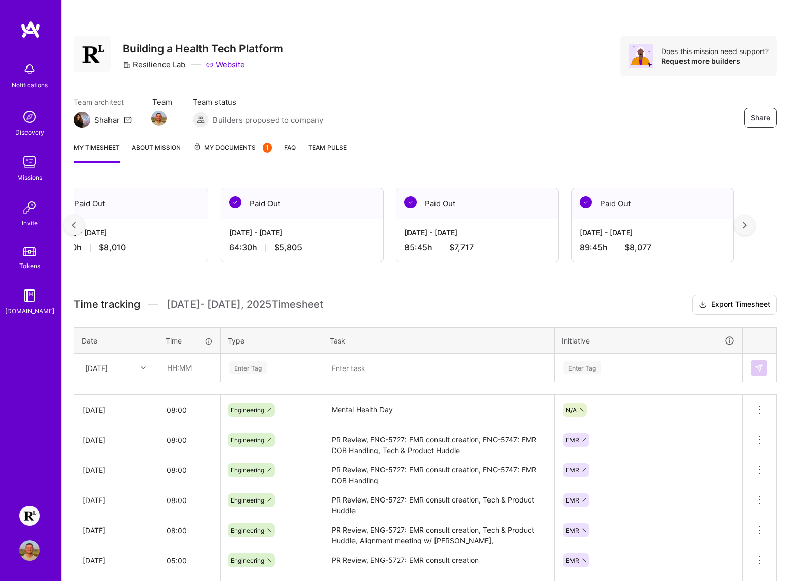
click at [748, 229] on div at bounding box center [745, 225] width 20 height 20
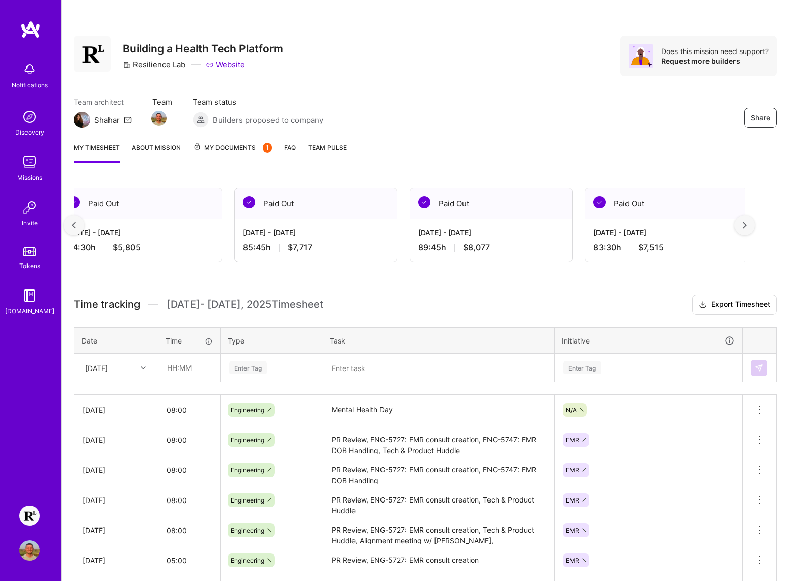
click at [748, 229] on div at bounding box center [745, 225] width 20 height 20
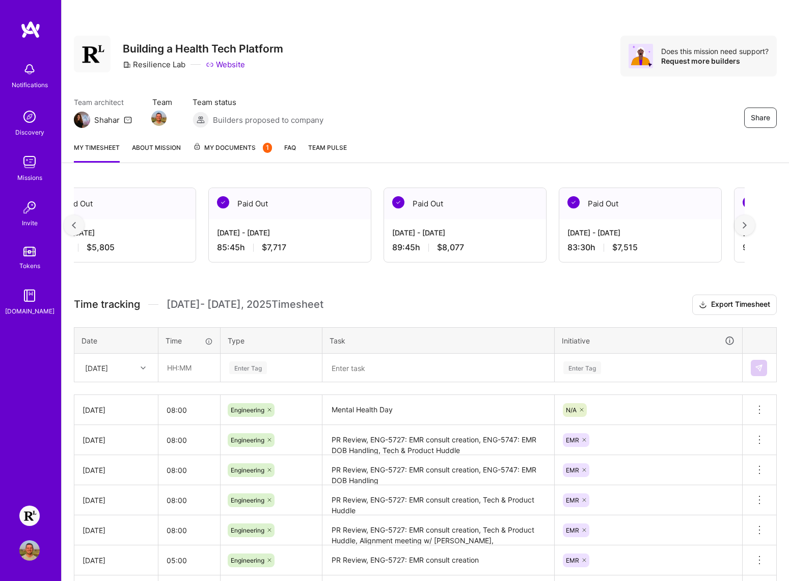
click at [748, 229] on div at bounding box center [745, 225] width 20 height 20
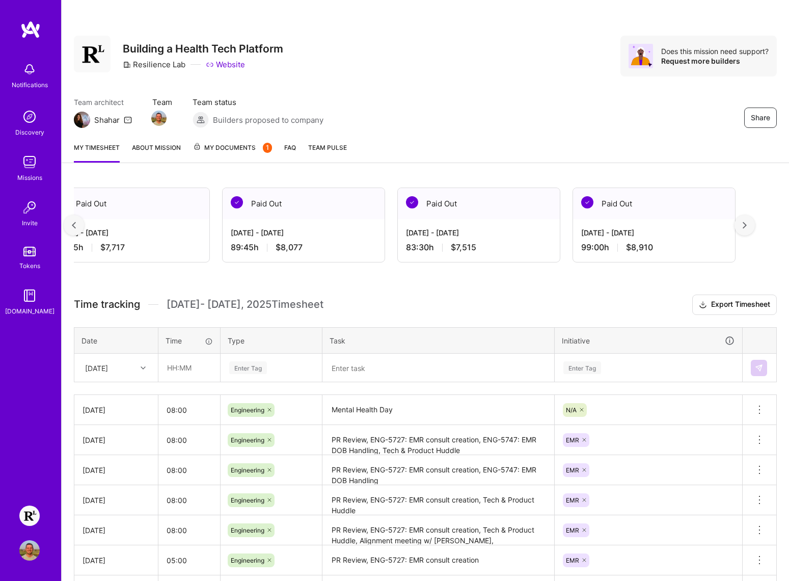
click at [748, 229] on div at bounding box center [745, 225] width 20 height 20
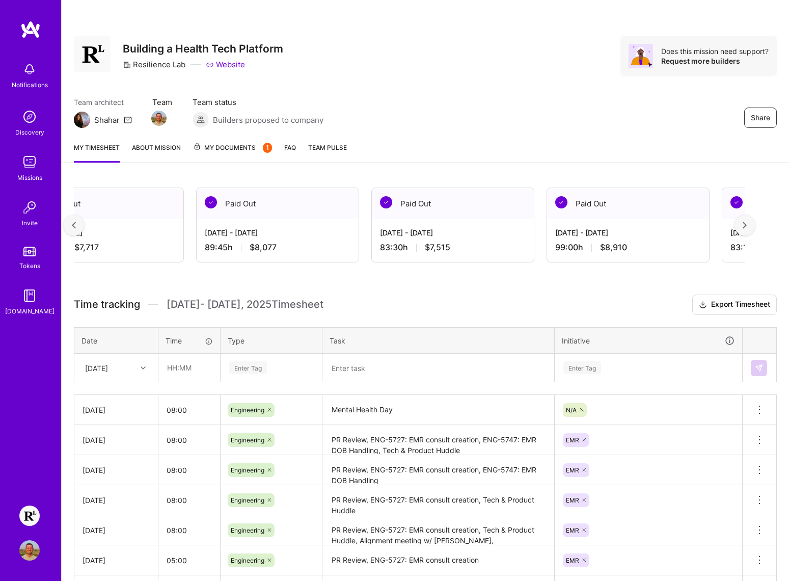
click at [748, 229] on div at bounding box center [745, 225] width 20 height 20
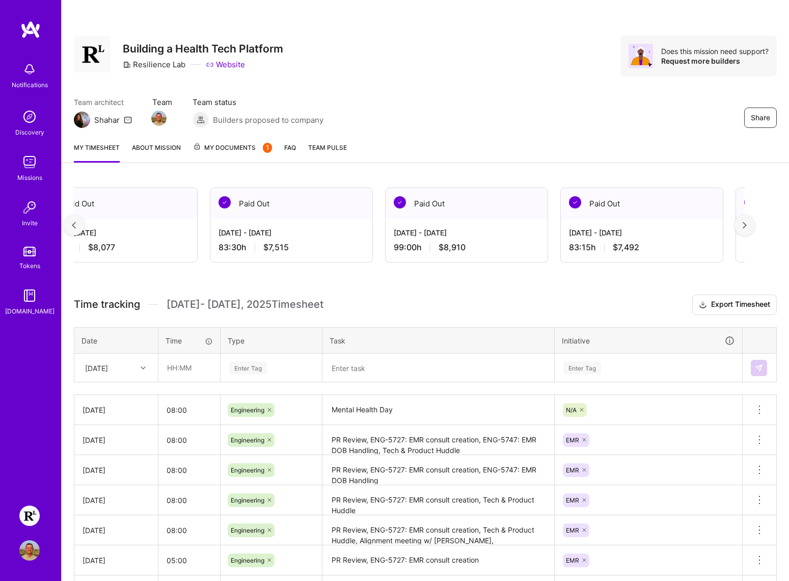
click at [748, 229] on div at bounding box center [745, 225] width 20 height 20
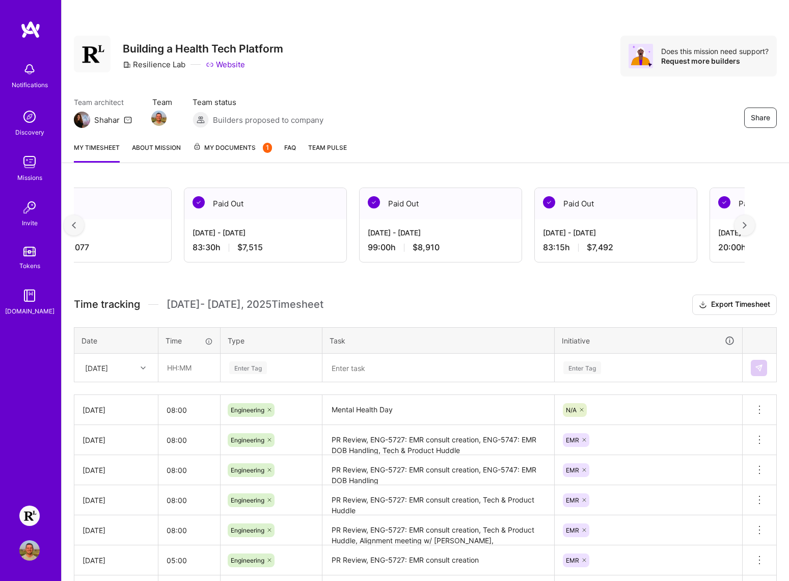
click at [748, 229] on div at bounding box center [745, 225] width 20 height 20
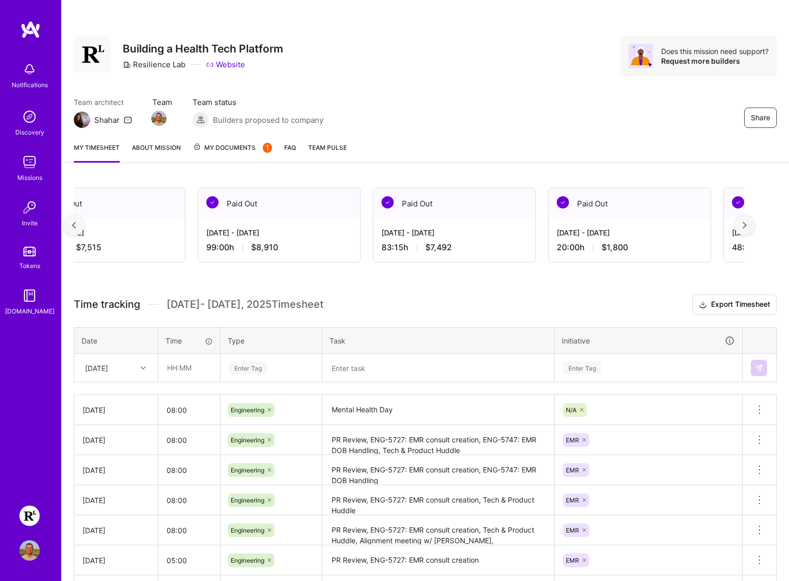
click at [748, 229] on div at bounding box center [745, 225] width 20 height 20
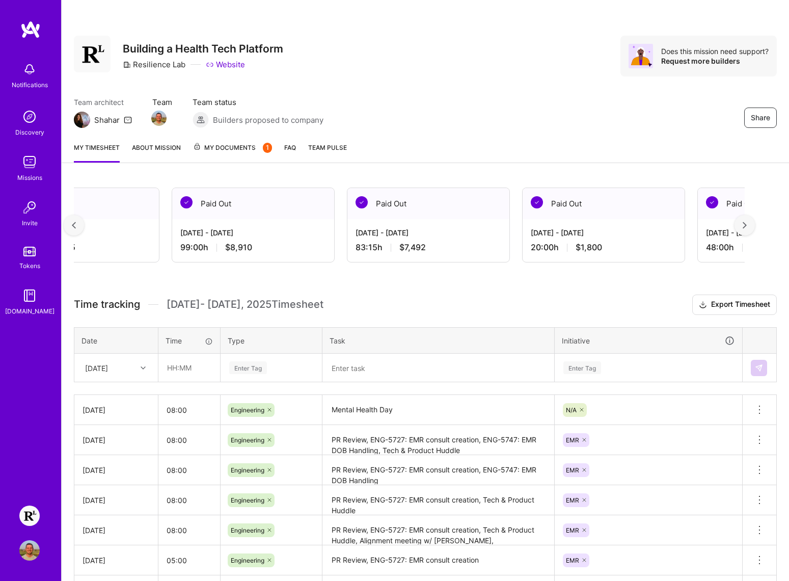
click at [748, 229] on div at bounding box center [745, 225] width 20 height 20
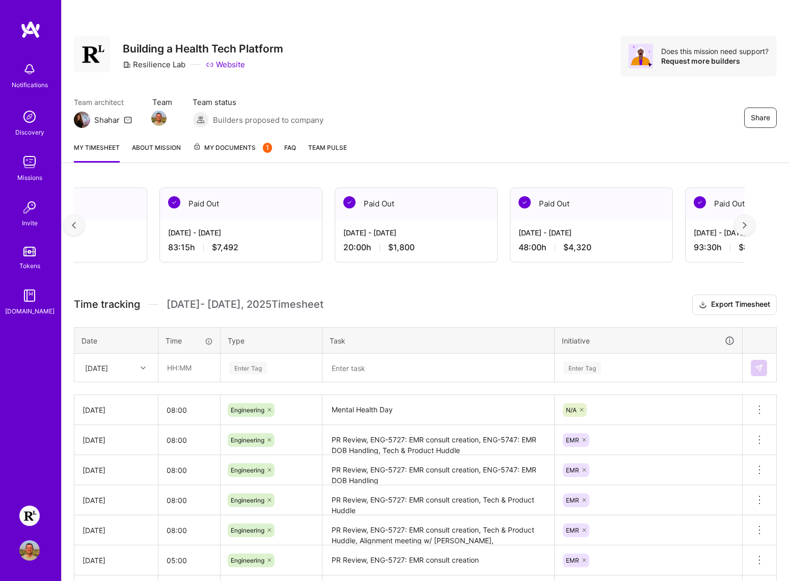
click at [748, 229] on div at bounding box center [745, 225] width 20 height 20
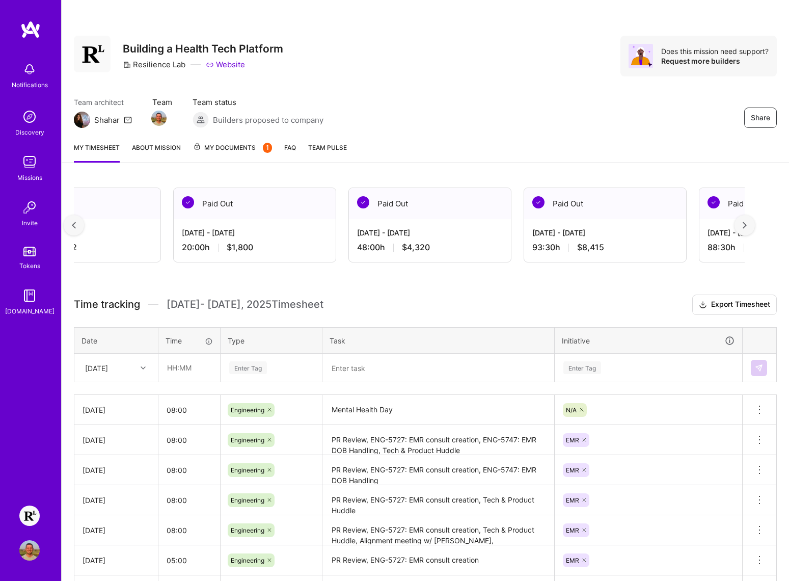
click at [748, 229] on div at bounding box center [745, 225] width 20 height 20
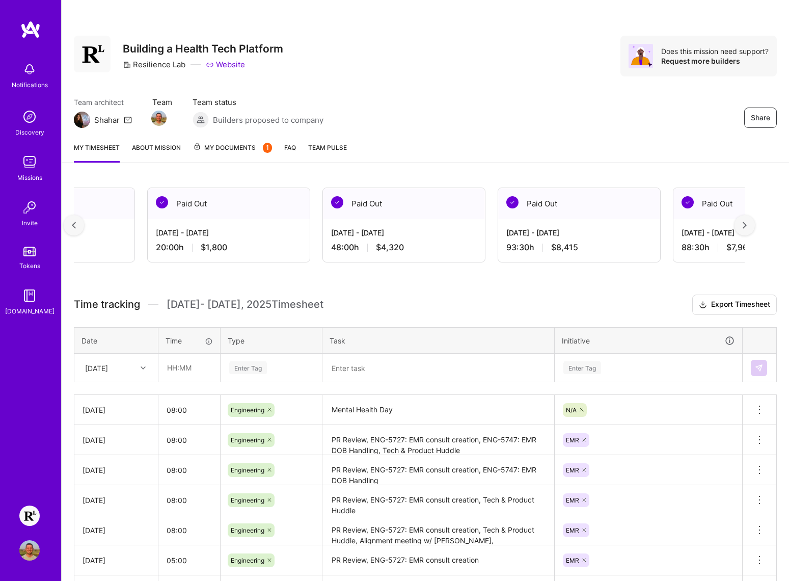
click at [748, 229] on div at bounding box center [745, 225] width 20 height 20
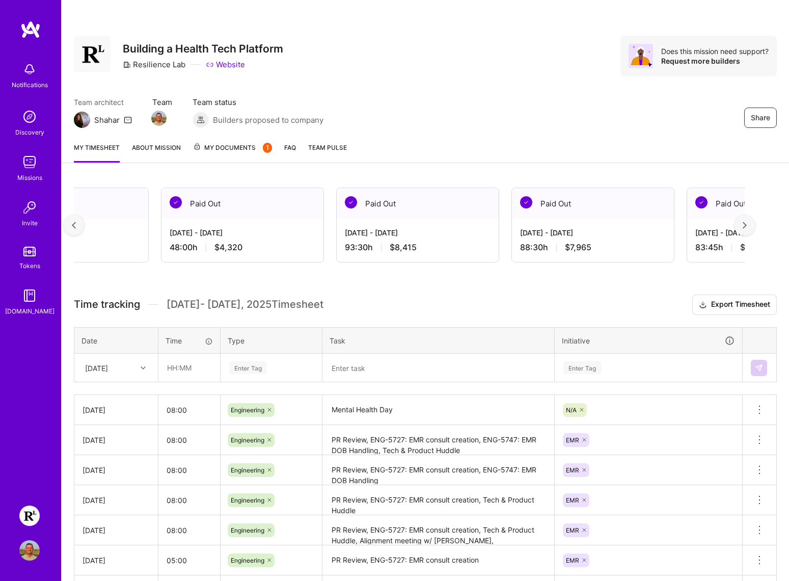
click at [748, 229] on div at bounding box center [745, 225] width 20 height 20
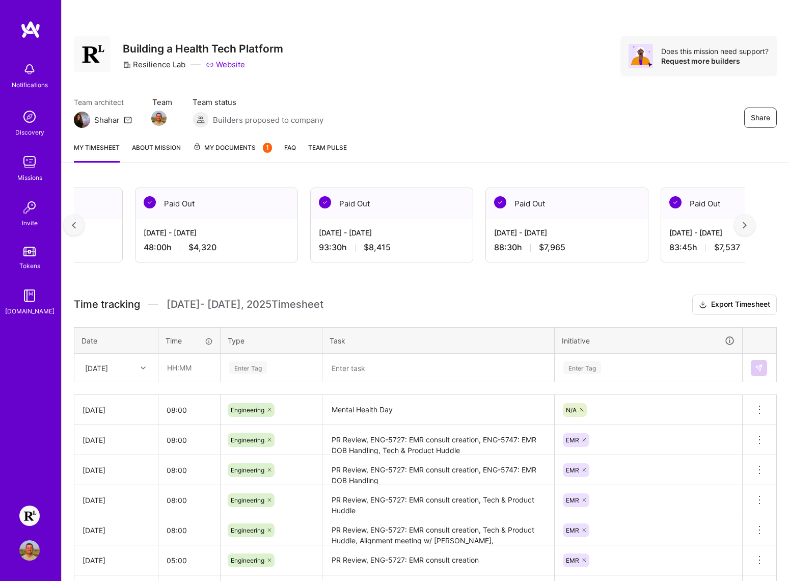
click at [748, 229] on div at bounding box center [745, 225] width 20 height 20
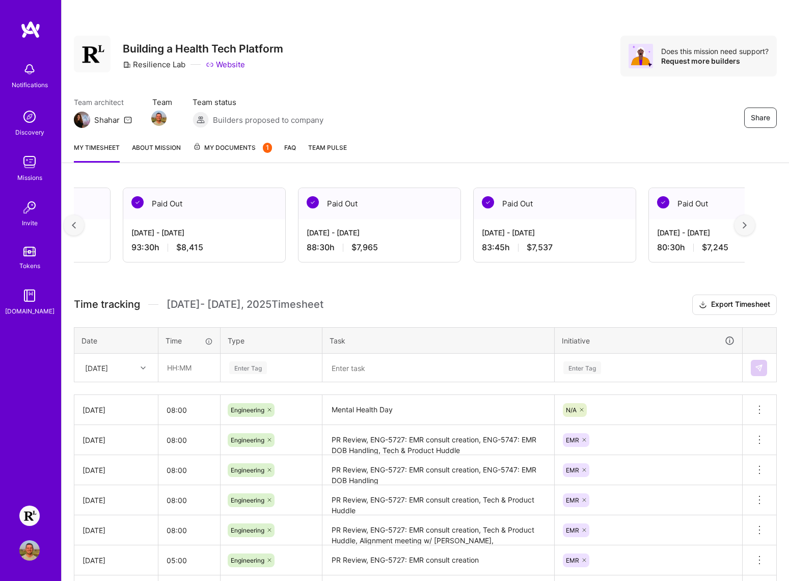
click at [748, 229] on div at bounding box center [745, 225] width 20 height 20
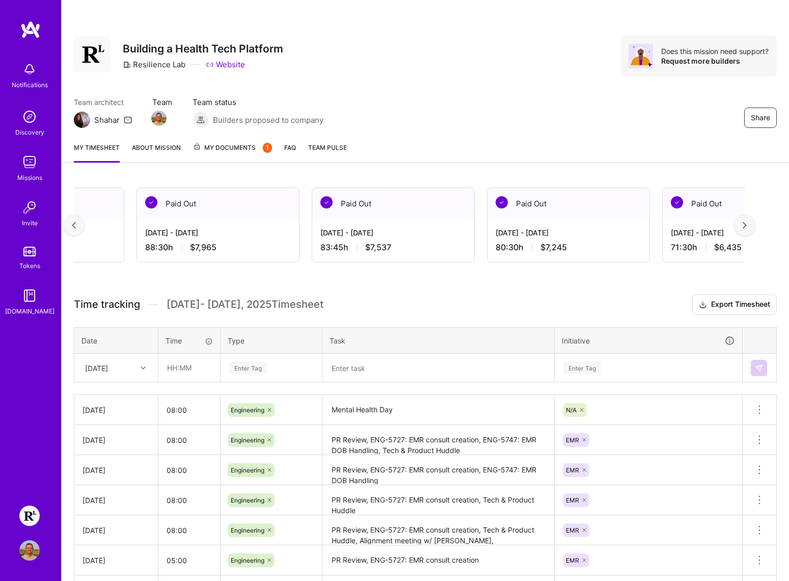
click at [748, 229] on div at bounding box center [745, 225] width 20 height 20
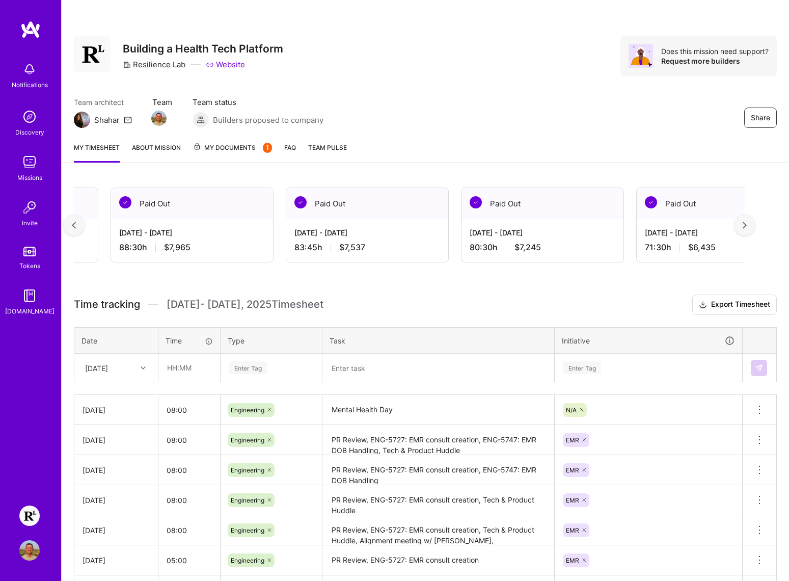
click at [748, 229] on div at bounding box center [745, 225] width 20 height 20
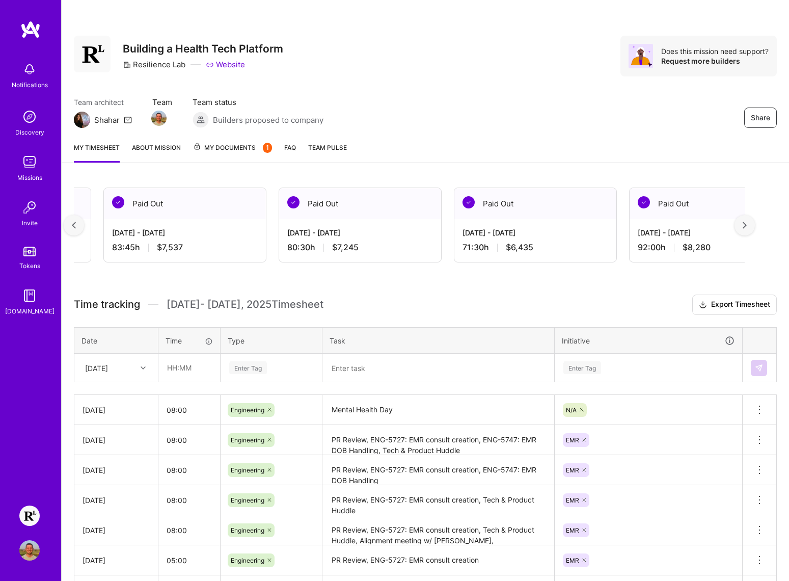
click at [748, 229] on div at bounding box center [745, 225] width 20 height 20
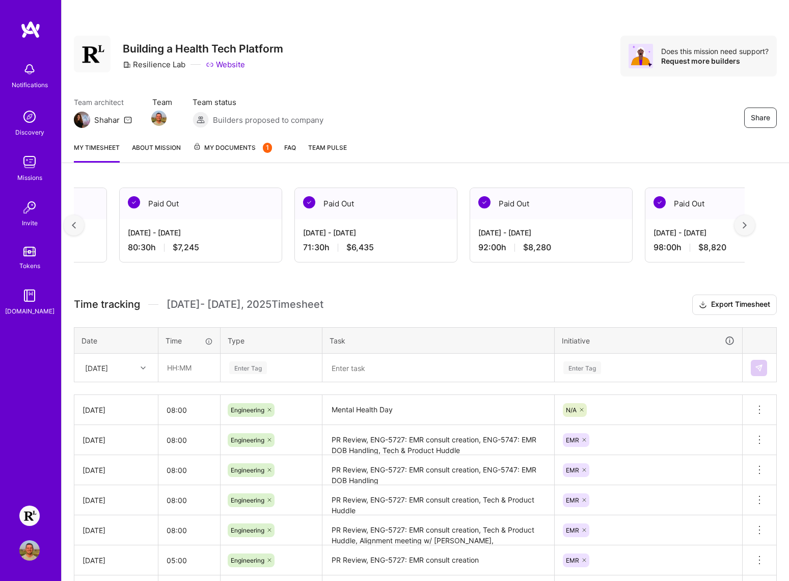
click at [748, 229] on div at bounding box center [745, 225] width 20 height 20
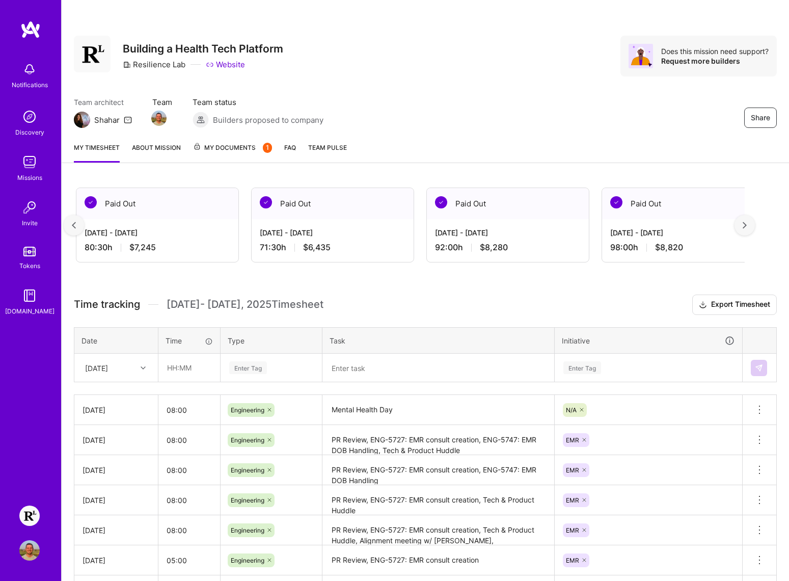
click at [748, 229] on div at bounding box center [745, 225] width 20 height 20
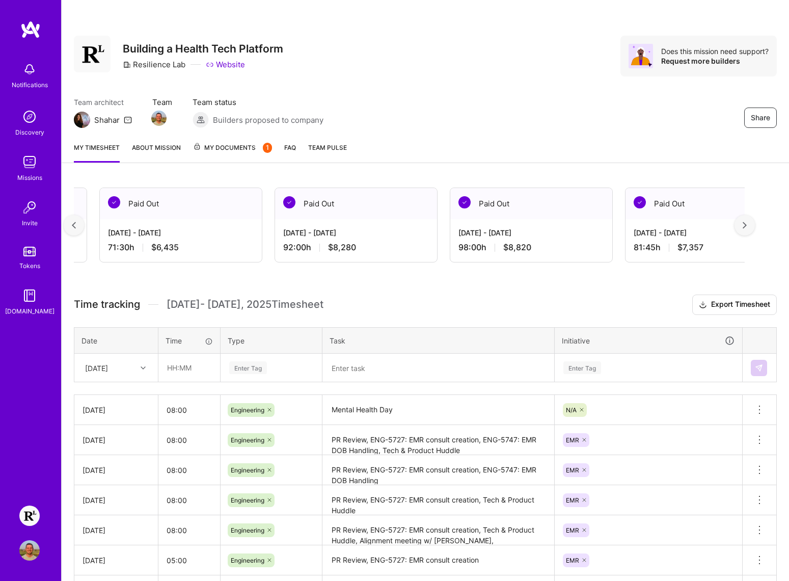
click at [748, 229] on div at bounding box center [745, 225] width 20 height 20
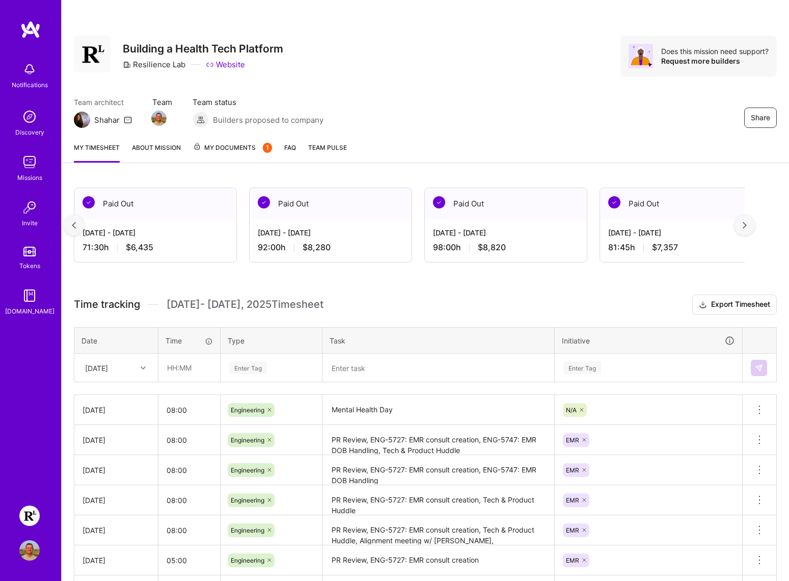
click at [748, 229] on div at bounding box center [745, 225] width 20 height 20
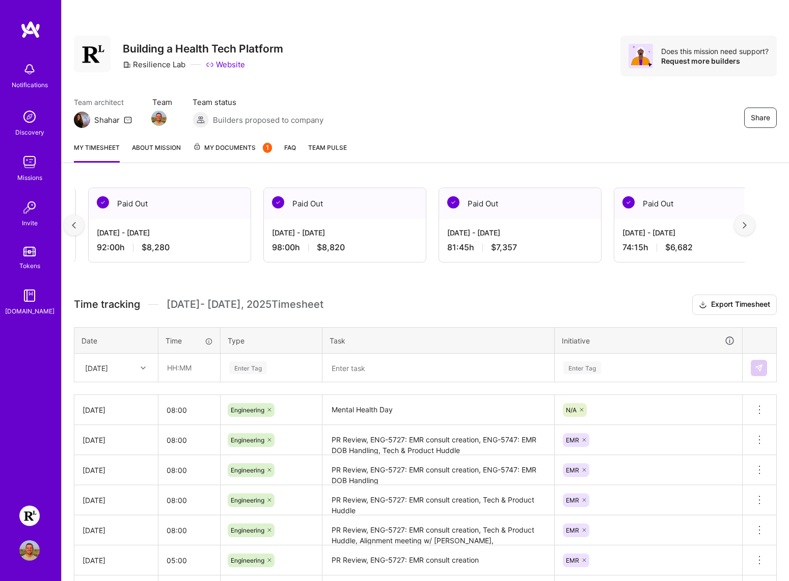
click at [748, 229] on div at bounding box center [745, 225] width 20 height 20
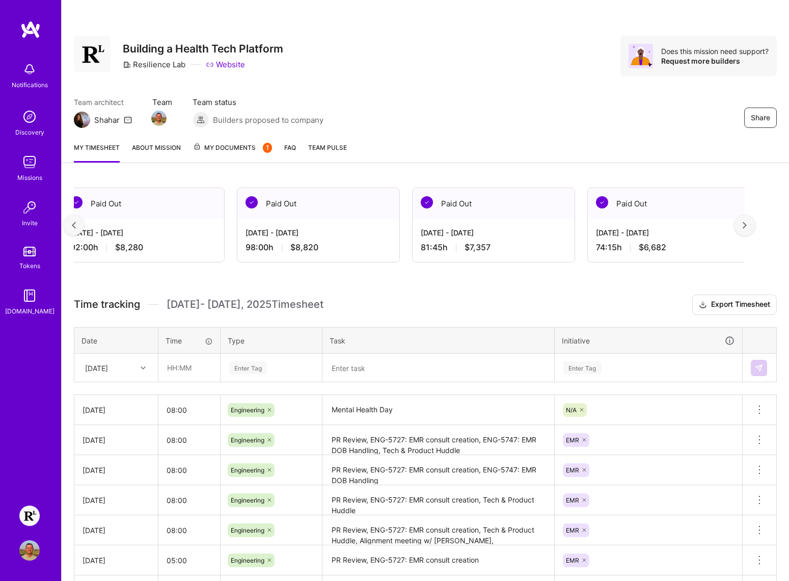
click at [748, 229] on div at bounding box center [745, 225] width 20 height 20
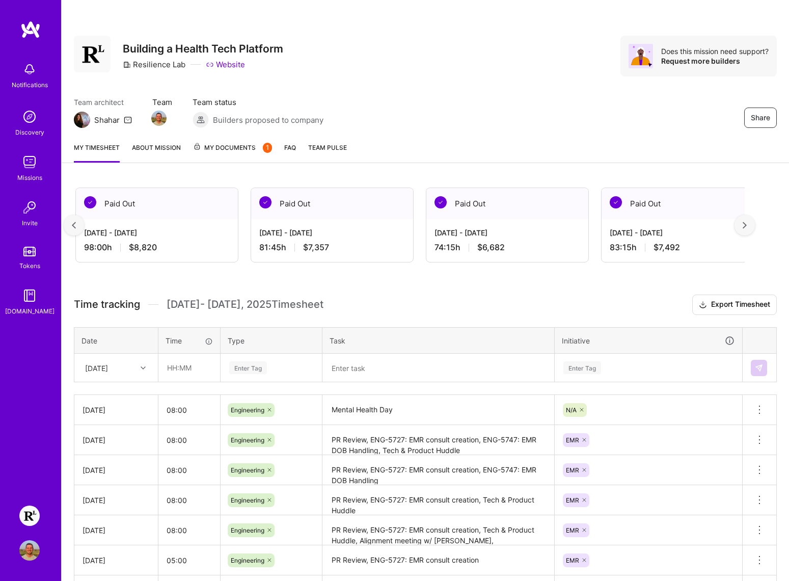
click at [748, 229] on div at bounding box center [745, 225] width 20 height 20
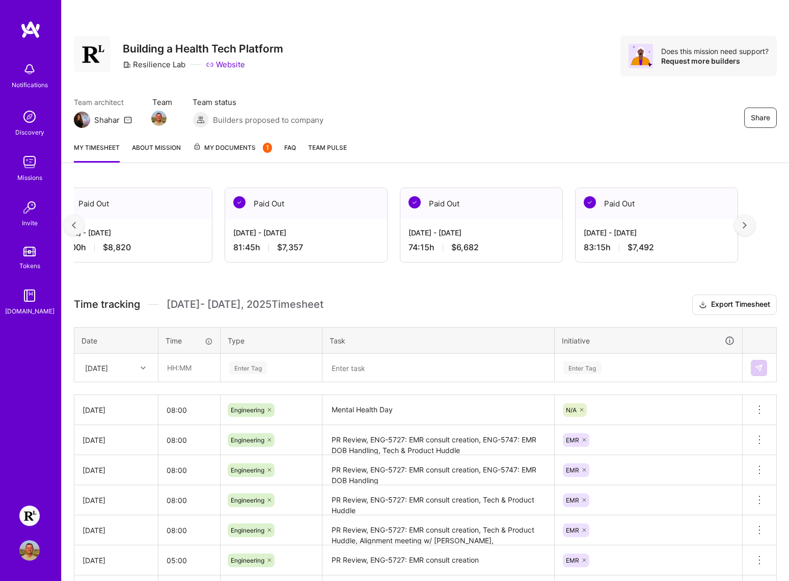
click at [748, 229] on div at bounding box center [745, 225] width 20 height 20
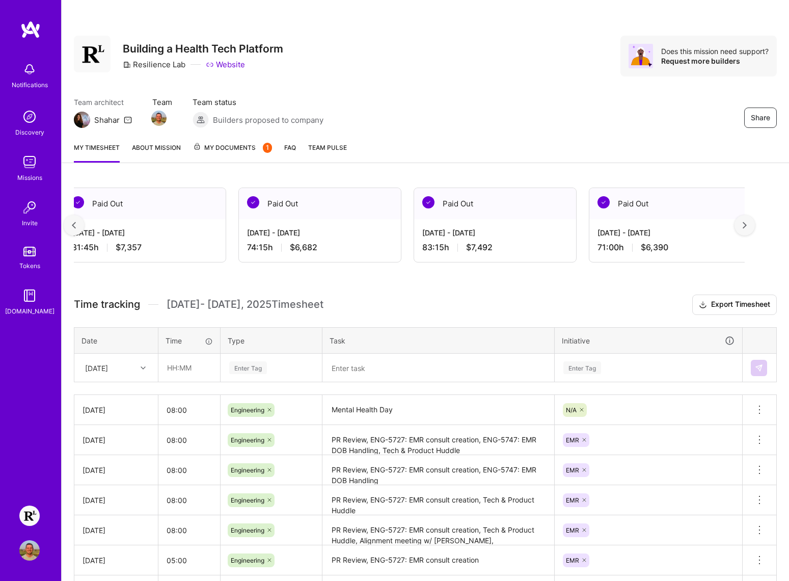
click at [748, 229] on div at bounding box center [745, 225] width 20 height 20
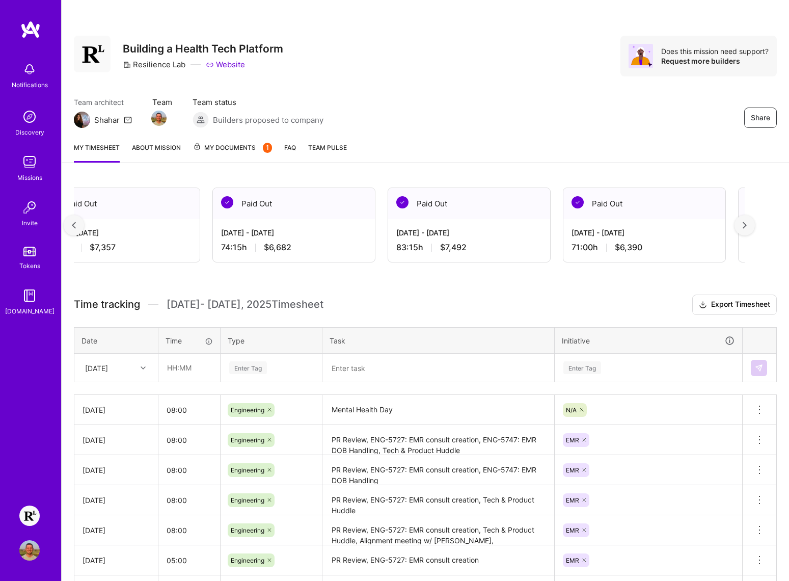
click at [748, 229] on div at bounding box center [745, 225] width 20 height 20
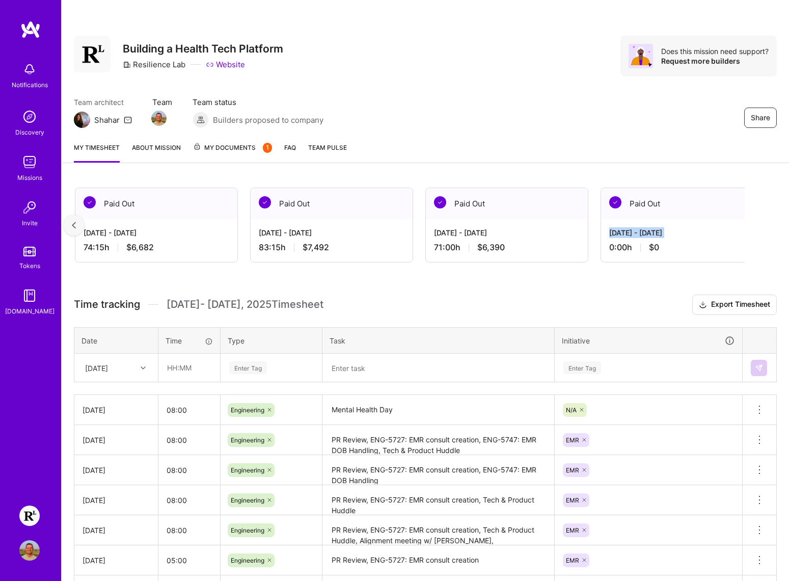
click at [748, 229] on div "[DATE] - [DATE] 0:00 h $0" at bounding box center [682, 240] width 162 height 42
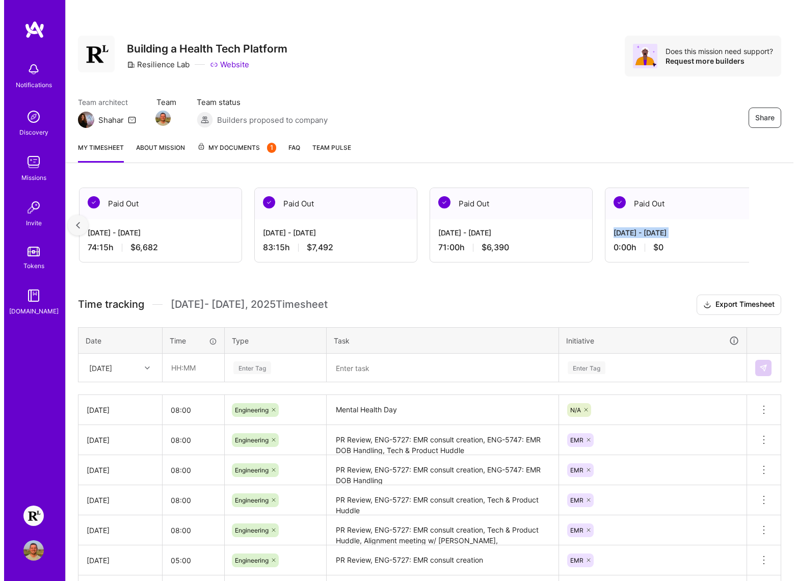
scroll to position [0, 8773]
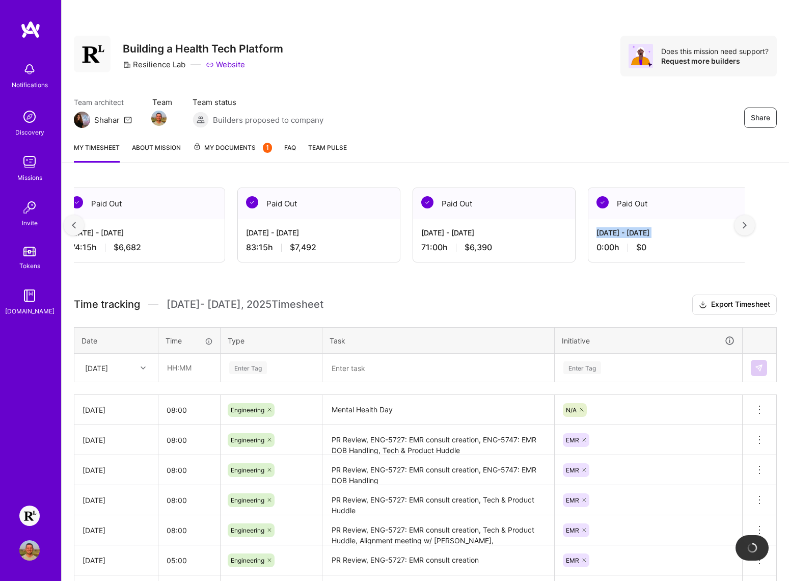
click at [748, 229] on div at bounding box center [745, 225] width 20 height 20
click at [748, 229] on div "[DATE] - [DATE] 0:00 h $0" at bounding box center [669, 240] width 162 height 42
click at [647, 169] on div "Share Building a Health Tech Platform Resilience Lab Website Does this mission …" at bounding box center [425, 386] width 728 height 773
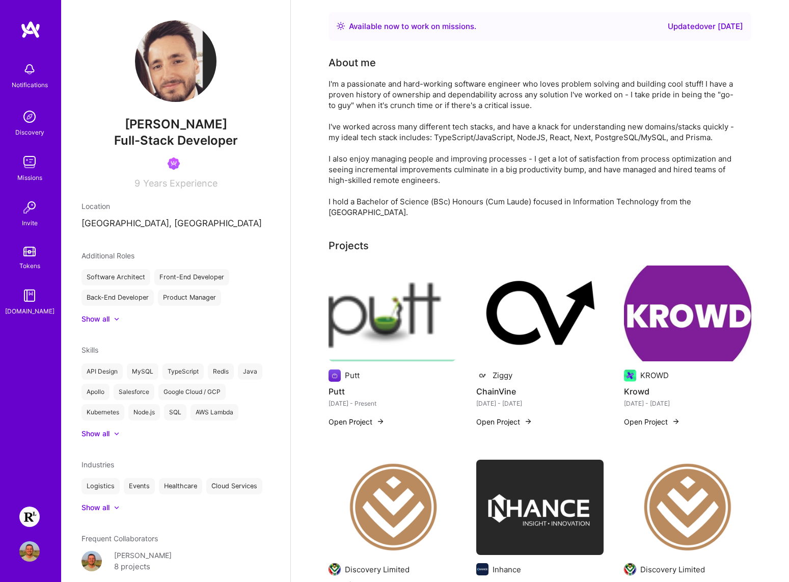
scroll to position [107, 0]
